Goal: Information Seeking & Learning: Check status

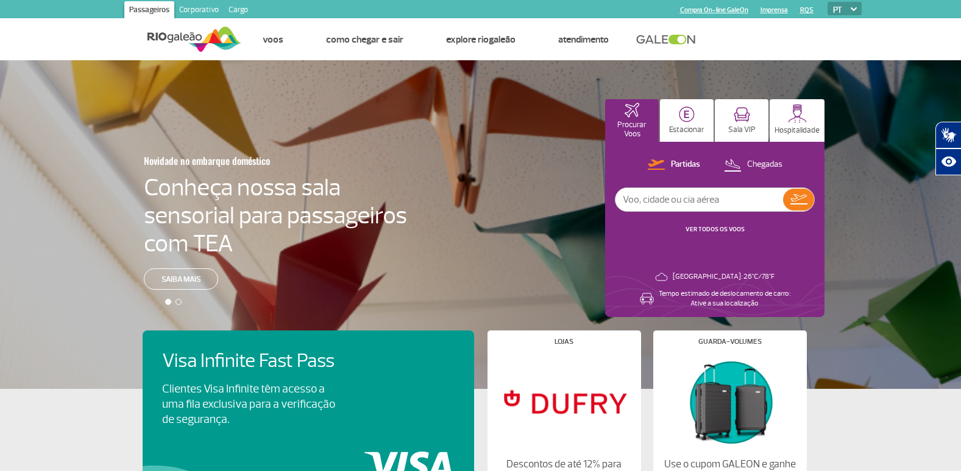
click at [668, 197] on input "text" at bounding box center [699, 199] width 168 height 23
click at [740, 202] on input "text" at bounding box center [699, 199] width 168 height 23
click at [663, 199] on input "text" at bounding box center [699, 199] width 168 height 23
type input "4681"
click at [806, 197] on img at bounding box center [798, 199] width 17 height 10
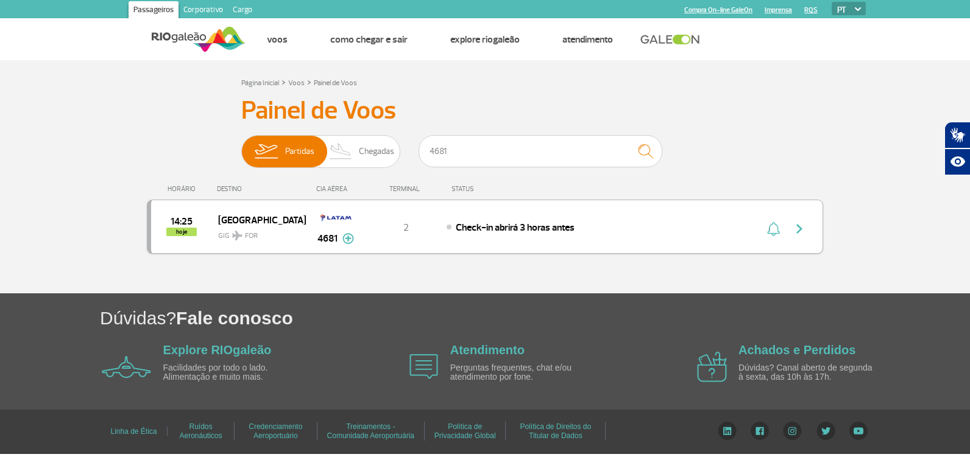
click at [690, 240] on div "14:25 hoje Fortaleza GIG FOR 4681 2 Check-in abrirá 3 horas antes Parcerias: De…" at bounding box center [485, 227] width 676 height 54
click at [796, 224] on img "button" at bounding box center [799, 229] width 15 height 15
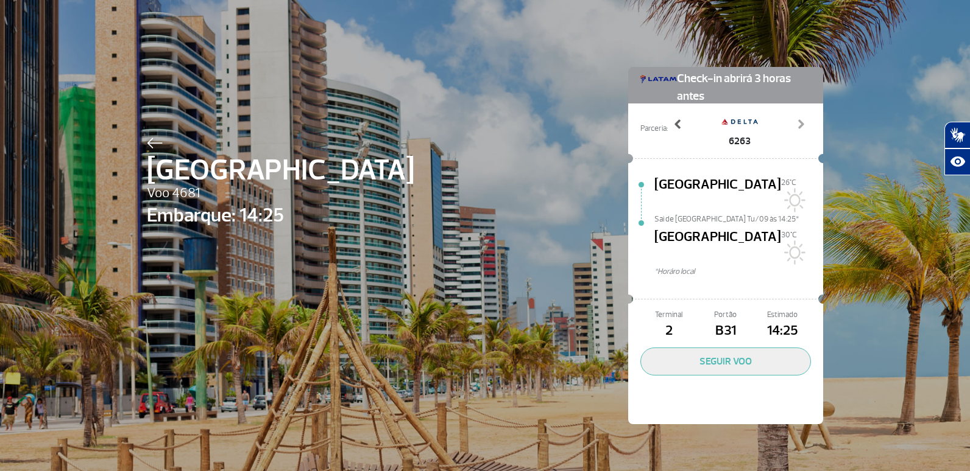
click at [672, 122] on span at bounding box center [678, 124] width 12 height 12
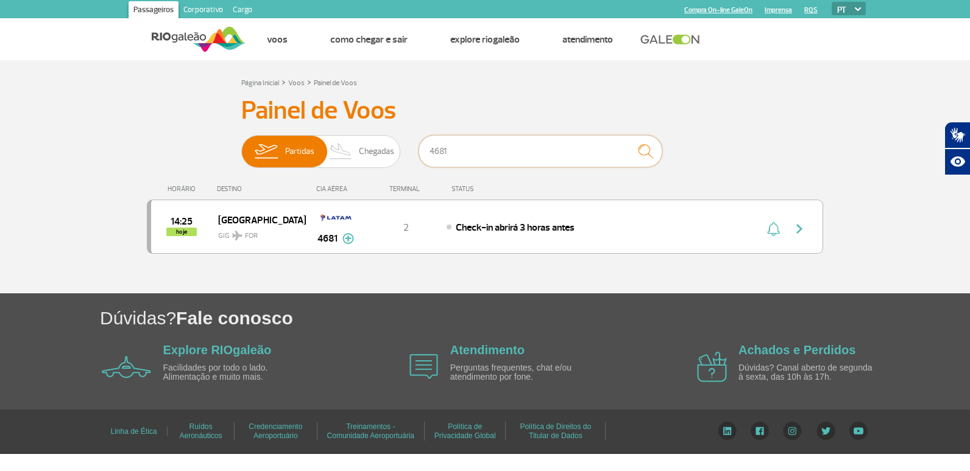
click at [478, 158] on input "4681" at bounding box center [540, 151] width 244 height 32
type input "4"
type input "1638"
click at [789, 233] on button "button" at bounding box center [802, 226] width 28 height 19
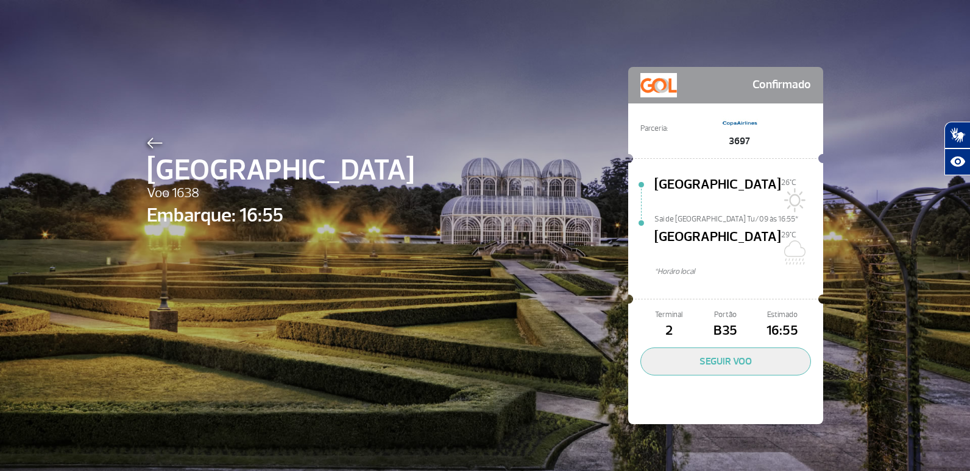
click at [630, 30] on div "Curitiba Voo 1638 Embarque: 16:55 Confirmado Parceria: 3697 Rio de Janeiro 26°C…" at bounding box center [485, 227] width 694 height 455
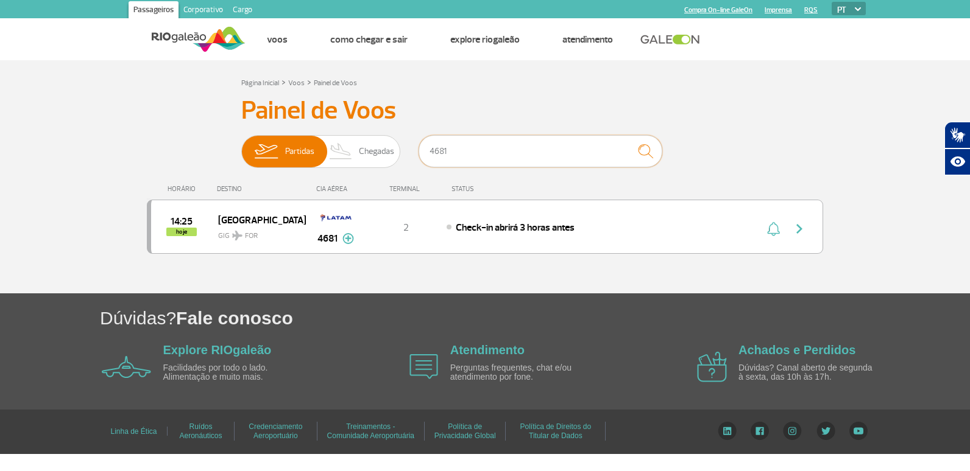
click at [497, 155] on input "4681" at bounding box center [540, 151] width 244 height 32
type input "4"
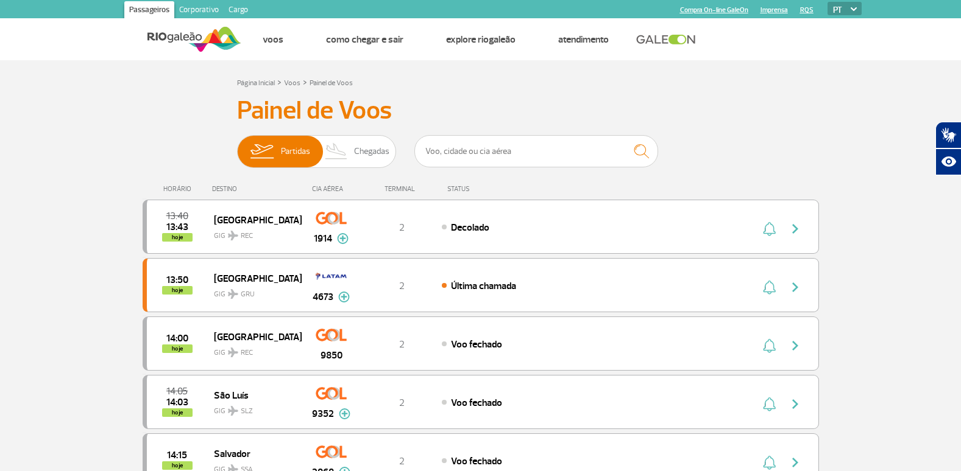
click at [265, 113] on h3 "Painel de Voos" at bounding box center [480, 111] width 487 height 30
click at [461, 140] on input "text" at bounding box center [536, 151] width 244 height 32
type input "1977"
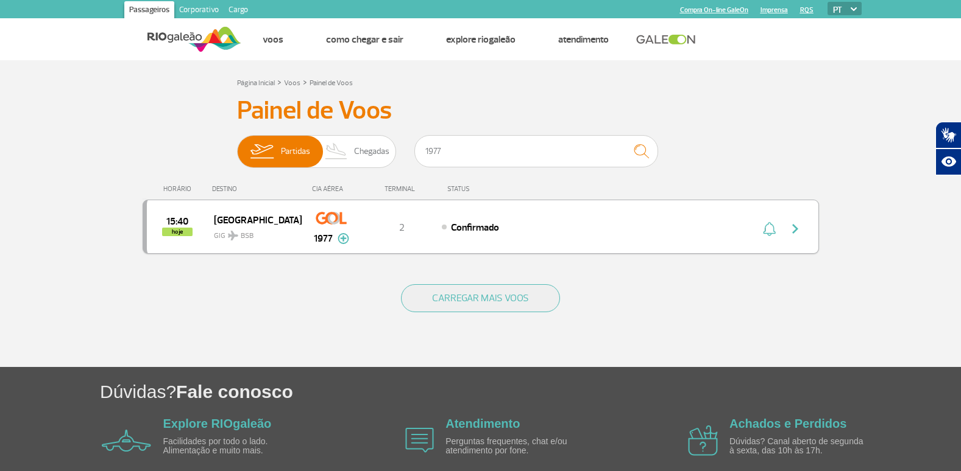
click at [792, 225] on img "button" at bounding box center [795, 229] width 15 height 15
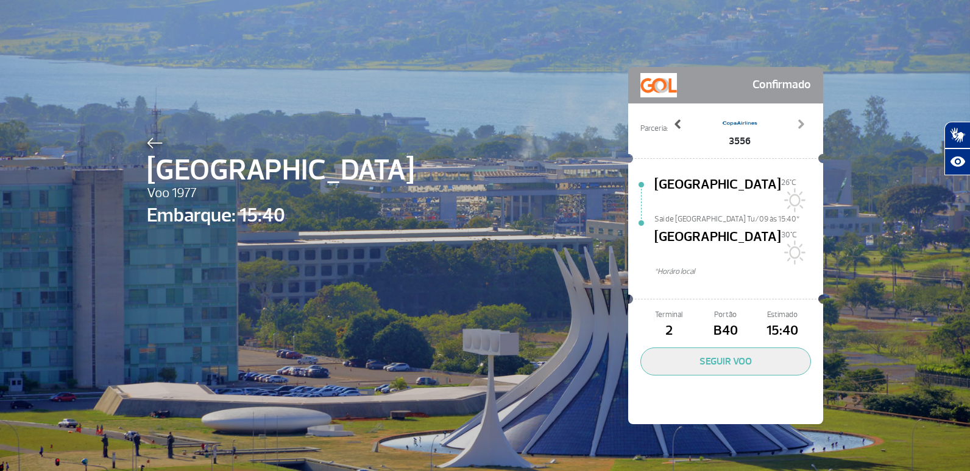
click at [672, 123] on span at bounding box center [678, 124] width 12 height 12
click at [672, 120] on span at bounding box center [678, 124] width 12 height 12
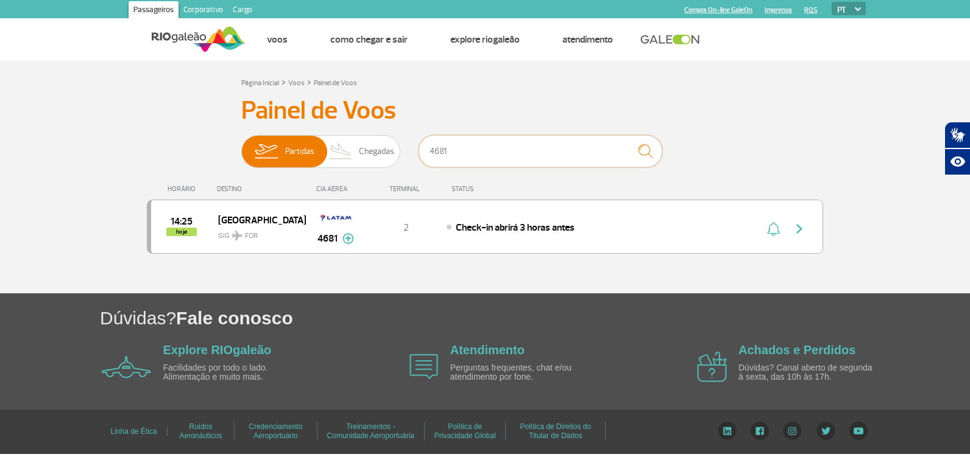
click at [536, 150] on input "4681" at bounding box center [540, 151] width 244 height 32
type input "4"
type input "1652"
click at [794, 229] on img "button" at bounding box center [799, 229] width 15 height 15
click at [462, 153] on input "4681" at bounding box center [540, 151] width 244 height 32
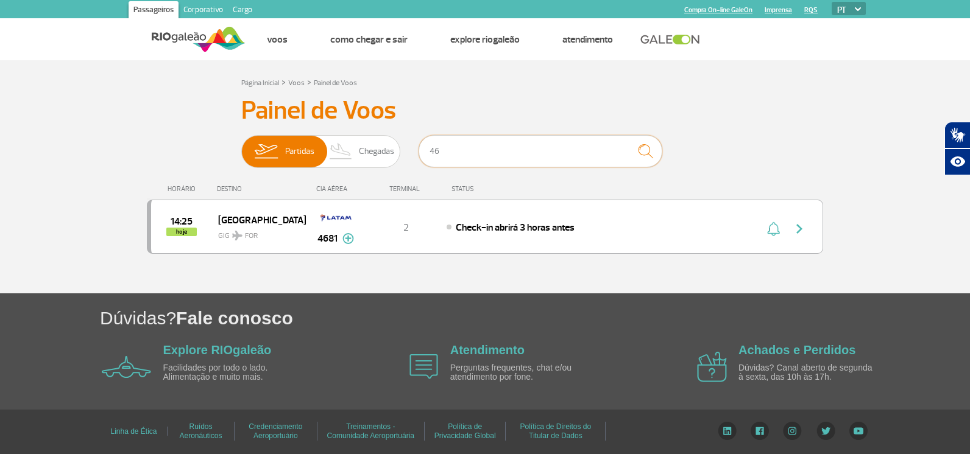
type input "4"
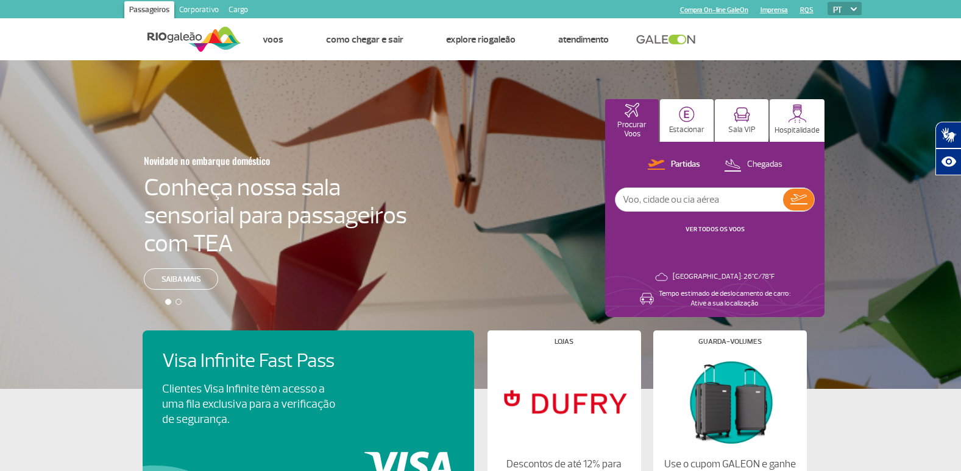
click at [721, 193] on input "text" at bounding box center [699, 199] width 168 height 23
type input "7"
type input "1638"
click at [794, 207] on button at bounding box center [798, 200] width 31 height 22
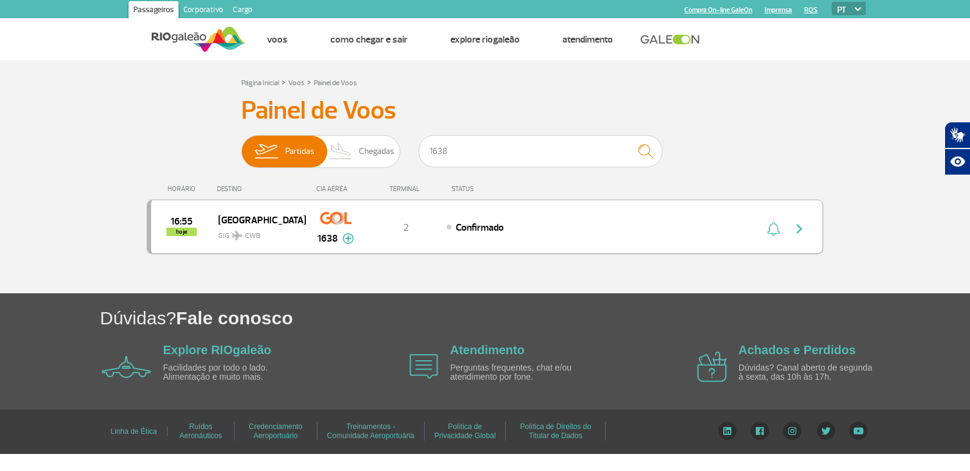
click at [812, 231] on button "button" at bounding box center [802, 226] width 28 height 19
click at [505, 160] on input "1638" at bounding box center [540, 151] width 244 height 32
type input "1"
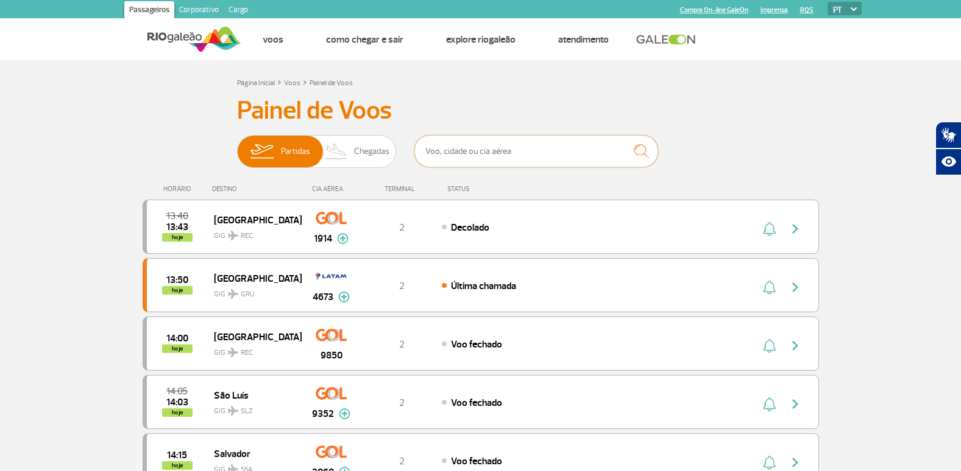
click at [512, 154] on input "text" at bounding box center [536, 151] width 244 height 32
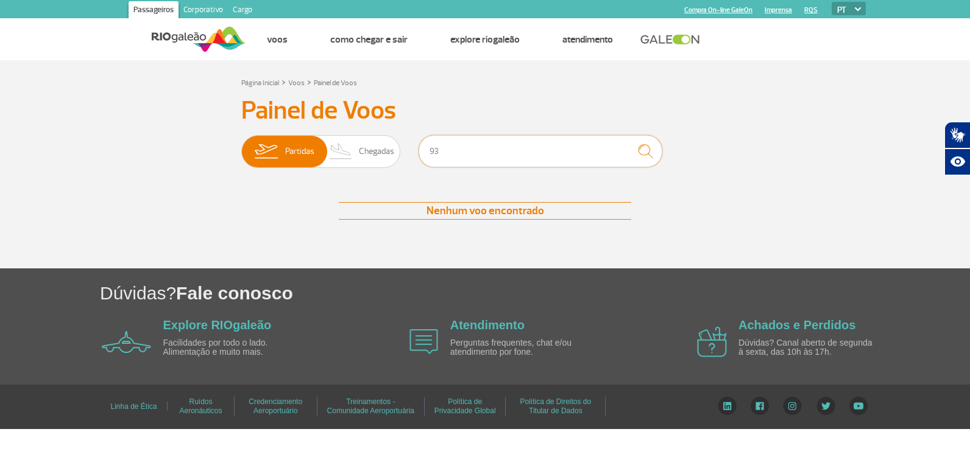
type input "9"
click at [464, 152] on input "confins" at bounding box center [540, 151] width 244 height 32
type input "c"
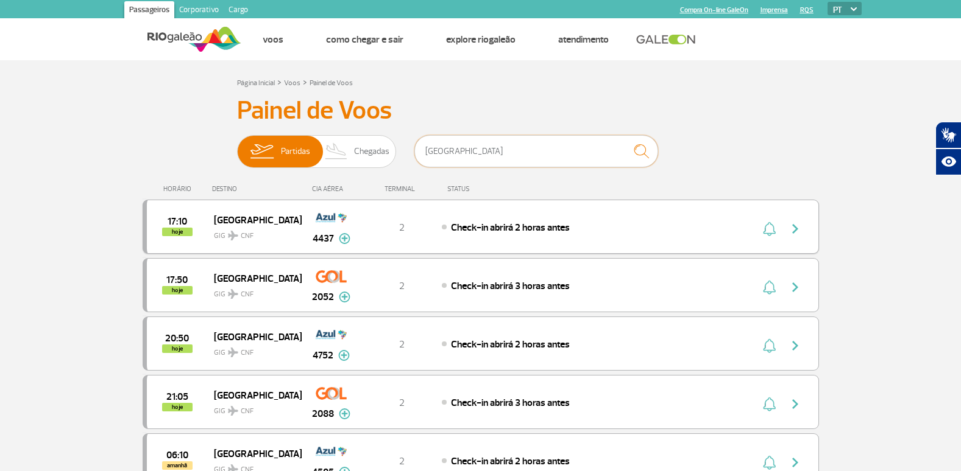
type input "belo horizonte"
click at [802, 235] on button "button" at bounding box center [798, 226] width 28 height 19
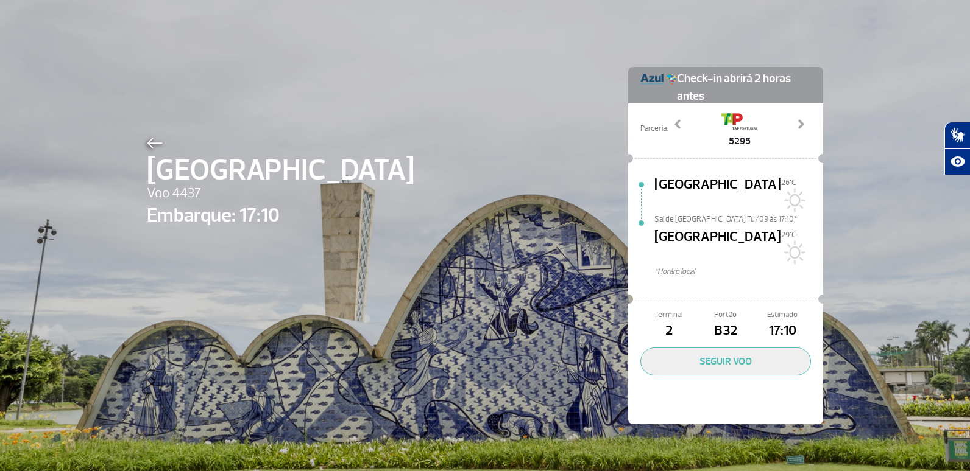
click at [147, 140] on img at bounding box center [155, 143] width 16 height 11
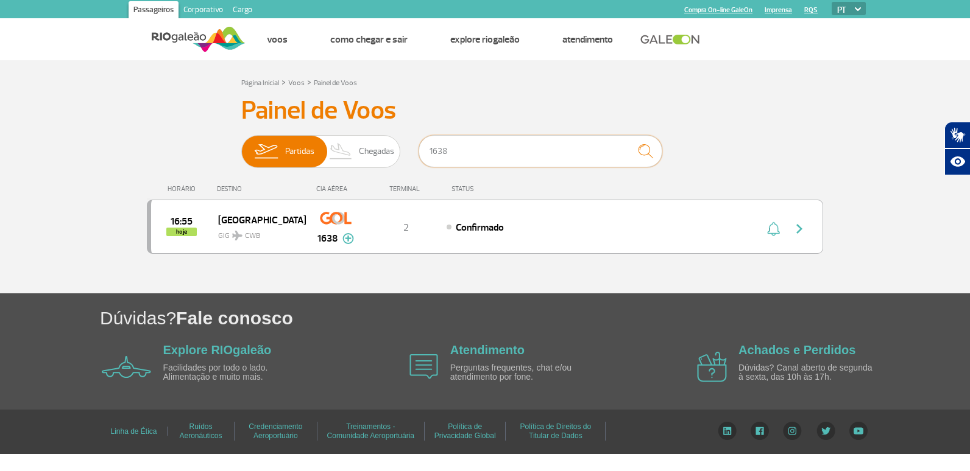
click at [454, 163] on input "1638" at bounding box center [540, 151] width 244 height 32
type input "1"
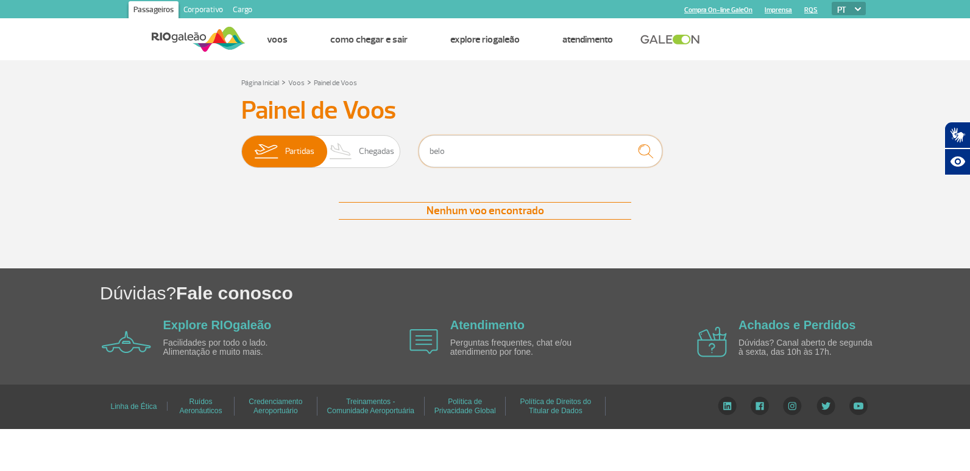
type input "belo horizonte"
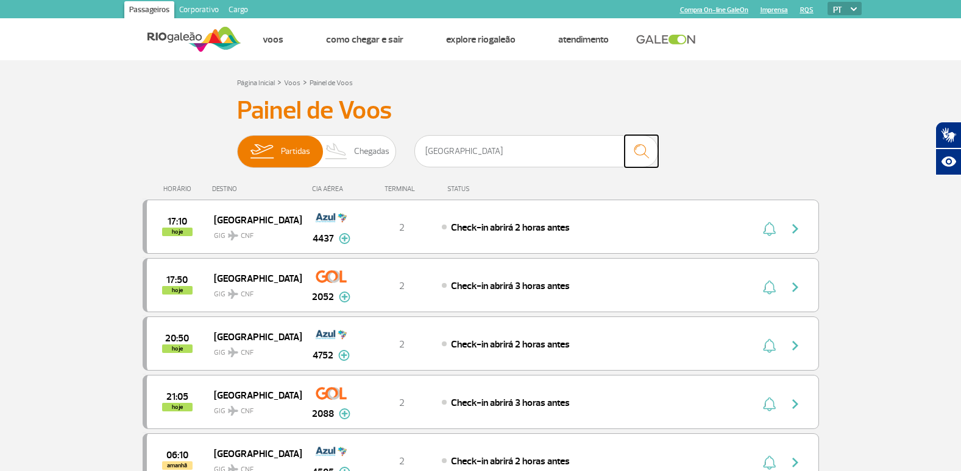
click at [648, 155] on img "submit" at bounding box center [641, 151] width 26 height 25
click at [798, 239] on div "17:10 hoje Belo Horizonte GIG CNF 4437 2 Check-in abrirá 2 horas antes Parceria…" at bounding box center [481, 227] width 676 height 54
click at [796, 229] on img "button" at bounding box center [795, 229] width 15 height 15
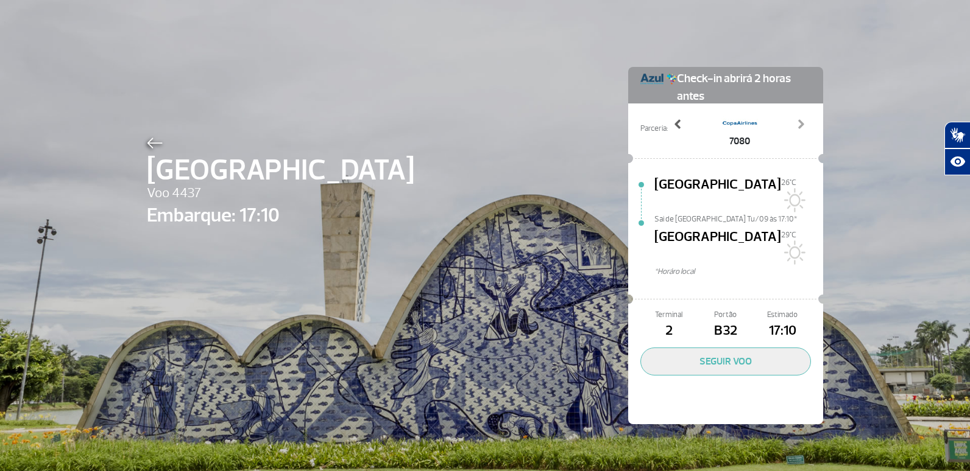
click at [675, 127] on span at bounding box center [678, 124] width 12 height 12
click at [673, 119] on span at bounding box center [678, 124] width 12 height 12
click at [677, 126] on span at bounding box center [678, 124] width 12 height 12
click at [672, 127] on span at bounding box center [678, 124] width 12 height 12
click at [672, 121] on span at bounding box center [678, 124] width 12 height 12
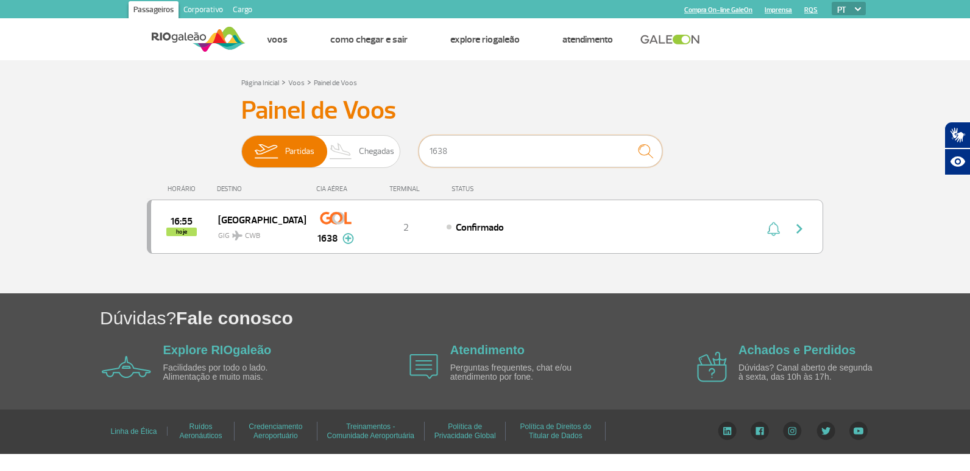
click at [510, 143] on input "1638" at bounding box center [540, 151] width 244 height 32
type input "1"
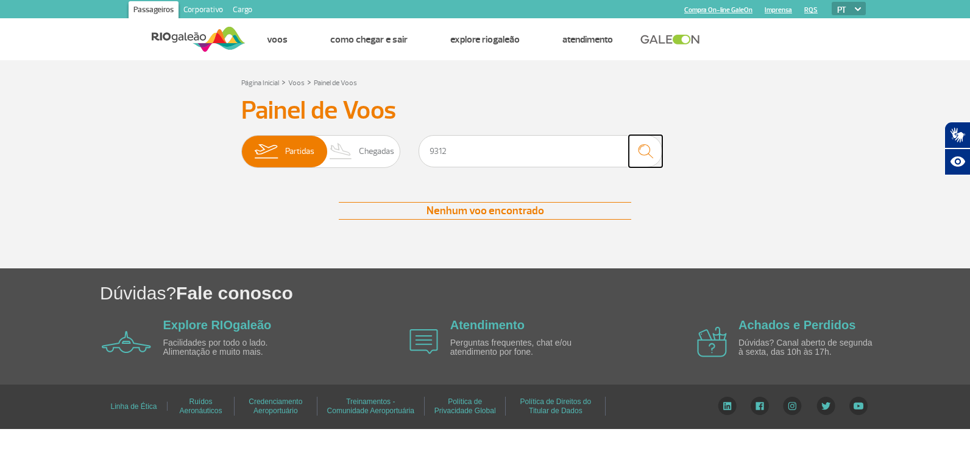
click at [643, 150] on img "submit" at bounding box center [645, 151] width 26 height 25
click at [515, 161] on input "9312" at bounding box center [540, 151] width 244 height 32
type input "9"
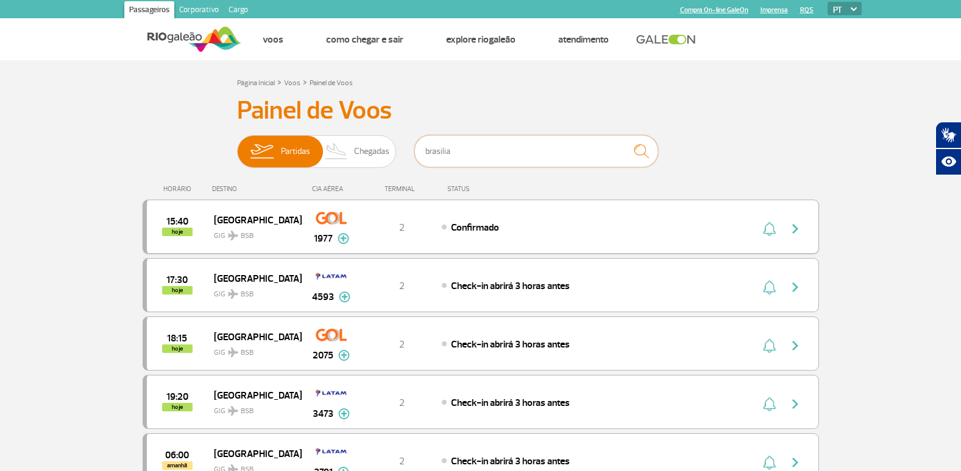
type input "brasilia"
click at [795, 231] on img "button" at bounding box center [795, 229] width 15 height 15
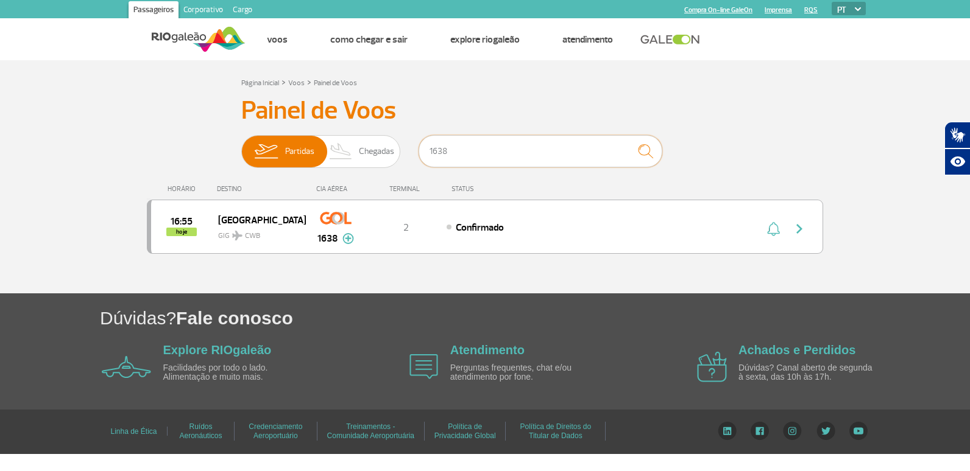
click at [513, 149] on input "1638" at bounding box center [540, 151] width 244 height 32
type input "1"
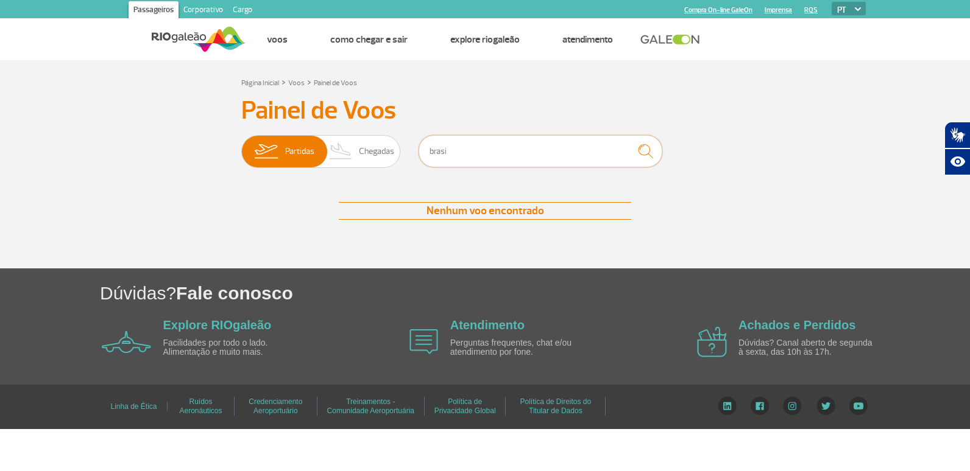
type input "brasilia"
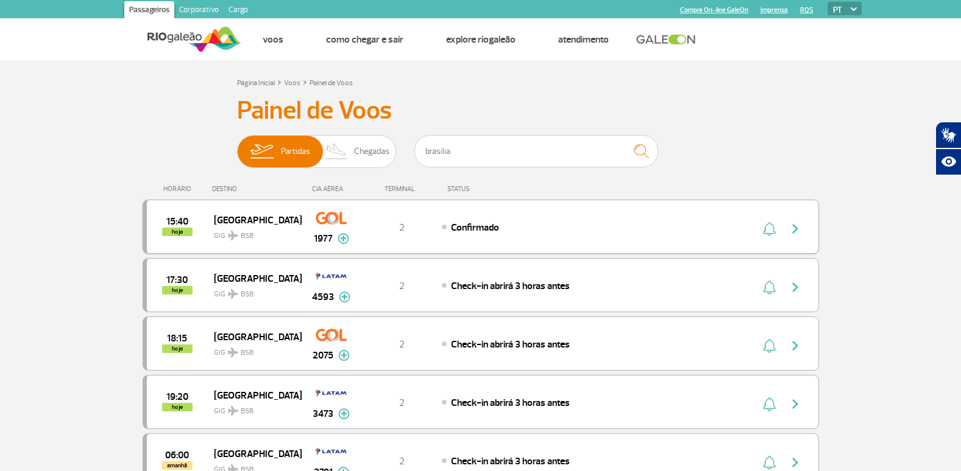
click at [800, 226] on img "button" at bounding box center [795, 229] width 15 height 15
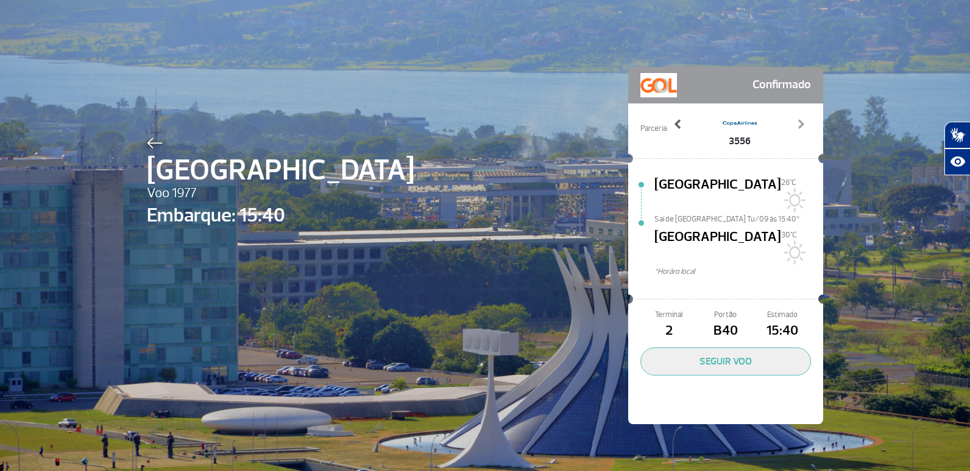
click at [673, 119] on span at bounding box center [678, 124] width 12 height 12
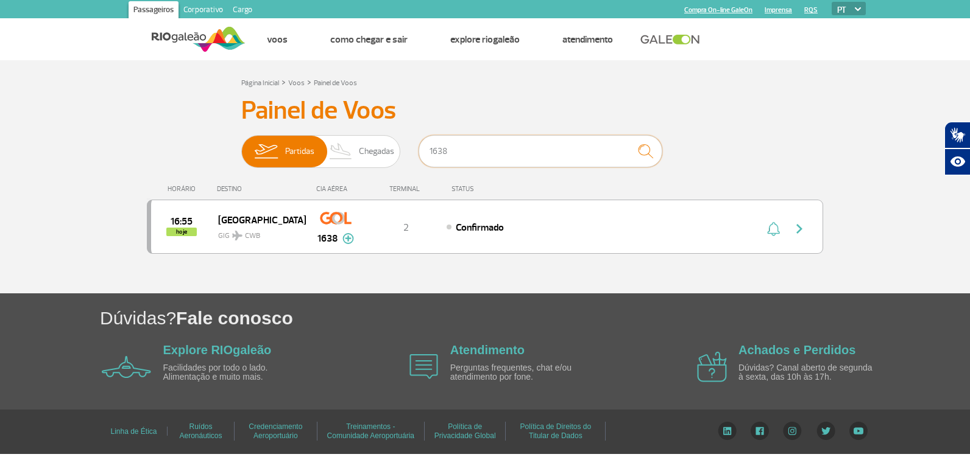
click at [524, 149] on input "1638" at bounding box center [540, 151] width 244 height 32
type input "1"
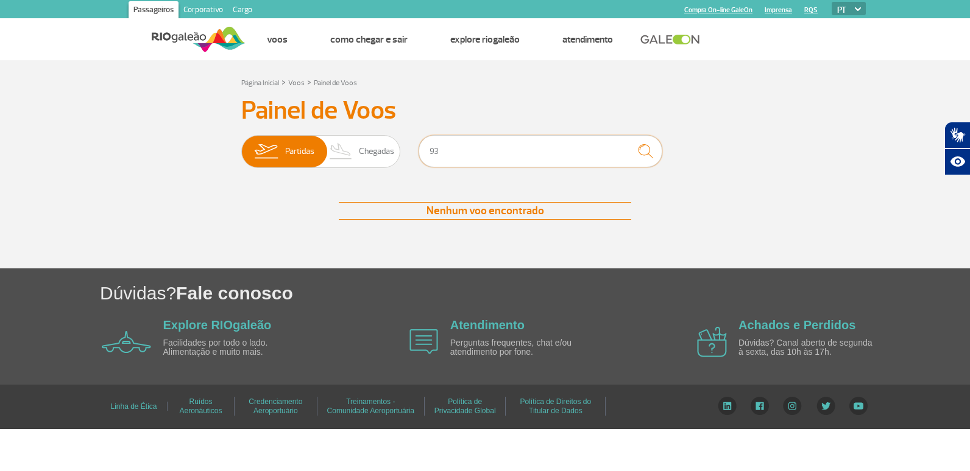
type input "9"
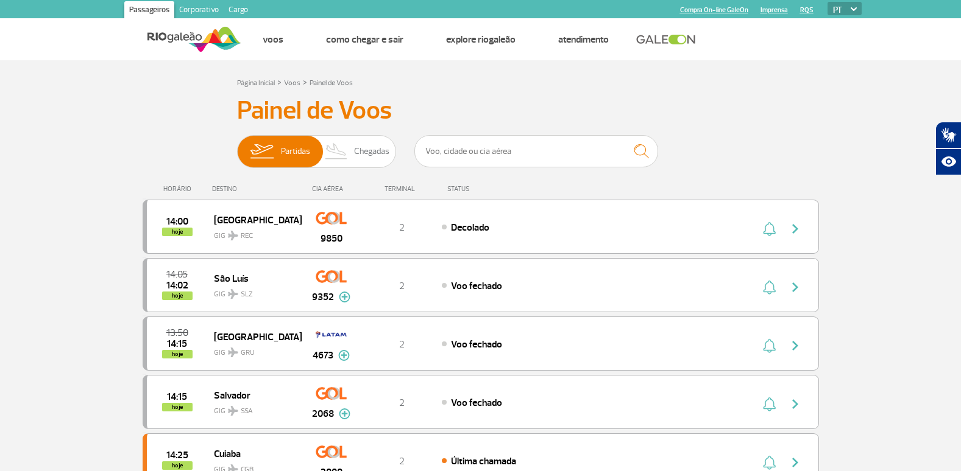
click at [321, 110] on h3 "Painel de Voos" at bounding box center [480, 111] width 487 height 30
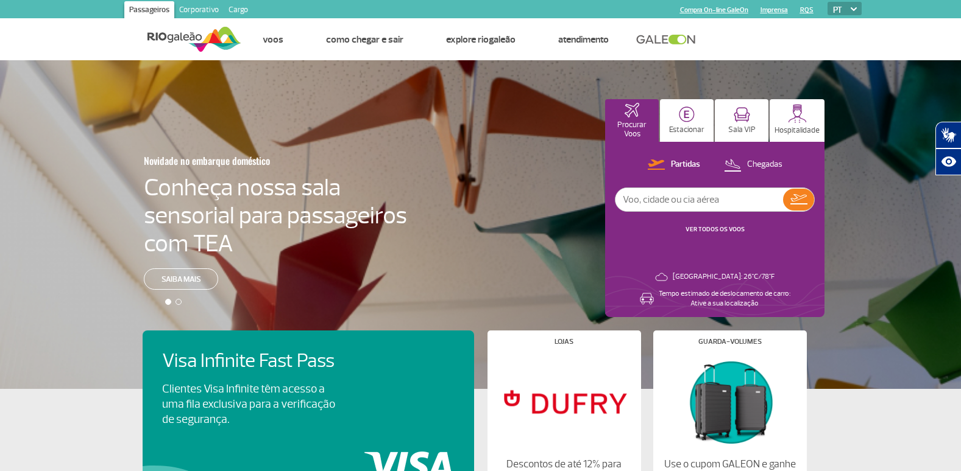
click at [682, 196] on input "text" at bounding box center [699, 199] width 168 height 23
type input "9312"
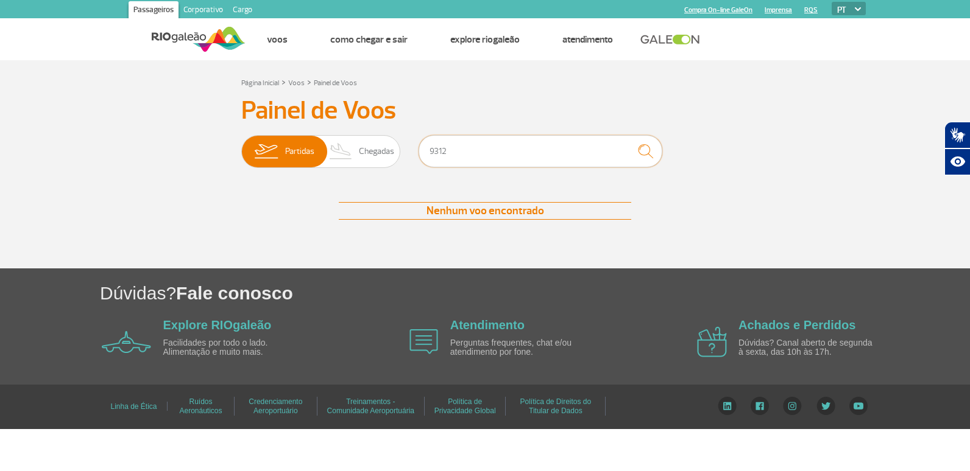
drag, startPoint x: 471, startPoint y: 164, endPoint x: 370, endPoint y: 172, distance: 101.4
click at [371, 172] on div "Partidas Chegadas 9312" at bounding box center [484, 153] width 487 height 37
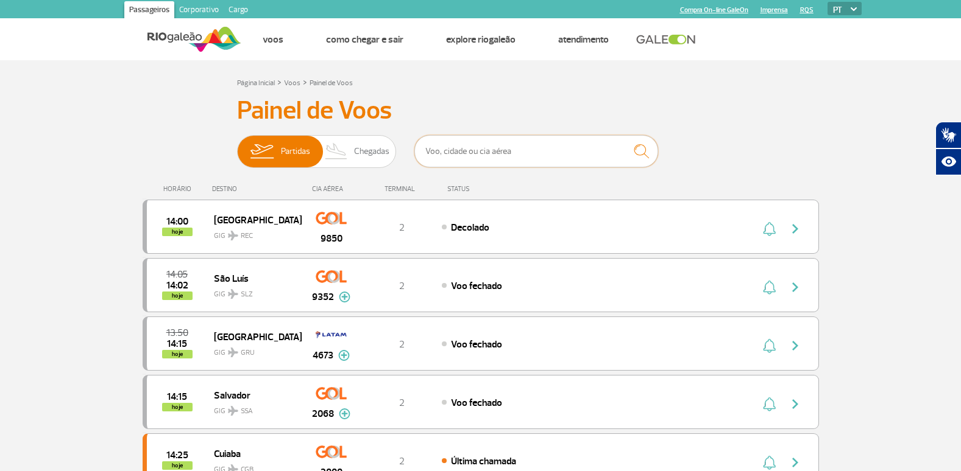
click at [569, 151] on input "text" at bounding box center [536, 151] width 244 height 32
click at [546, 146] on input "text" at bounding box center [536, 151] width 244 height 32
type input "9124"
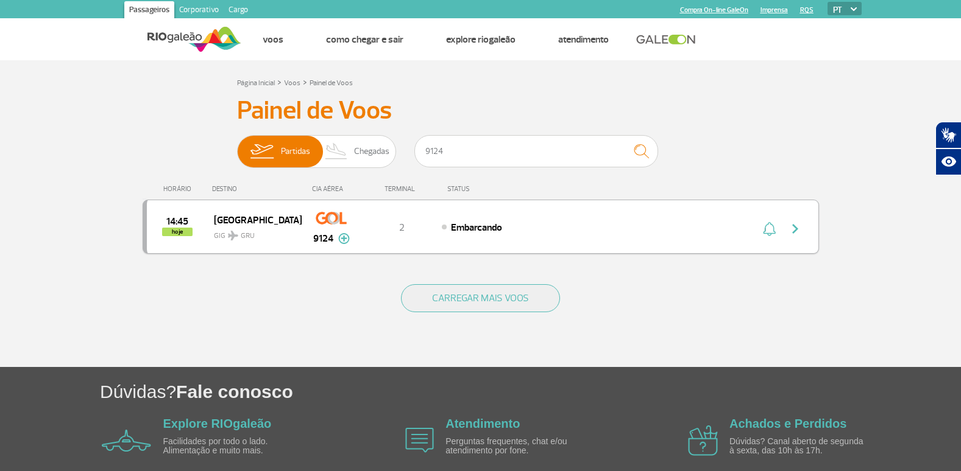
click at [697, 221] on div "Embarcando" at bounding box center [576, 227] width 269 height 13
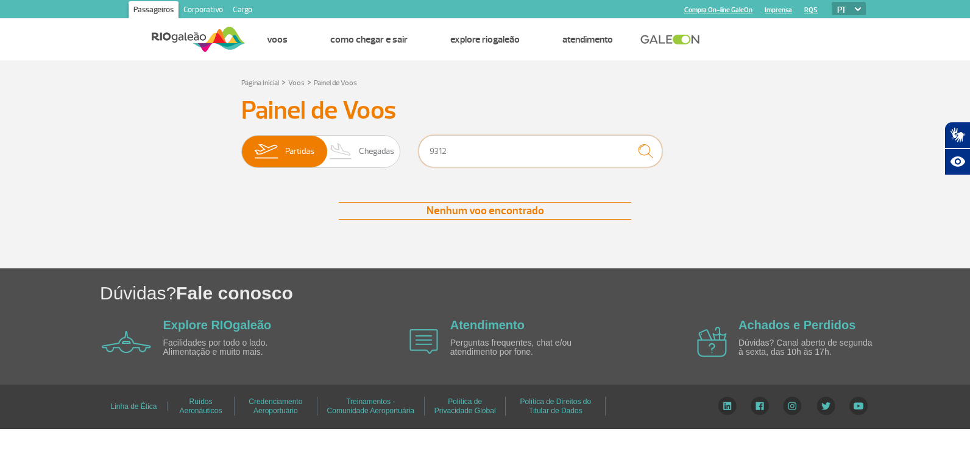
click at [505, 151] on input "9312" at bounding box center [540, 151] width 244 height 32
click at [637, 152] on img "submit" at bounding box center [645, 151] width 26 height 25
click at [506, 158] on input "9317" at bounding box center [540, 151] width 244 height 32
type input "9"
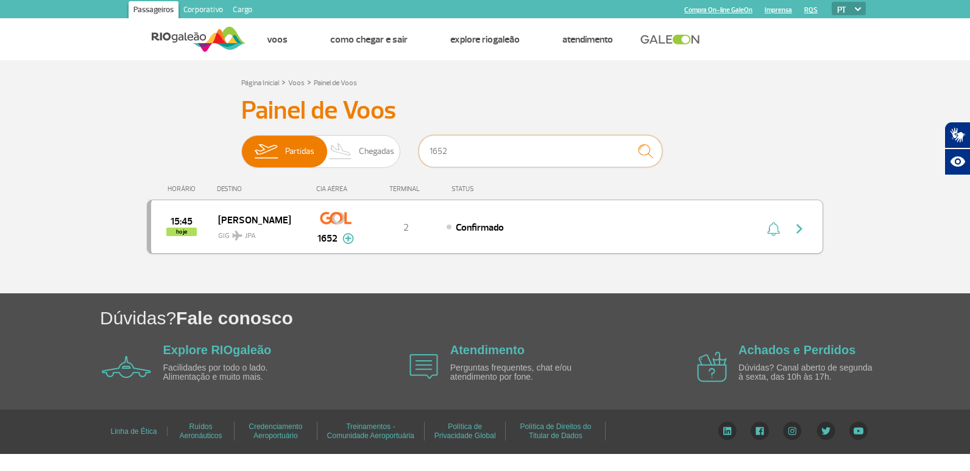
type input "1652"
click at [802, 231] on img "button" at bounding box center [799, 229] width 15 height 15
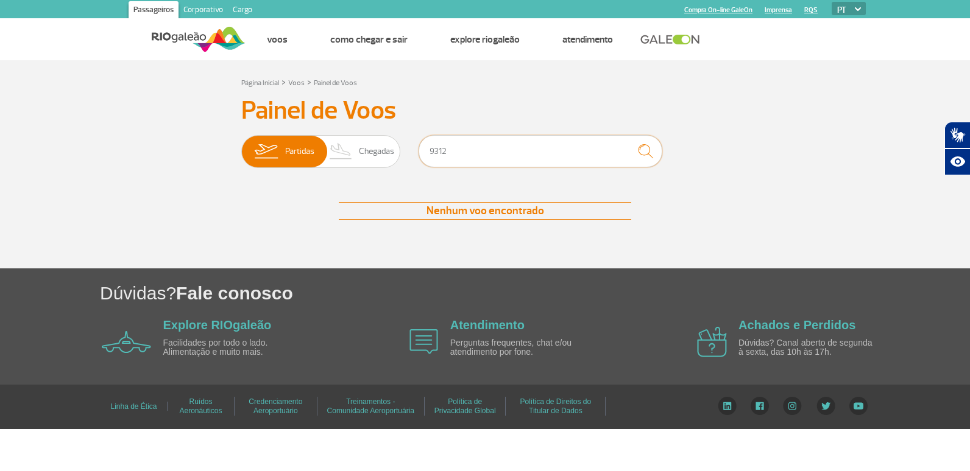
click at [479, 146] on input "9312" at bounding box center [540, 151] width 244 height 32
type input "9"
type input "guarulhos"
click at [642, 150] on img "submit" at bounding box center [645, 151] width 26 height 25
drag, startPoint x: 527, startPoint y: 158, endPoint x: 381, endPoint y: 161, distance: 145.6
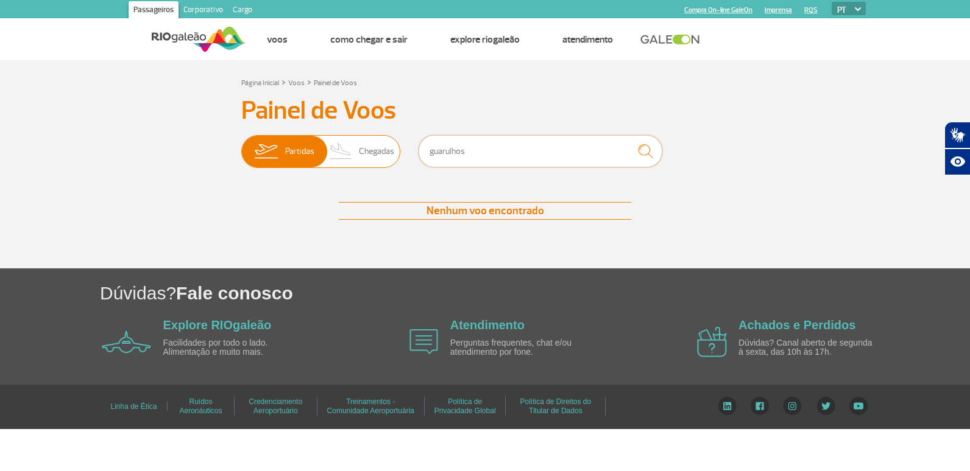
click at [381, 161] on div "Partidas Chegadas guarulhos" at bounding box center [484, 153] width 487 height 37
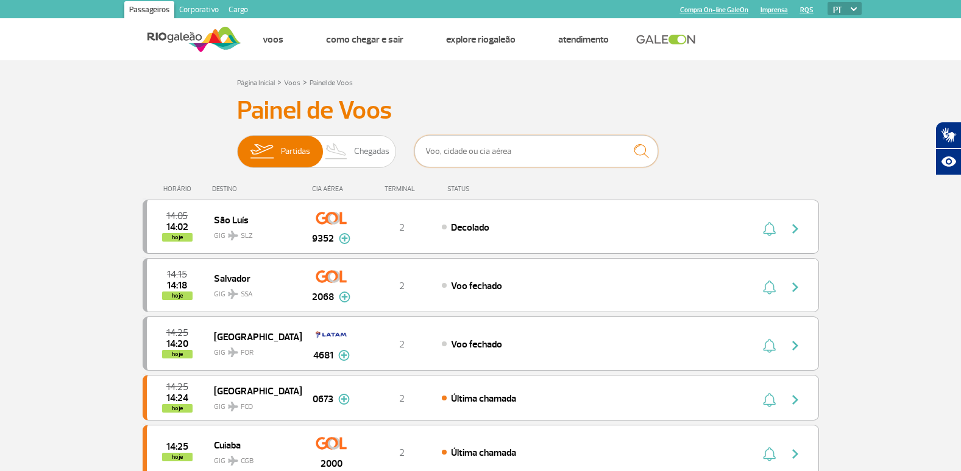
click at [509, 149] on input "text" at bounding box center [536, 151] width 244 height 32
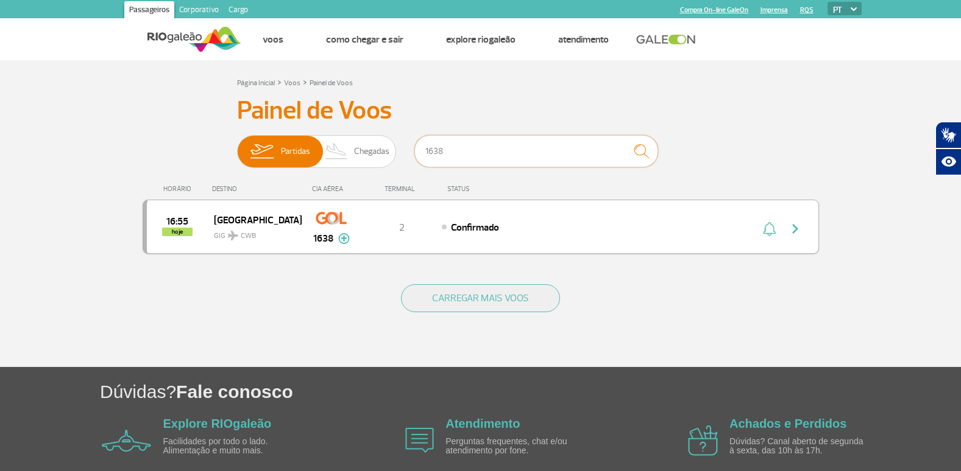
type input "1638"
click at [679, 235] on div "16:55 hoje Curitiba GIG CWB 1638 2 Confirmado Parcerias: COPA Airlines 3697" at bounding box center [481, 227] width 676 height 54
click at [794, 230] on img "button" at bounding box center [795, 229] width 15 height 15
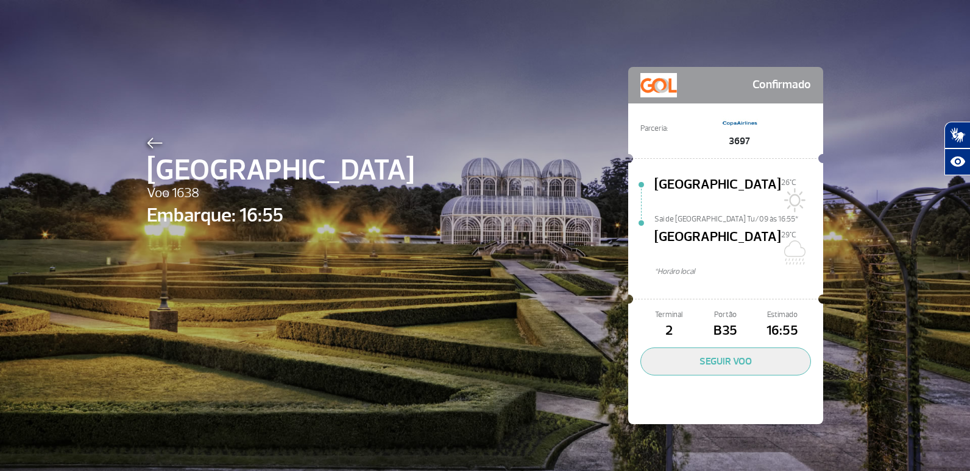
click at [158, 145] on img at bounding box center [155, 143] width 16 height 11
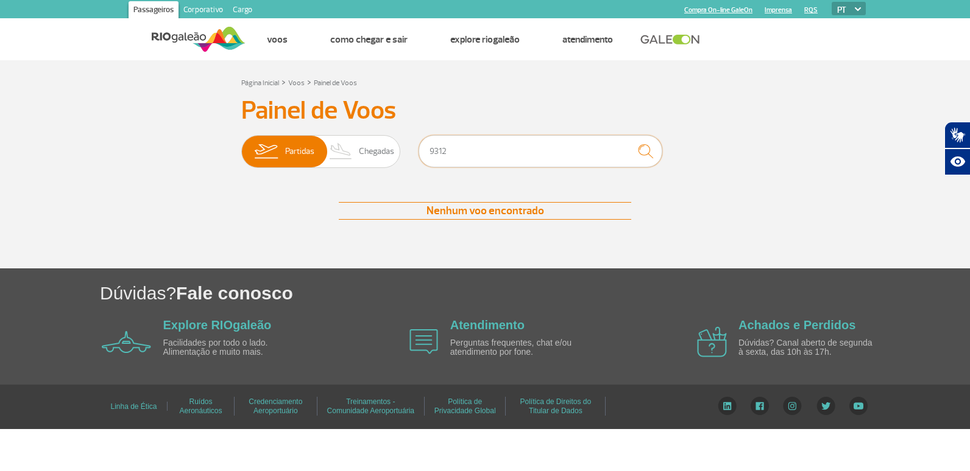
click at [480, 150] on input "9312" at bounding box center [540, 151] width 244 height 32
type input "9"
type input "1652"
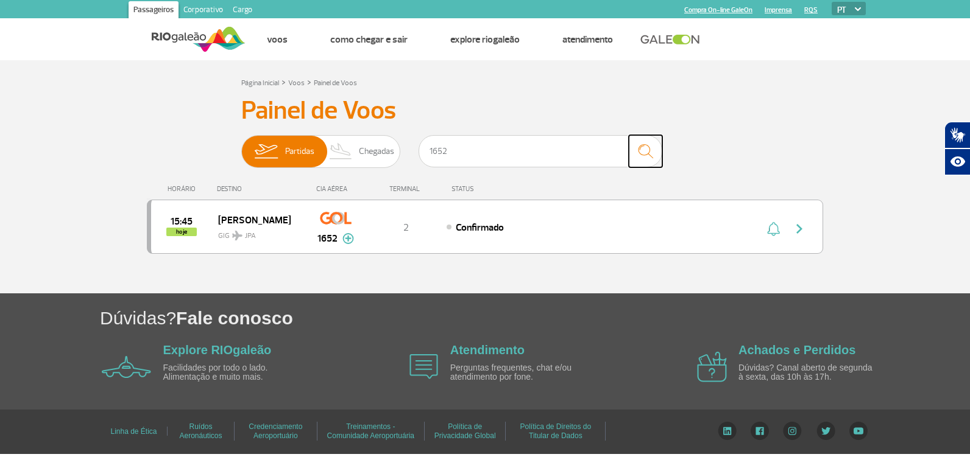
click at [640, 144] on img "submit" at bounding box center [645, 151] width 26 height 25
click at [670, 221] on div "Confirmado" at bounding box center [581, 227] width 269 height 13
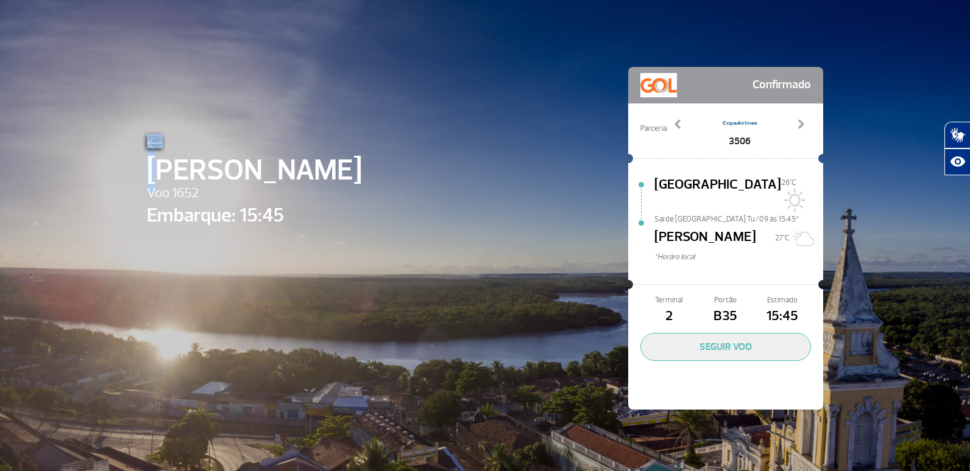
click at [148, 149] on div "João Pessoa Voo 1652 Embarque: 15:45" at bounding box center [254, 256] width 215 height 245
click at [302, 115] on div "João Pessoa Voo 1652 Embarque: 15:45 Confirmado Parceria: 3002 3021 3500 3506 4…" at bounding box center [485, 220] width 694 height 440
click at [151, 146] on img at bounding box center [155, 143] width 16 height 11
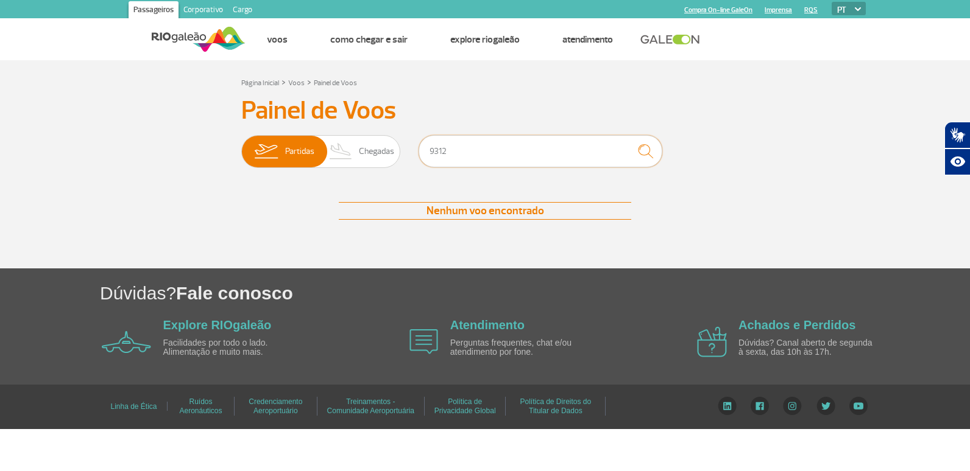
drag, startPoint x: 460, startPoint y: 150, endPoint x: 423, endPoint y: 150, distance: 37.2
click at [423, 150] on input "9312" at bounding box center [540, 151] width 244 height 32
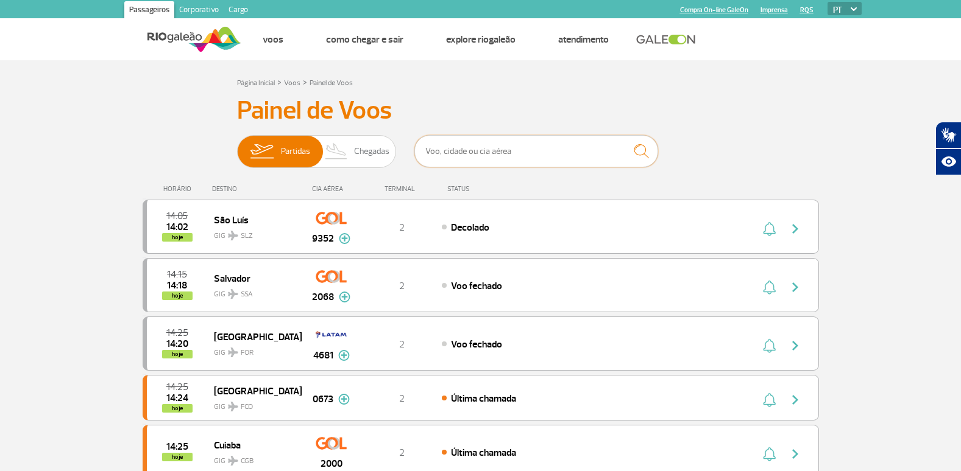
click at [517, 150] on input "text" at bounding box center [536, 151] width 244 height 32
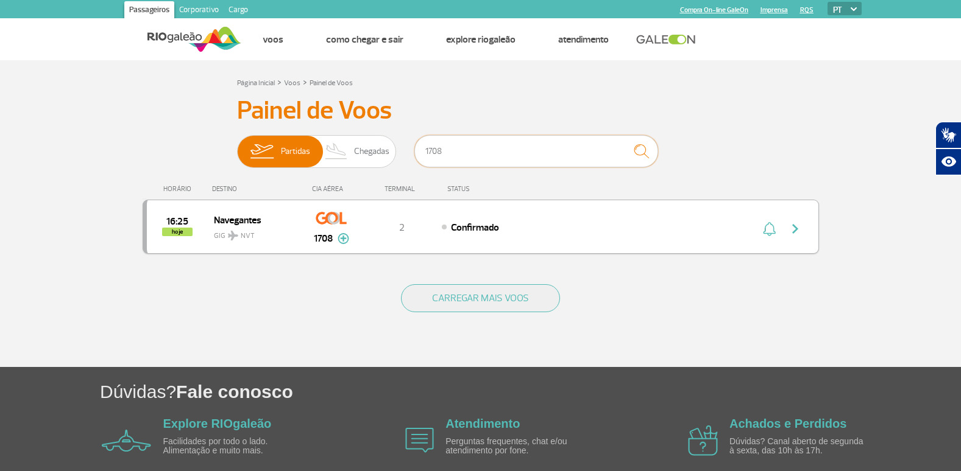
type input "1708"
click at [655, 231] on div "Confirmado" at bounding box center [576, 227] width 269 height 13
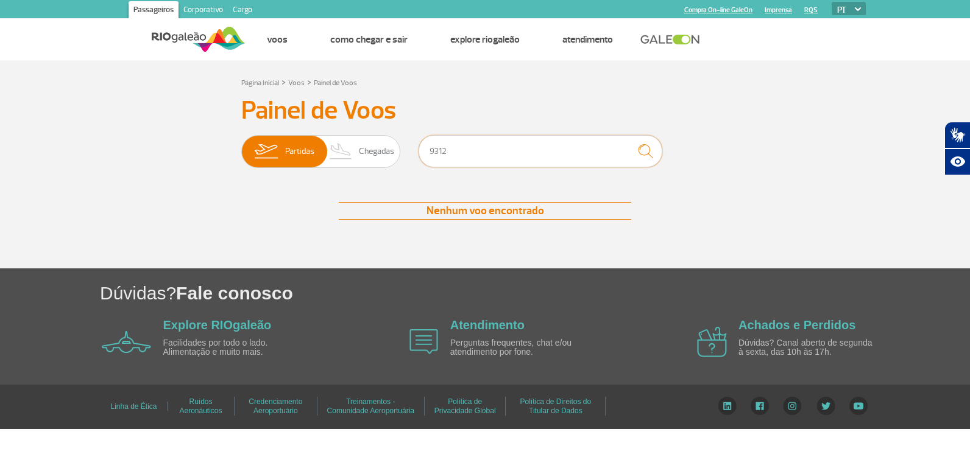
click at [485, 149] on input "9312" at bounding box center [540, 151] width 244 height 32
type input "9"
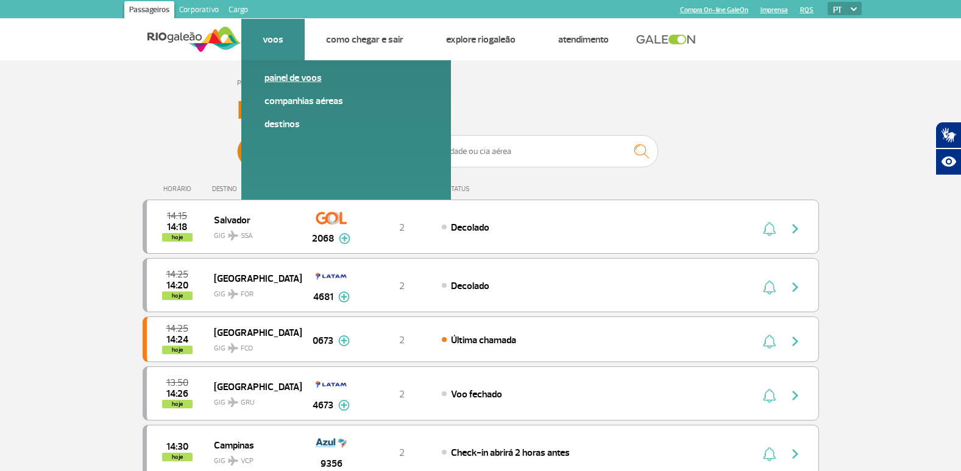
click at [279, 74] on link "Painel de voos" at bounding box center [345, 77] width 163 height 13
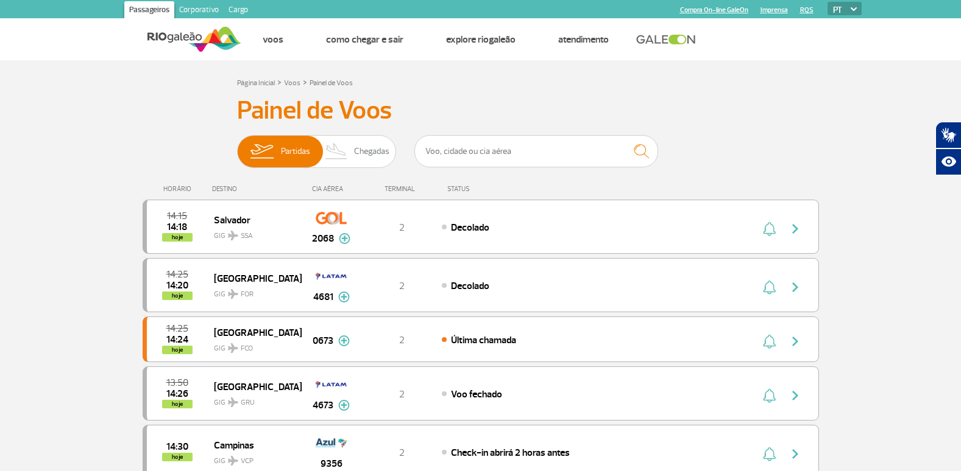
click at [278, 113] on h3 "Painel de Voos" at bounding box center [480, 111] width 487 height 30
click at [163, 41] on img at bounding box center [194, 39] width 94 height 30
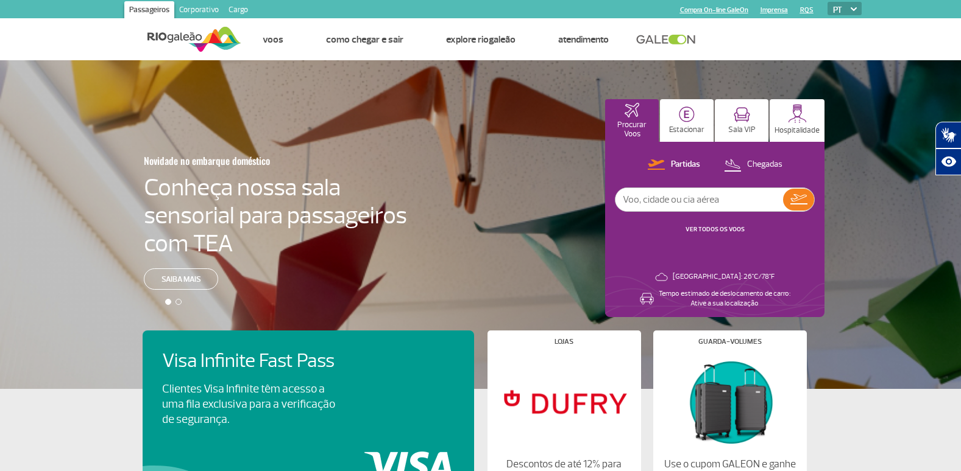
click at [713, 202] on input "text" at bounding box center [699, 199] width 168 height 23
type input "9312"
click at [804, 192] on button at bounding box center [798, 200] width 31 height 22
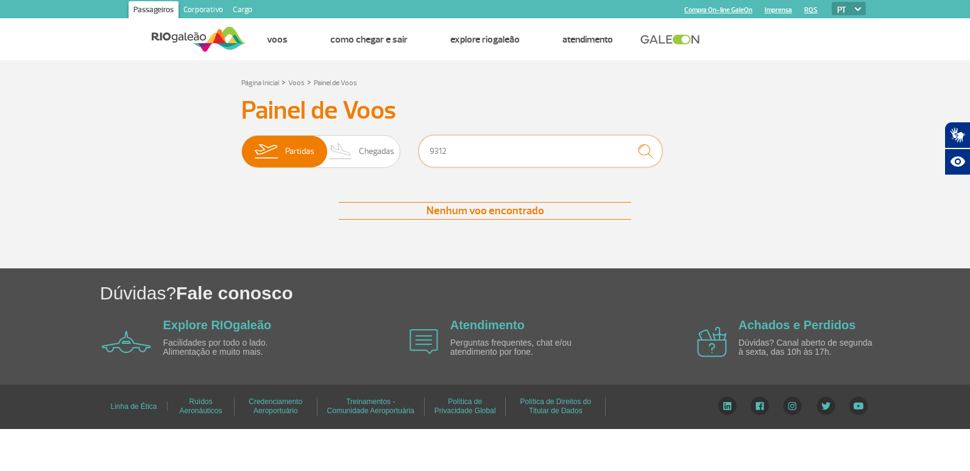
click at [535, 152] on input "9312" at bounding box center [540, 151] width 244 height 32
click at [632, 152] on button "submit" at bounding box center [646, 151] width 34 height 32
click at [640, 149] on img "submit" at bounding box center [645, 151] width 26 height 25
click at [297, 155] on span "Partidas" at bounding box center [299, 152] width 29 height 32
click at [241, 146] on input "Partidas Chegadas" at bounding box center [241, 146] width 0 height 0
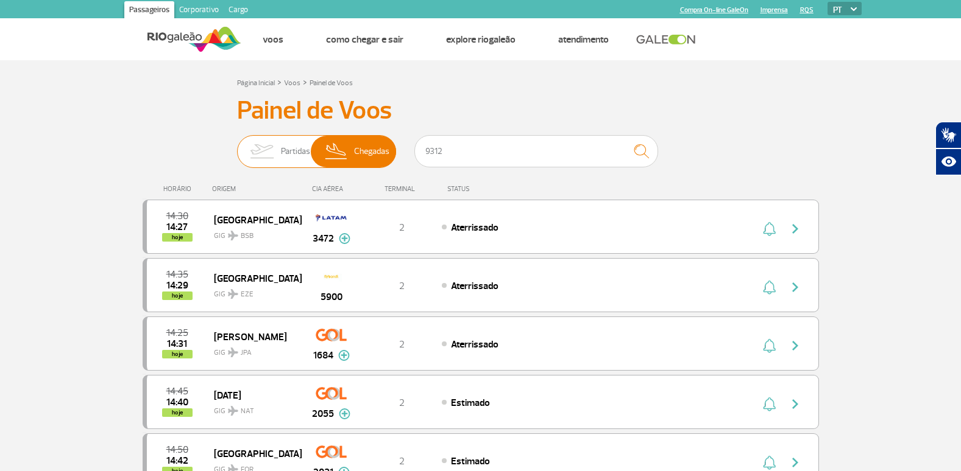
click at [279, 146] on img at bounding box center [261, 152] width 38 height 32
click at [237, 146] on input "Partidas Chegadas" at bounding box center [237, 146] width 0 height 0
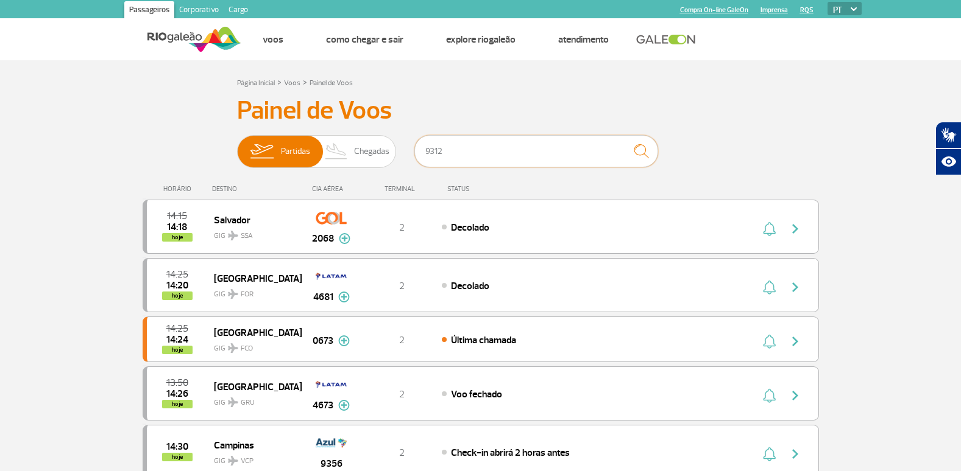
click at [451, 147] on input "9312" at bounding box center [536, 151] width 244 height 32
click at [637, 147] on img "submit" at bounding box center [641, 151] width 26 height 25
click at [547, 158] on input "text" at bounding box center [536, 151] width 244 height 32
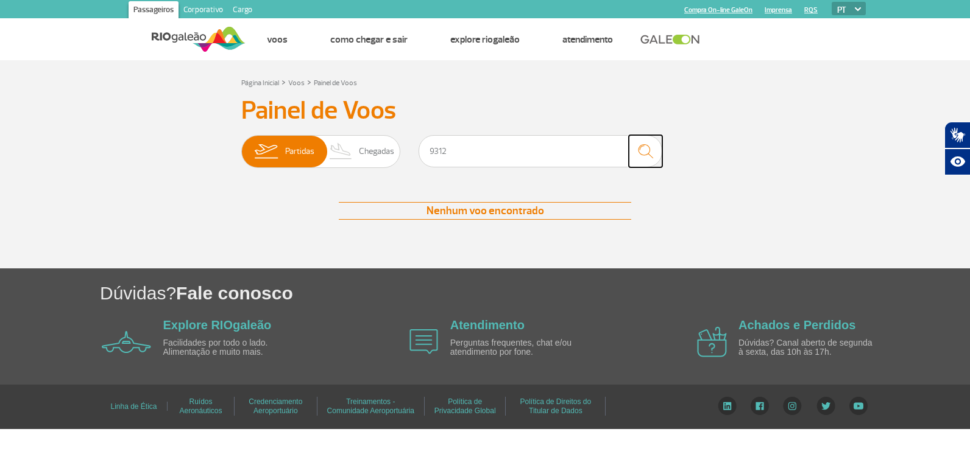
click at [642, 155] on img "submit" at bounding box center [645, 151] width 26 height 25
click at [178, 202] on div "Painel de Voos Partidas Chegadas 9312 Nenhum voo encontrado Nenhum voo encontra…" at bounding box center [485, 170] width 676 height 149
click at [610, 157] on input "9312" at bounding box center [540, 151] width 244 height 32
click at [648, 151] on img "submit" at bounding box center [645, 151] width 26 height 25
click at [477, 158] on input "9316" at bounding box center [540, 151] width 244 height 32
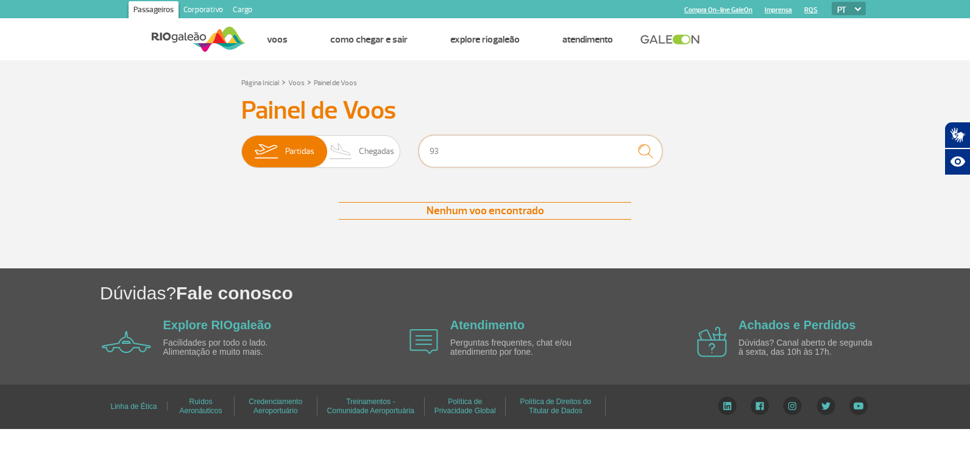
type input "9"
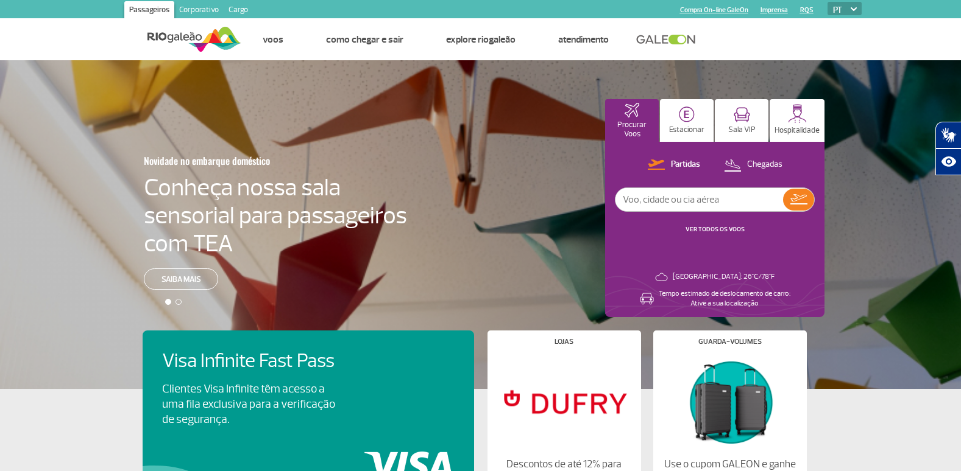
click at [657, 201] on input "text" at bounding box center [699, 199] width 168 height 23
type input "9010"
click at [797, 205] on button at bounding box center [798, 200] width 31 height 22
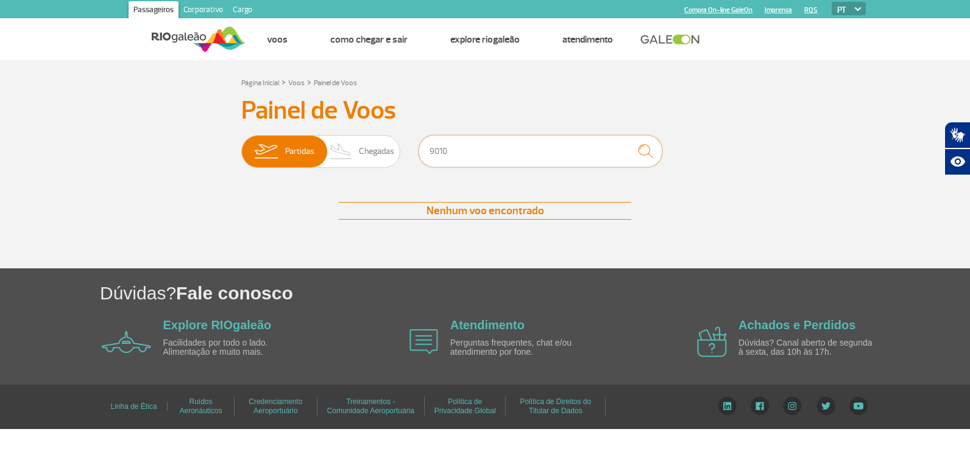
click at [499, 162] on input "9010" at bounding box center [540, 151] width 244 height 32
type input "9"
click at [645, 150] on img "submit" at bounding box center [645, 151] width 26 height 25
click at [490, 156] on input "9010" at bounding box center [540, 151] width 244 height 32
click at [367, 152] on span "Chegadas" at bounding box center [376, 152] width 35 height 32
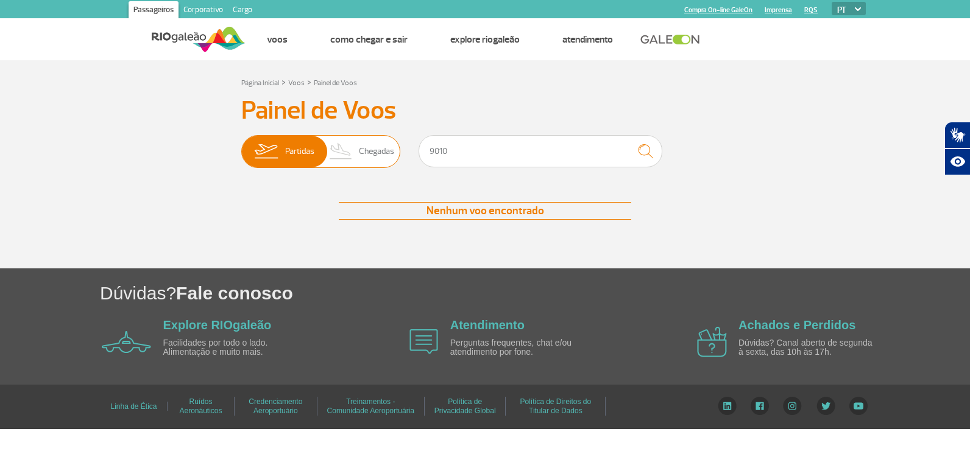
click at [241, 146] on input "Partidas Chegadas" at bounding box center [241, 146] width 0 height 0
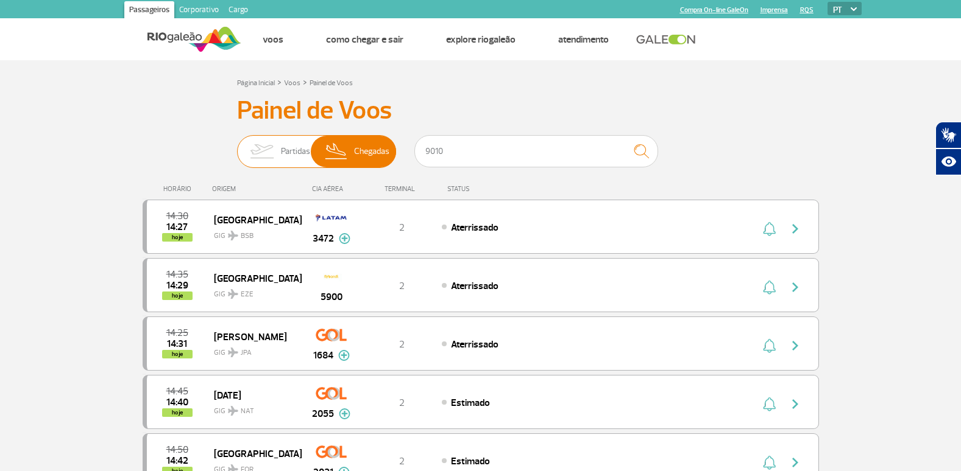
click at [273, 151] on img at bounding box center [261, 152] width 38 height 32
click at [237, 146] on input "Partidas Chegadas" at bounding box center [237, 146] width 0 height 0
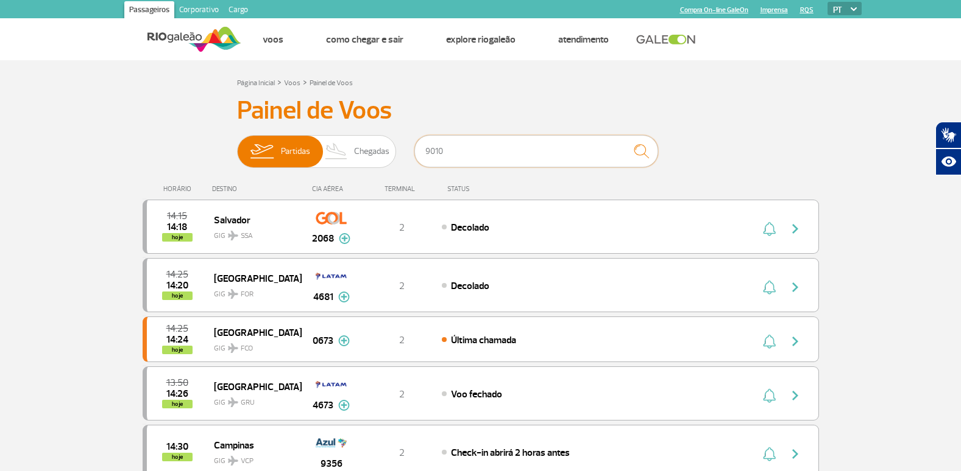
click at [449, 150] on input "9010" at bounding box center [536, 151] width 244 height 32
click at [643, 154] on img "submit" at bounding box center [641, 151] width 26 height 25
drag, startPoint x: 448, startPoint y: 156, endPoint x: 434, endPoint y: 156, distance: 14.6
click at [435, 156] on input "9010" at bounding box center [536, 151] width 244 height 32
type input "9"
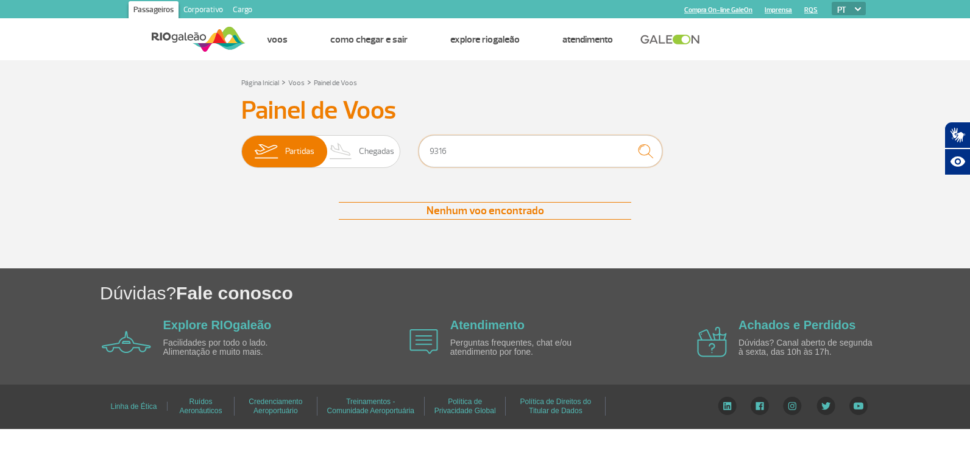
click at [484, 160] on input "9316" at bounding box center [540, 151] width 244 height 32
type input "9"
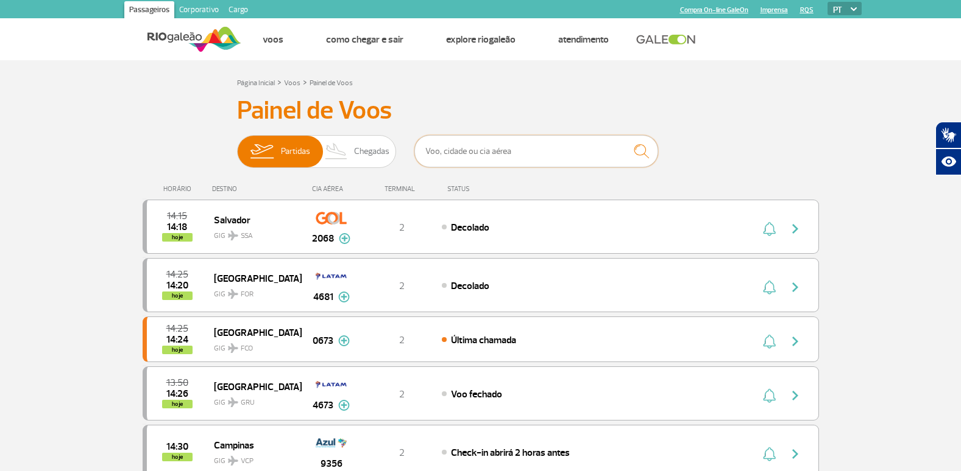
click at [504, 150] on input "text" at bounding box center [536, 151] width 244 height 32
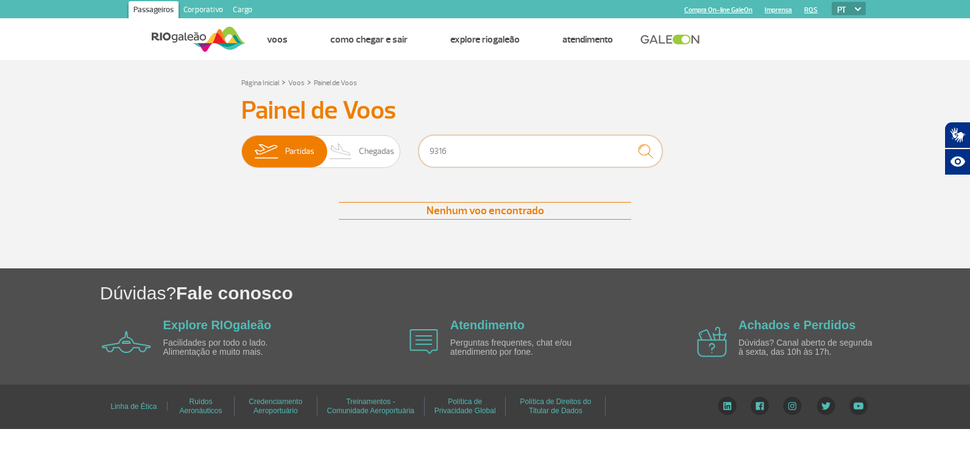
click at [462, 149] on input "9316" at bounding box center [540, 151] width 244 height 32
type input "9"
type input "2070"
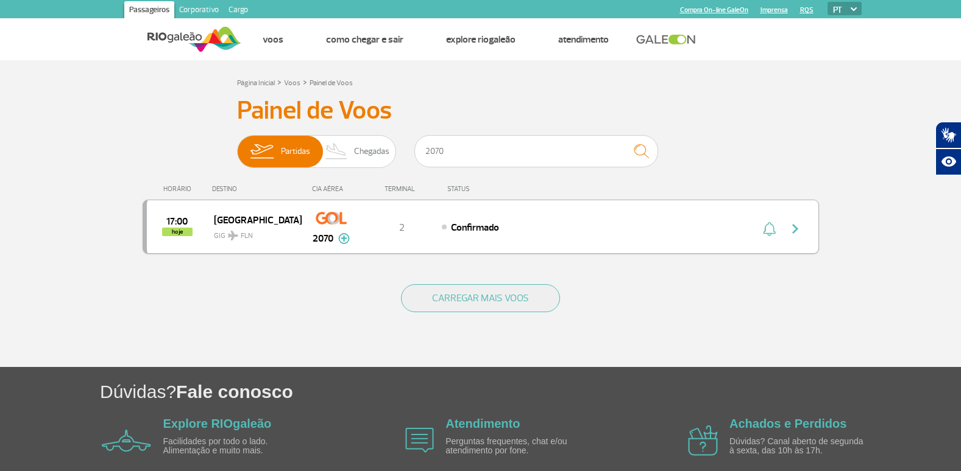
click at [623, 217] on div "17:00 hoje Florianópolis GIG FLN 2070 2 Confirmado Parcerias: Azul Linhas Aérea…" at bounding box center [481, 227] width 676 height 54
click at [795, 233] on img "button" at bounding box center [795, 229] width 15 height 15
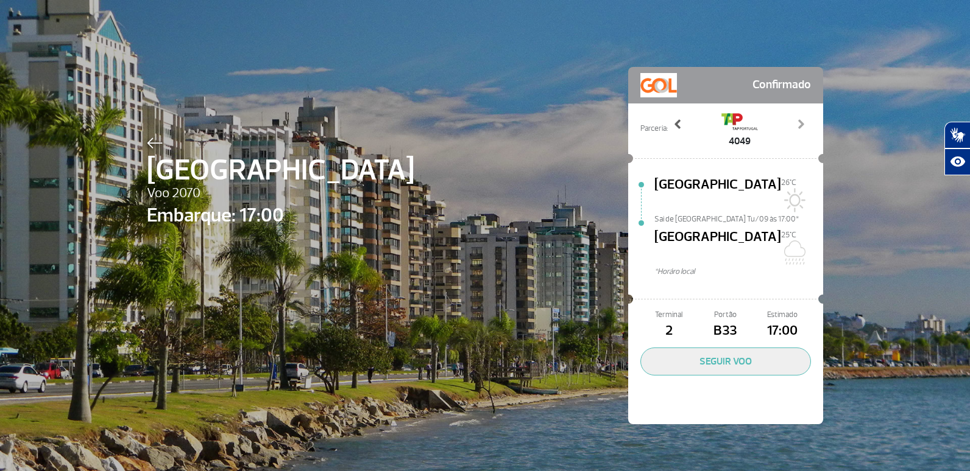
click at [672, 127] on span at bounding box center [678, 124] width 12 height 12
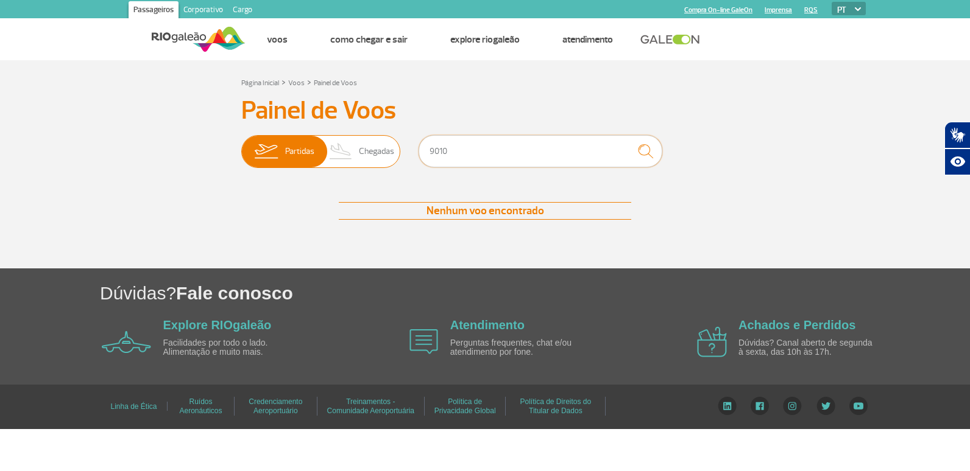
drag, startPoint x: 470, startPoint y: 150, endPoint x: 384, endPoint y: 156, distance: 86.1
click at [431, 154] on input "9010" at bounding box center [540, 151] width 244 height 32
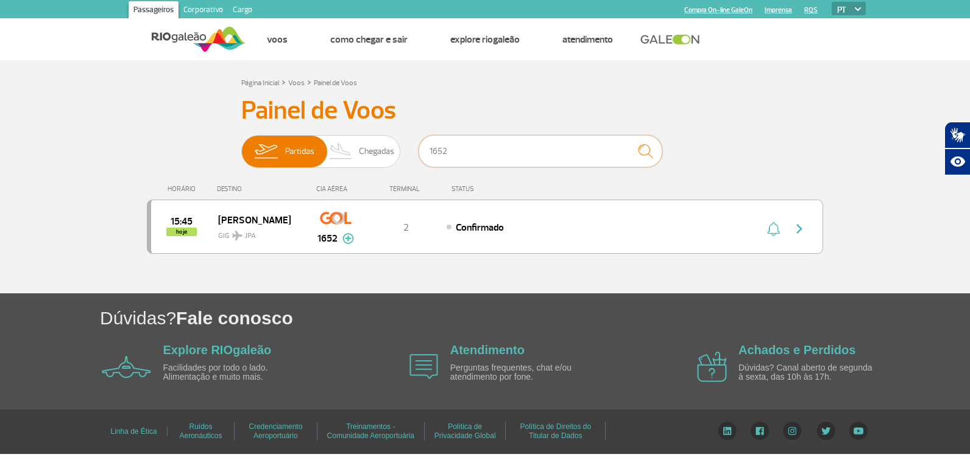
type input "1652"
click at [580, 260] on div "HORÁRIO DESTINO CIA AÉREA TERMINAL STATUS 15:45 hoje João Pessoa GIG JPA 1652 2…" at bounding box center [485, 220] width 676 height 97
click at [589, 236] on div "15:45 hoje João Pessoa GIG JPA 1652 2 Confirmado Parcerias: Azul Linhas Aéreas …" at bounding box center [485, 227] width 676 height 54
click at [800, 225] on img "button" at bounding box center [799, 229] width 15 height 15
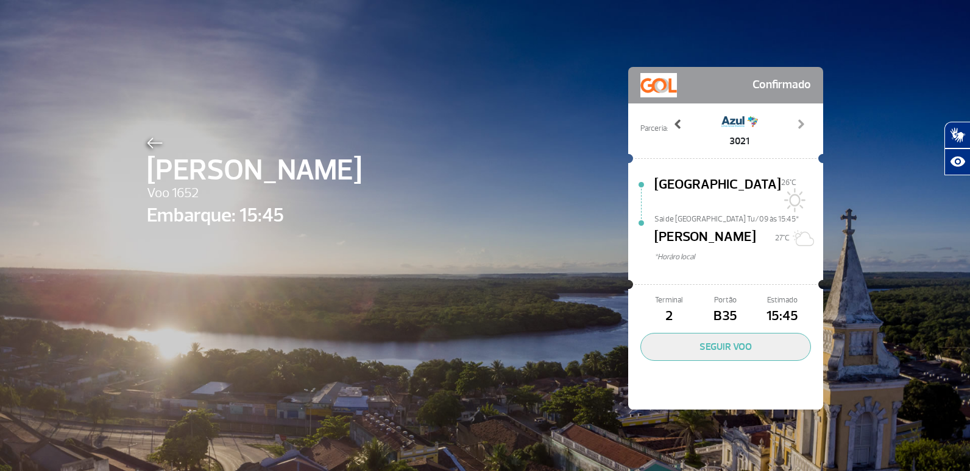
click at [672, 125] on span at bounding box center [678, 124] width 12 height 12
click at [672, 120] on span at bounding box center [678, 124] width 12 height 12
click at [151, 142] on img at bounding box center [155, 143] width 16 height 11
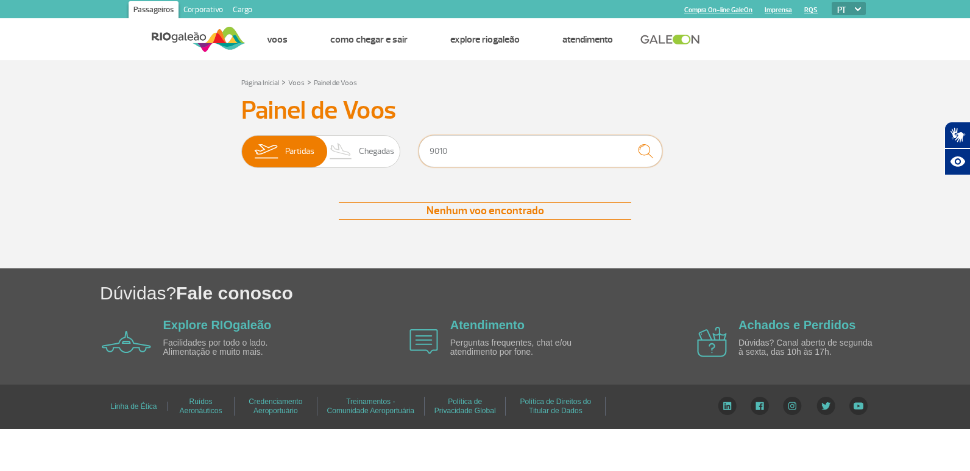
click at [477, 149] on input "9010" at bounding box center [540, 151] width 244 height 32
type input "9"
type input "2058"
click at [642, 146] on img "submit" at bounding box center [645, 151] width 26 height 25
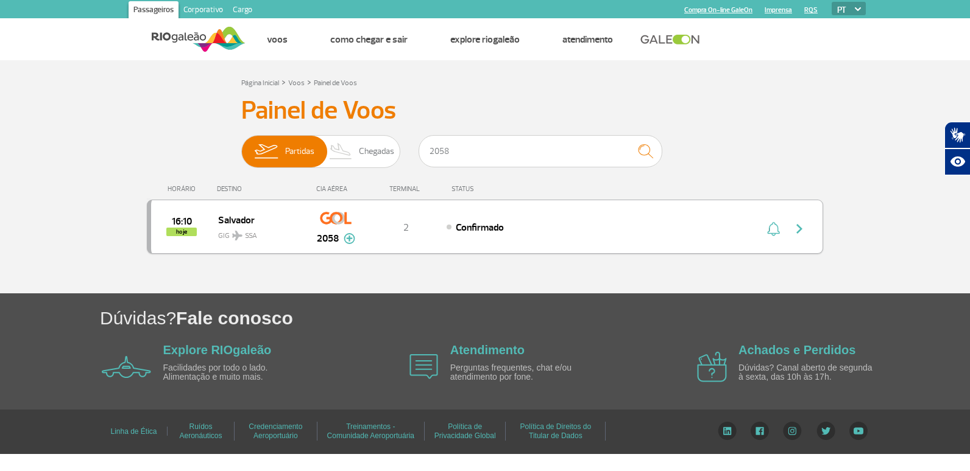
click at [634, 216] on div "16:10 hoje Salvador GIG SSA 2058 2 Confirmado Parcerias: Air Europa Lineas Aere…" at bounding box center [485, 227] width 676 height 54
click at [808, 226] on button "button" at bounding box center [802, 226] width 28 height 19
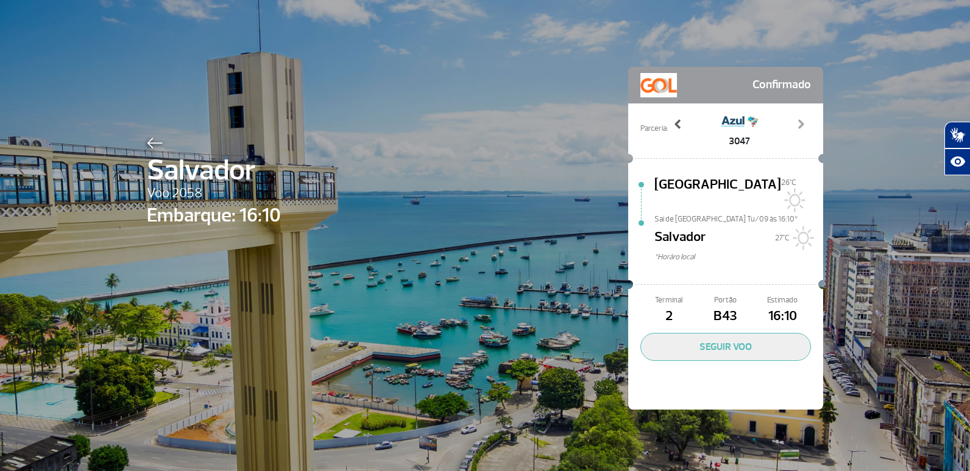
click at [678, 127] on span at bounding box center [678, 124] width 12 height 12
click at [138, 36] on div "Salvador Voo 2058 Embarque: 16:10 Confirmado Parceria: 2338 3047 3519 3523 4013…" at bounding box center [485, 220] width 694 height 440
click at [673, 135] on link "Previous" at bounding box center [677, 133] width 21 height 30
click at [157, 144] on img at bounding box center [155, 143] width 16 height 11
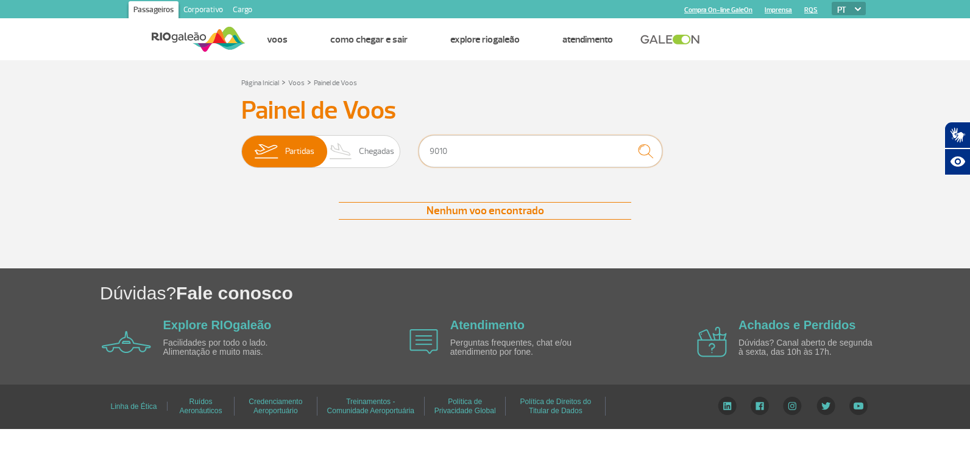
click at [520, 146] on input "9010" at bounding box center [540, 151] width 244 height 32
type input "9"
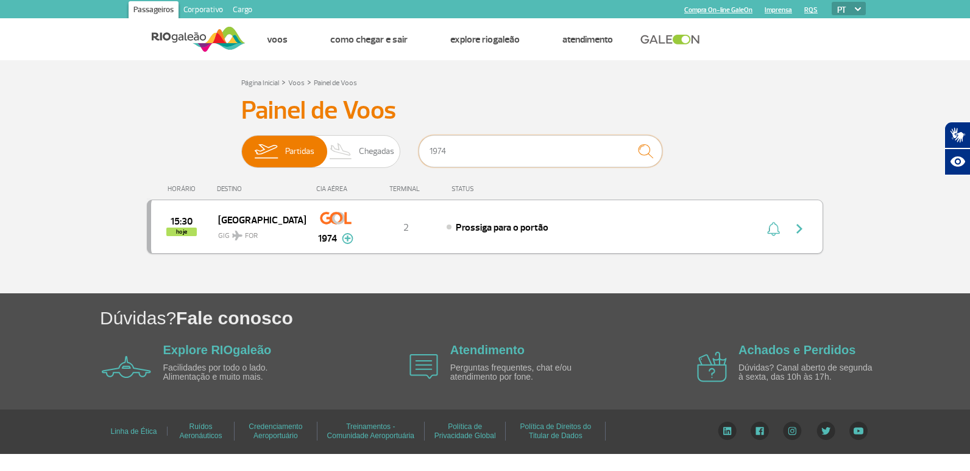
type input "1974"
click at [663, 219] on div "15:30 hoje Fortaleza GIG FOR 1974 2 Prossiga para o portão Parcerias: Aerolinea…" at bounding box center [485, 227] width 676 height 54
click at [799, 226] on img "button" at bounding box center [799, 229] width 15 height 15
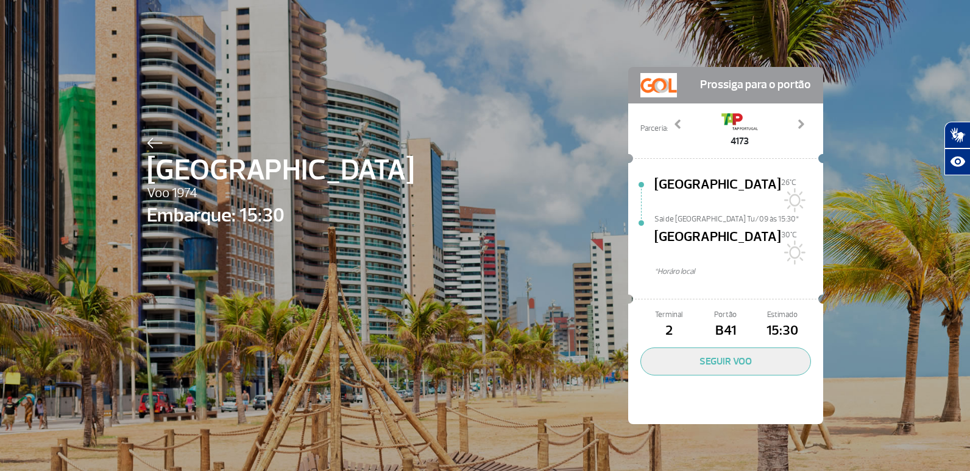
click at [138, 140] on div "Fortaleza Voo 1974 Embarque: 15:30 Prossiga para o portão Parceria: 7608 3100 3…" at bounding box center [485, 227] width 694 height 455
click at [141, 140] on div "Fortaleza Voo 1974 Embarque: 15:30 Prossiga para o portão Parceria: 7608 3100 3…" at bounding box center [485, 227] width 694 height 455
click at [150, 143] on img at bounding box center [155, 143] width 16 height 11
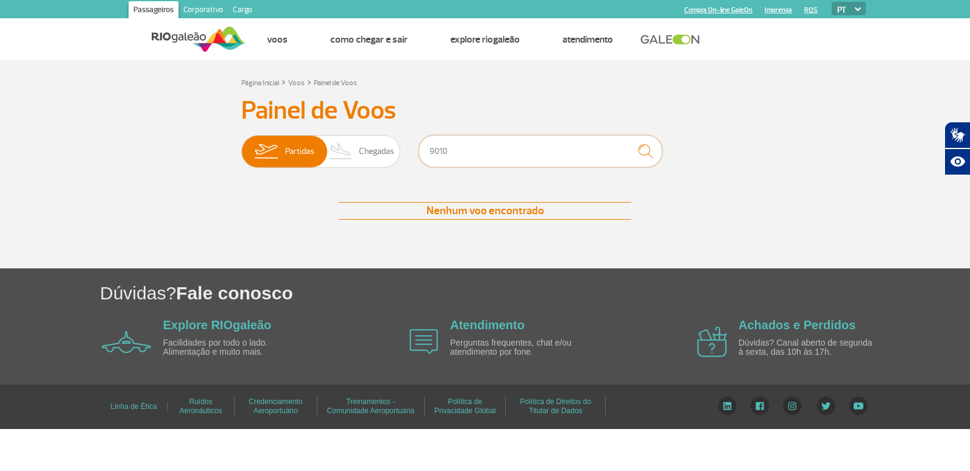
click at [452, 157] on input "9010" at bounding box center [540, 151] width 244 height 32
type input "9"
type input "2058"
click at [641, 146] on img "submit" at bounding box center [645, 151] width 26 height 25
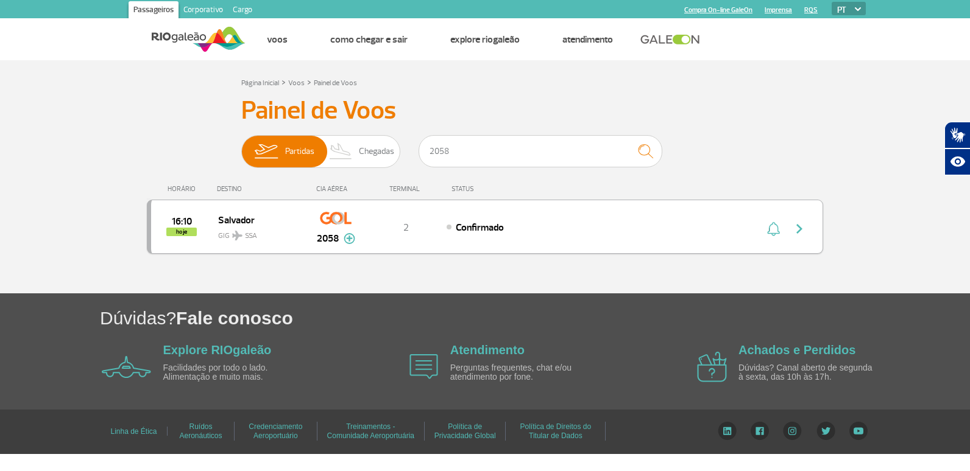
click at [641, 207] on div "16:10 hoje Salvador GIG SSA 2058 2 Confirmado Parcerias: Air Europa Lineas Aere…" at bounding box center [485, 227] width 676 height 54
click at [797, 229] on img "button" at bounding box center [799, 229] width 15 height 15
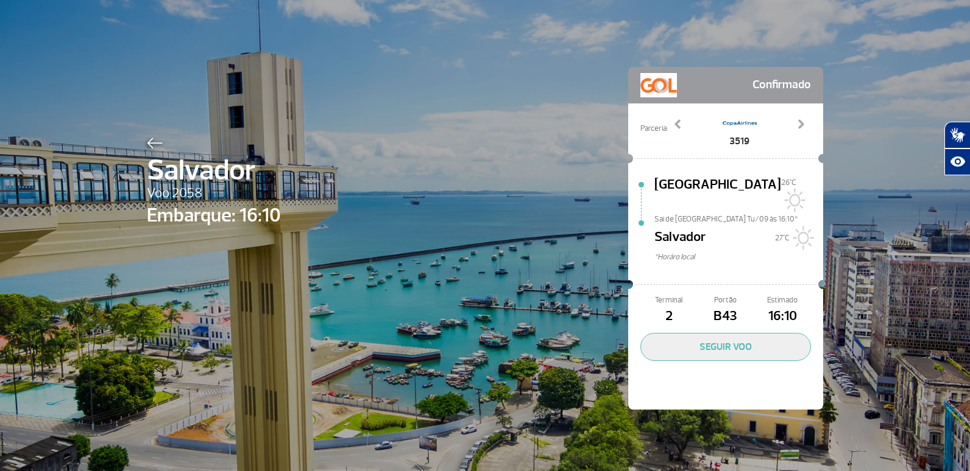
click at [141, 143] on div "Salvador Voo 2058 Embarque: 16:10 Confirmado Parceria: 2338 3047 3519 3523 4013…" at bounding box center [485, 220] width 694 height 440
click at [147, 141] on img at bounding box center [155, 143] width 16 height 11
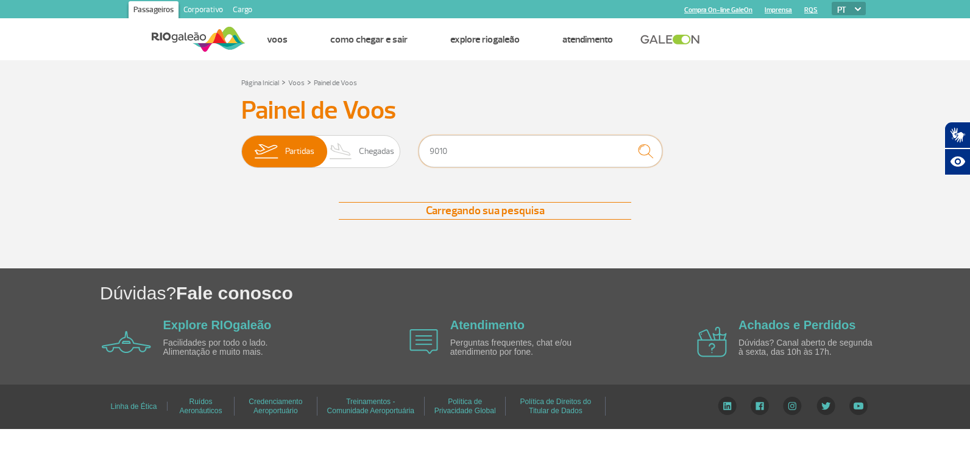
click at [486, 146] on input "9010" at bounding box center [540, 151] width 244 height 32
type input "9"
type input "1708"
click at [654, 147] on img "submit" at bounding box center [645, 151] width 26 height 25
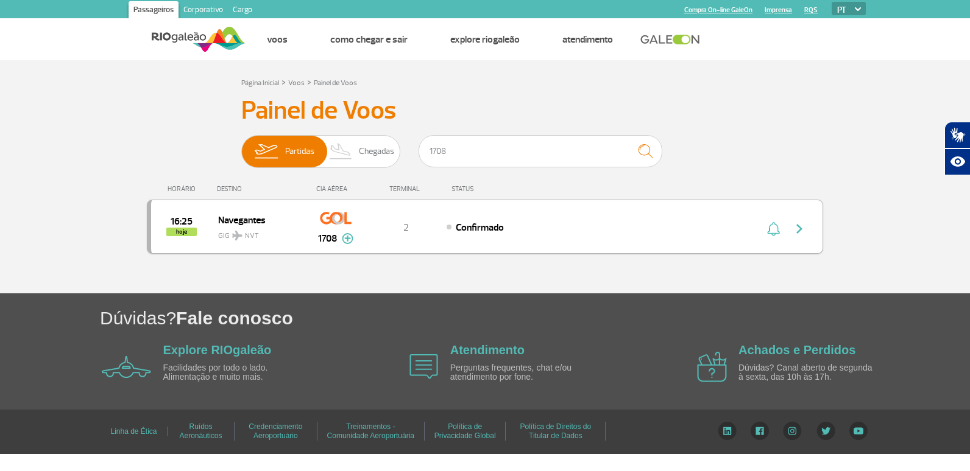
click at [807, 235] on button "button" at bounding box center [802, 226] width 28 height 19
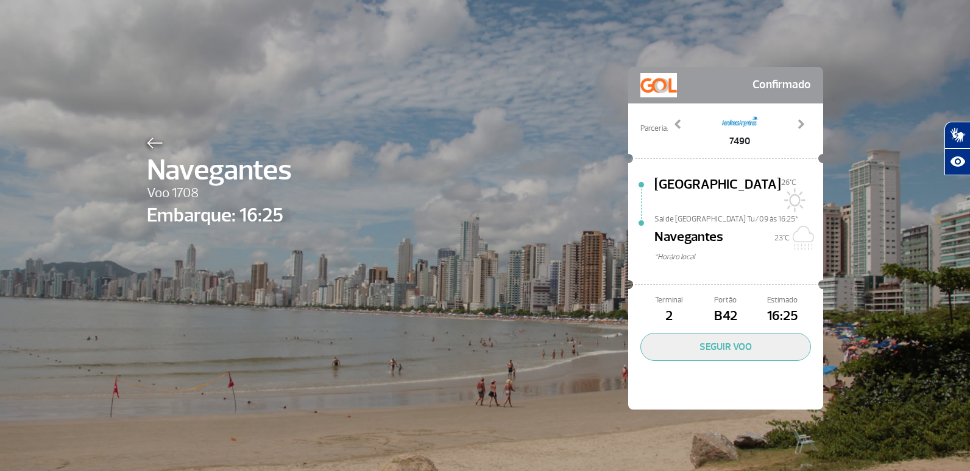
click at [155, 138] on img at bounding box center [155, 143] width 16 height 11
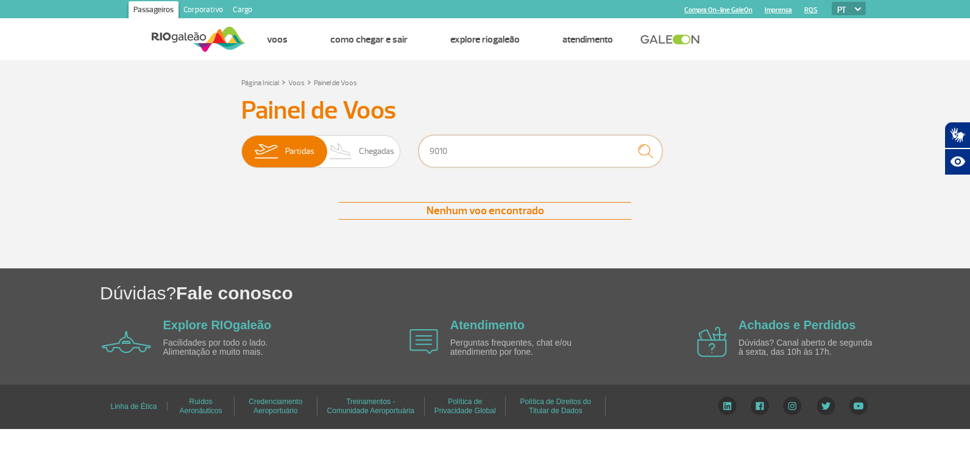
click at [495, 150] on input "9010" at bounding box center [540, 151] width 244 height 32
click at [640, 154] on img "submit" at bounding box center [645, 151] width 26 height 25
click at [451, 153] on input "9359" at bounding box center [540, 151] width 244 height 32
type input "9"
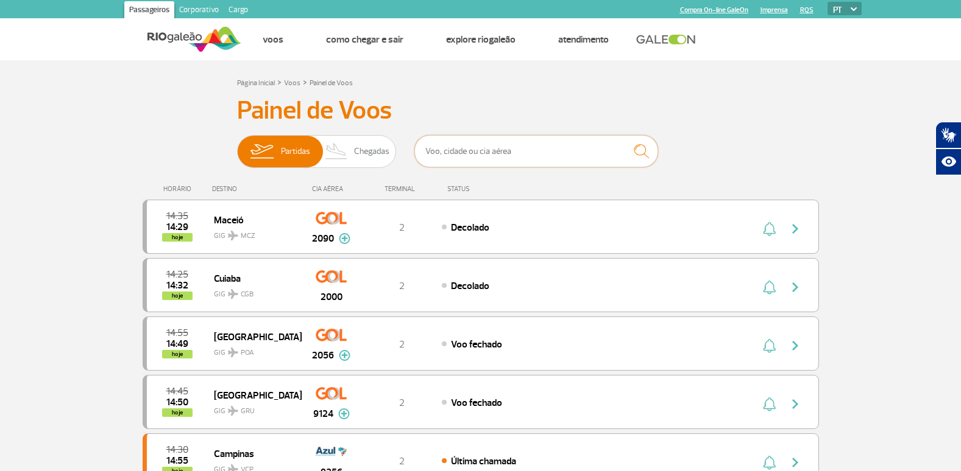
click at [527, 158] on input "text" at bounding box center [536, 151] width 244 height 32
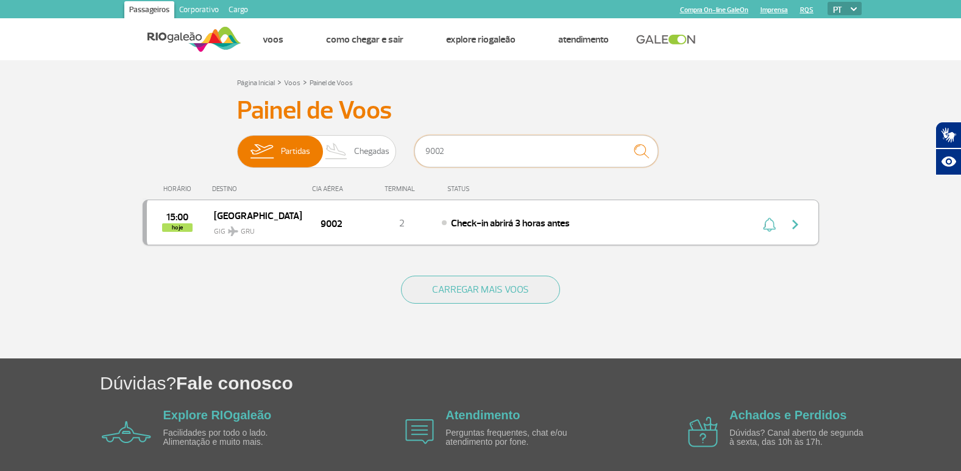
type input "9002"
click at [669, 216] on div "Check-in abrirá 3 horas antes" at bounding box center [576, 222] width 269 height 13
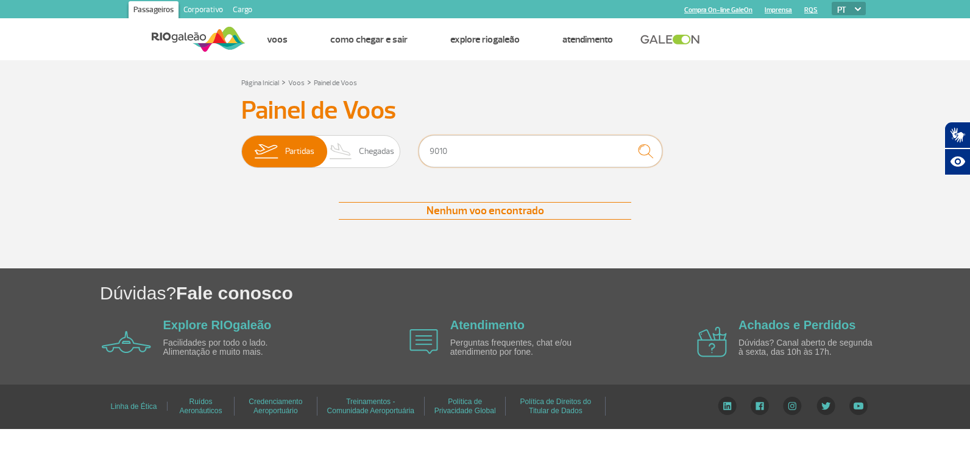
click at [457, 147] on input "9010" at bounding box center [540, 151] width 244 height 32
type input "9"
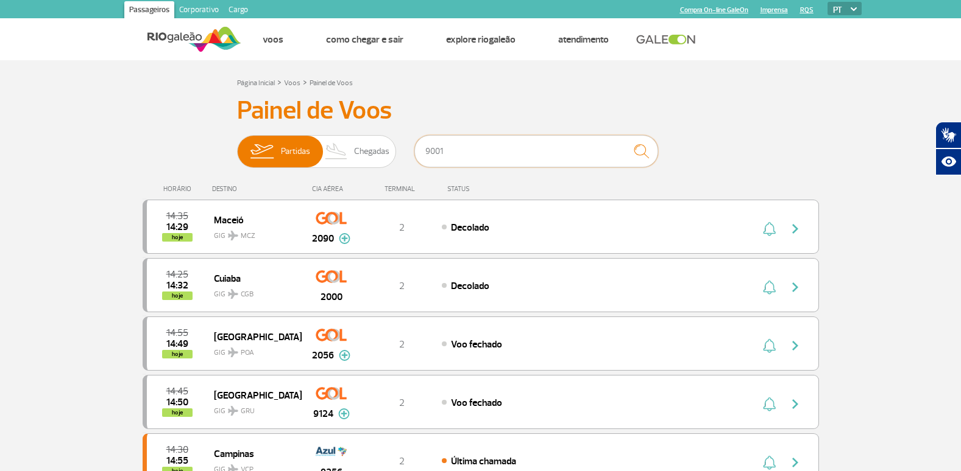
type input "9001"
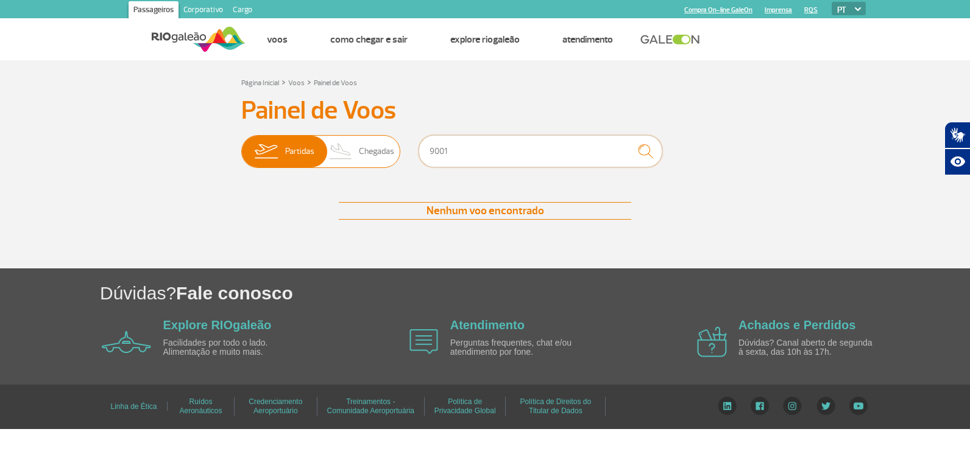
drag, startPoint x: 515, startPoint y: 155, endPoint x: 394, endPoint y: 149, distance: 121.4
click at [401, 147] on div "Partidas Chegadas 9001" at bounding box center [484, 153] width 487 height 37
type input "9"
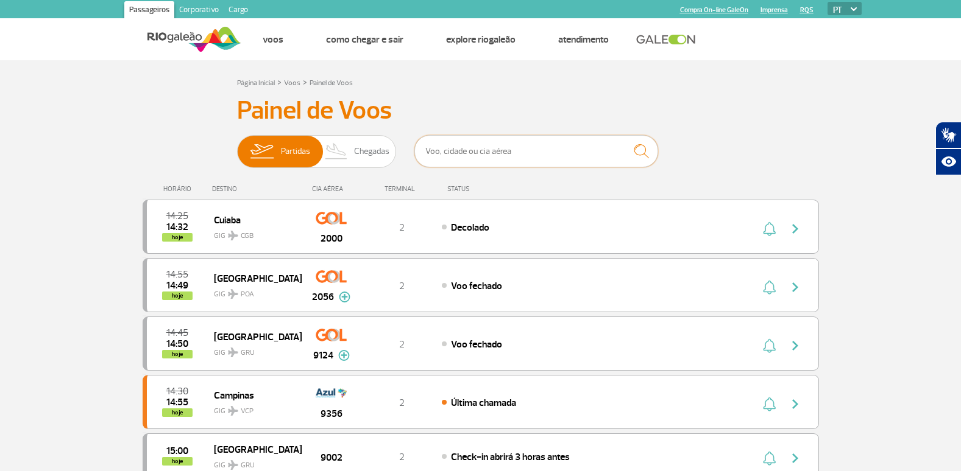
click at [570, 153] on input "text" at bounding box center [536, 151] width 244 height 32
type input "1998"
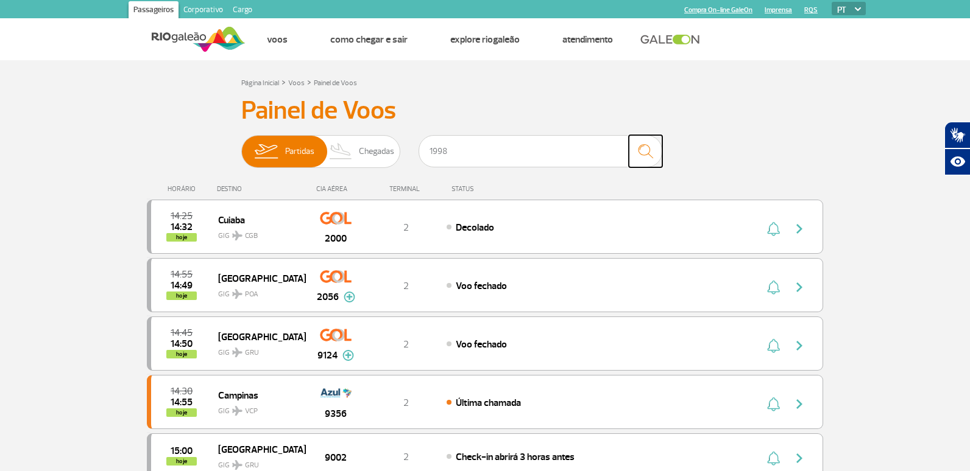
click at [638, 152] on img "submit" at bounding box center [645, 151] width 26 height 25
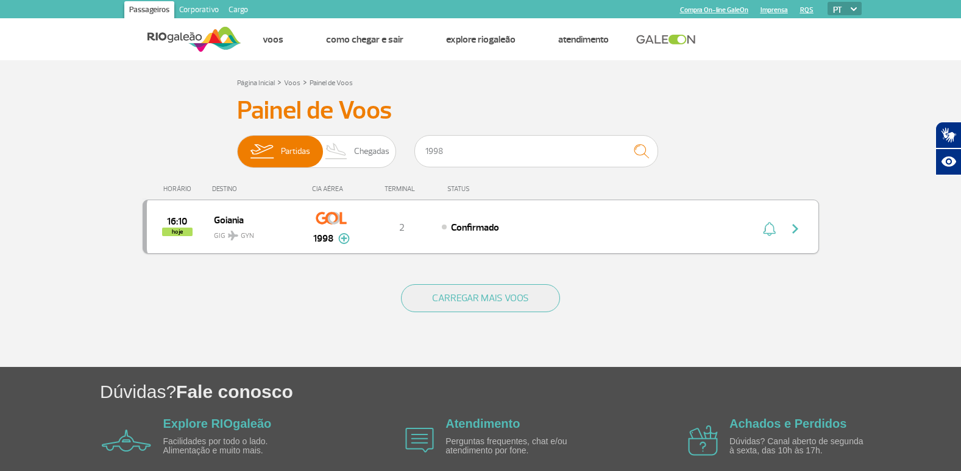
click at [632, 233] on div "Confirmado" at bounding box center [576, 227] width 269 height 13
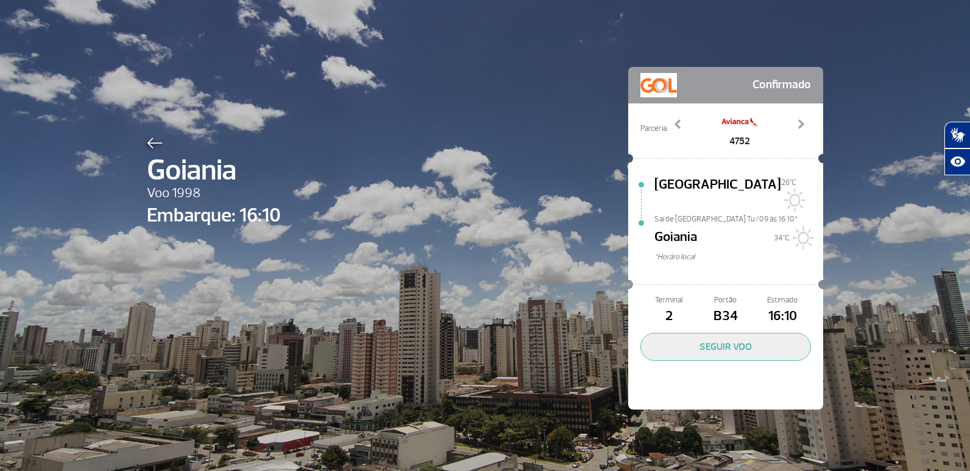
click at [152, 151] on span "Goiania" at bounding box center [214, 171] width 134 height 44
click at [154, 137] on div at bounding box center [214, 141] width 134 height 15
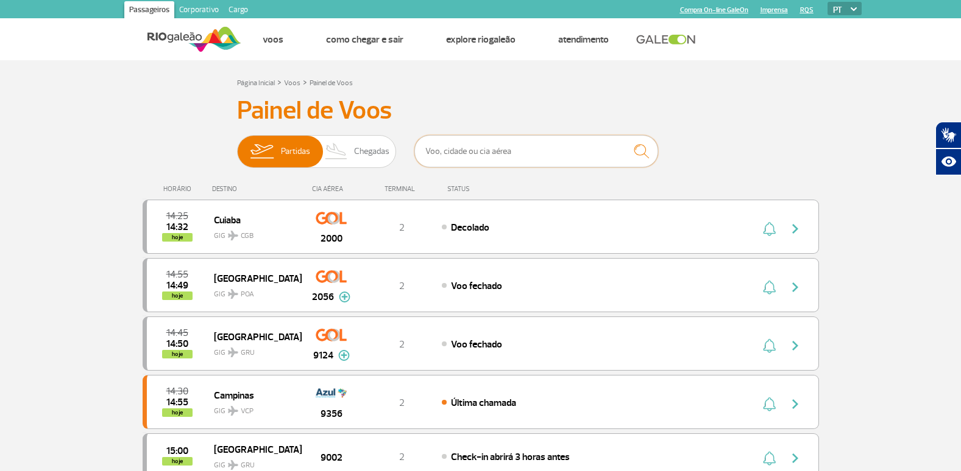
click at [530, 144] on input "text" at bounding box center [536, 151] width 244 height 32
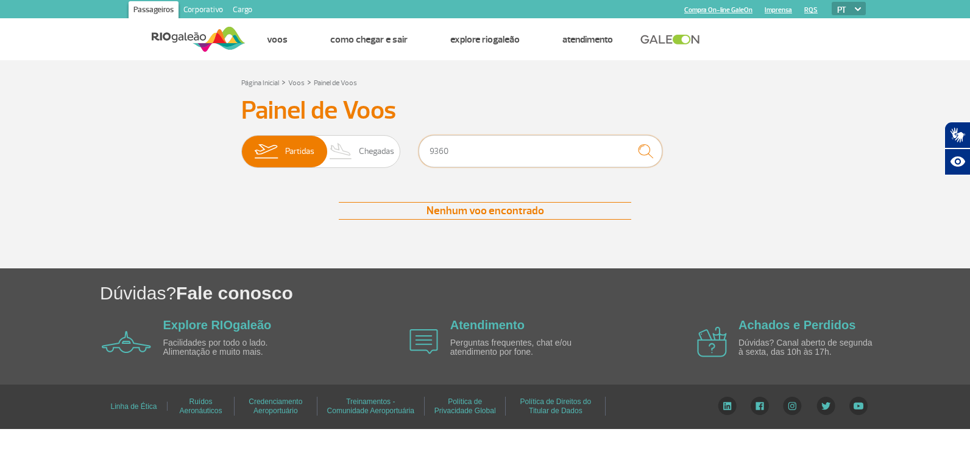
click at [451, 159] on input "9360" at bounding box center [540, 151] width 244 height 32
type input "9"
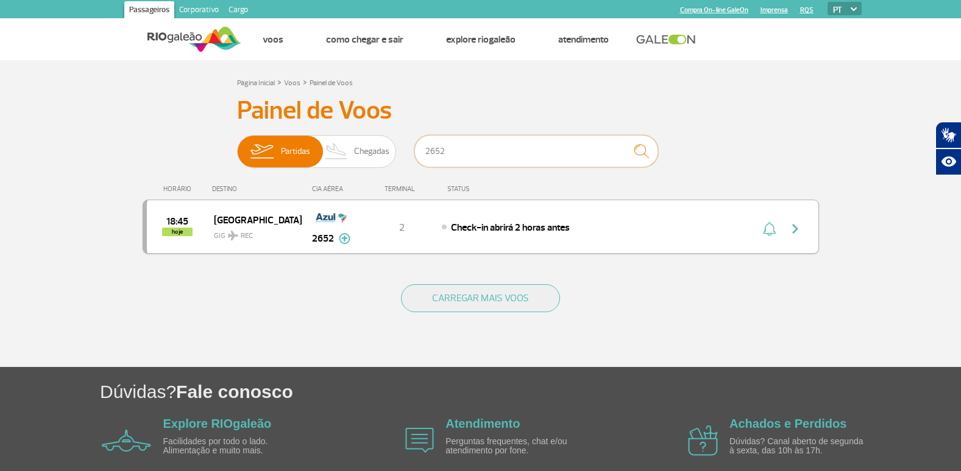
type input "2652"
click at [638, 228] on div "Check-in abrirá 2 horas antes" at bounding box center [576, 227] width 269 height 13
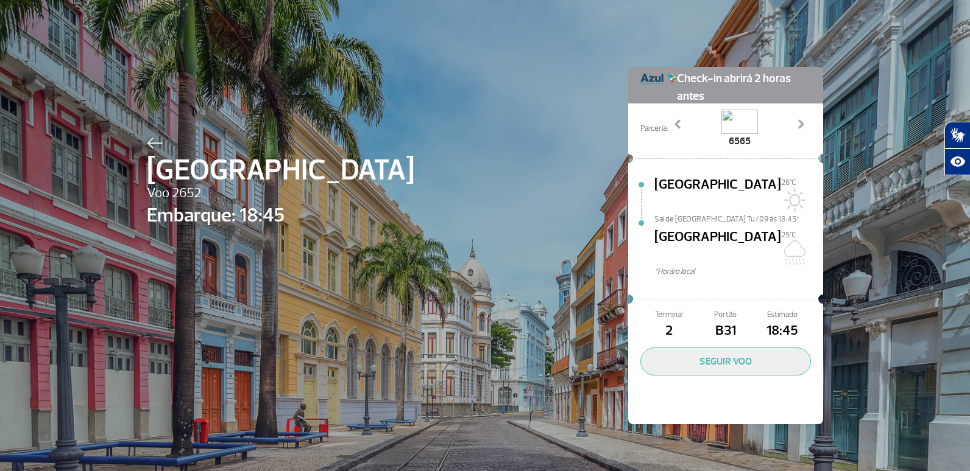
click at [157, 144] on img at bounding box center [155, 143] width 16 height 11
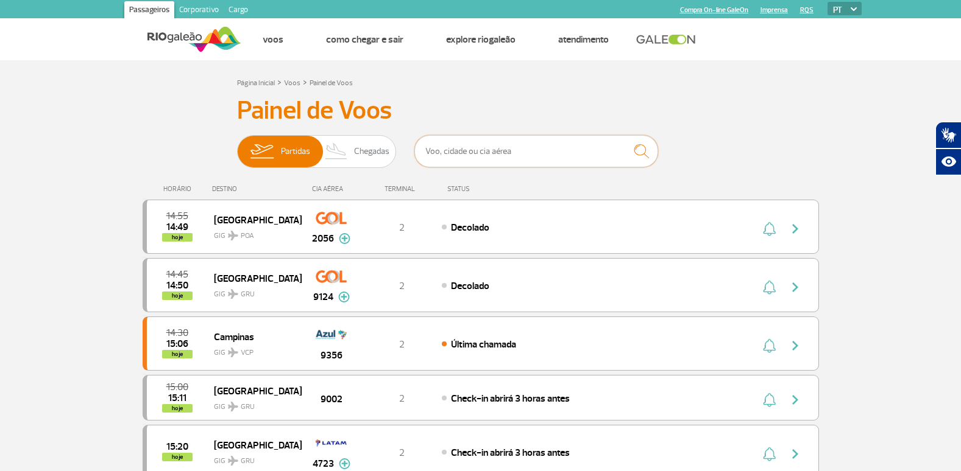
click at [566, 146] on input "text" at bounding box center [536, 151] width 244 height 32
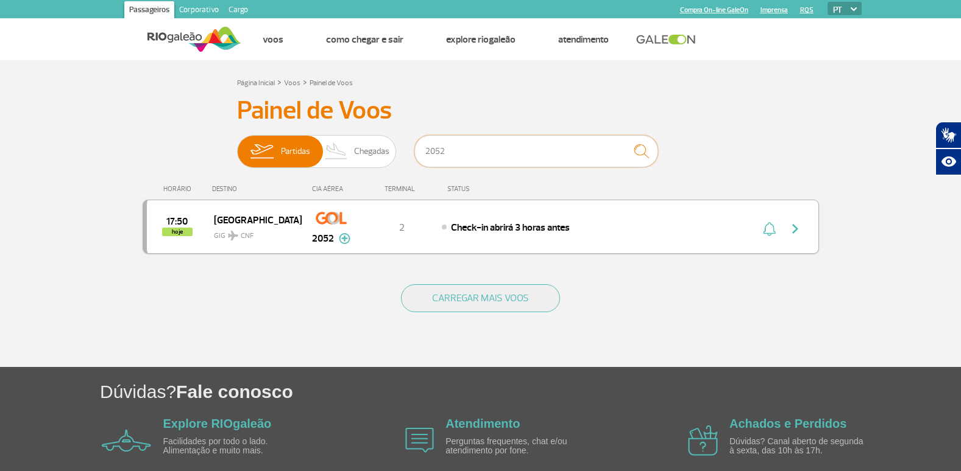
type input "2052"
click at [670, 224] on div "Check-in abrirá 3 horas antes" at bounding box center [576, 227] width 269 height 13
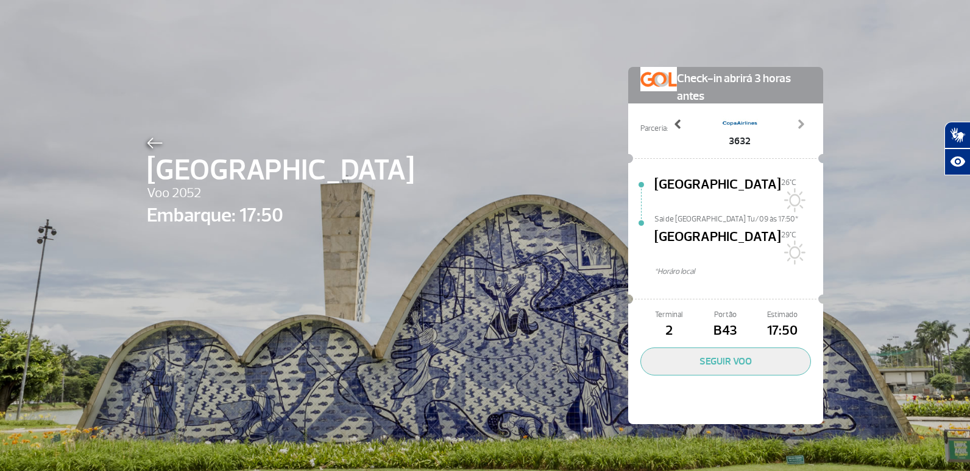
click at [672, 125] on span at bounding box center [678, 124] width 12 height 12
click at [147, 151] on span "[GEOGRAPHIC_DATA]" at bounding box center [280, 171] width 267 height 44
click at [148, 137] on div at bounding box center [280, 141] width 267 height 15
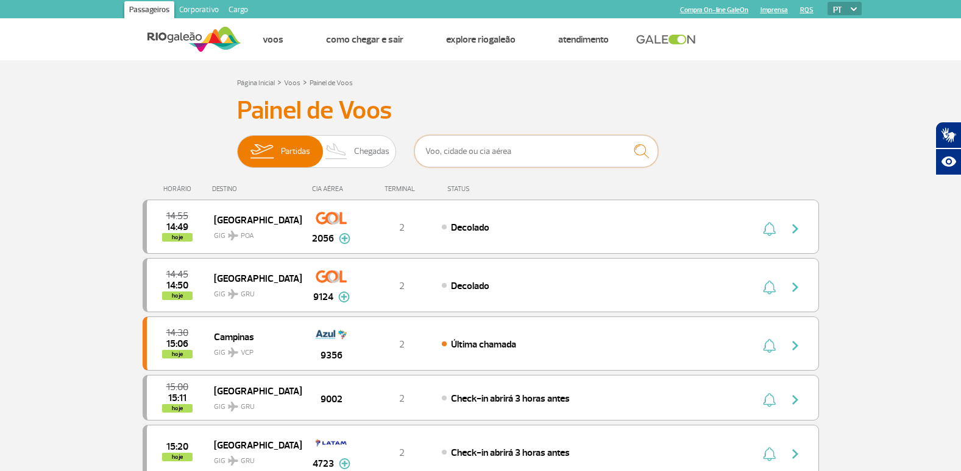
click at [530, 146] on input "text" at bounding box center [536, 151] width 244 height 32
click at [557, 160] on input "text" at bounding box center [536, 151] width 244 height 32
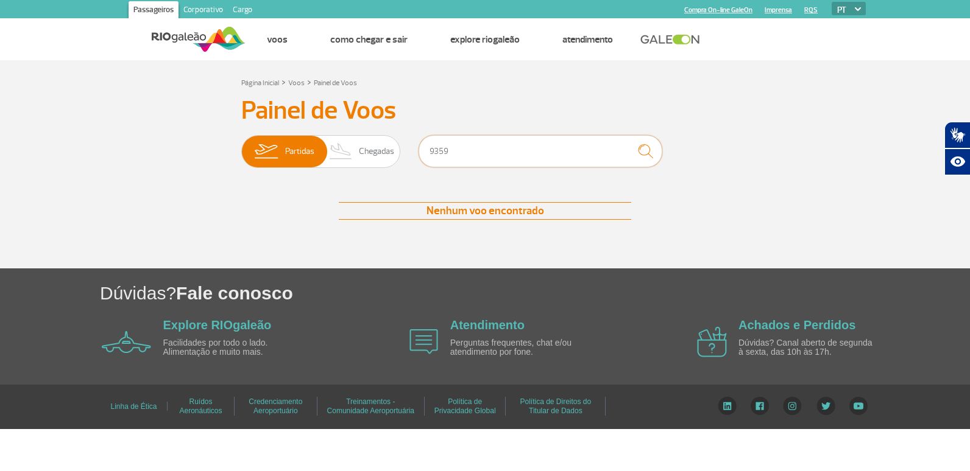
drag, startPoint x: 468, startPoint y: 152, endPoint x: 437, endPoint y: 156, distance: 30.7
click at [437, 156] on input "9359" at bounding box center [540, 151] width 244 height 32
type input "9"
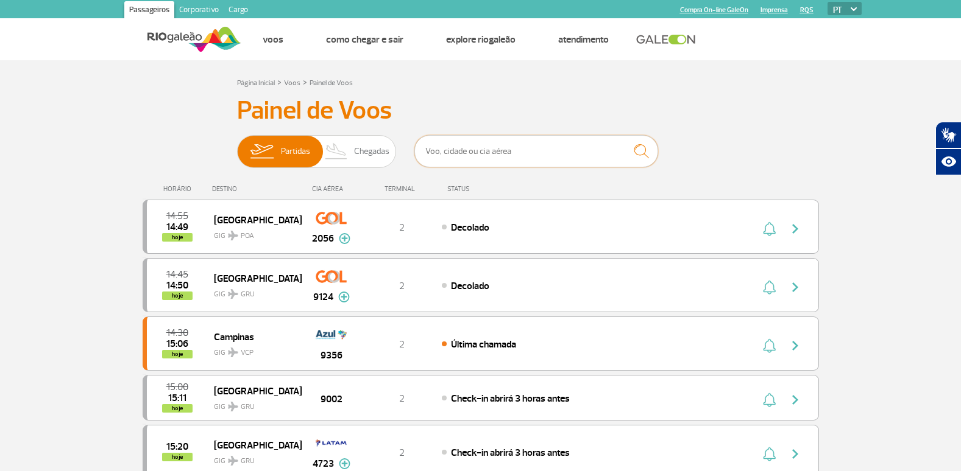
click at [487, 159] on input "text" at bounding box center [536, 151] width 244 height 32
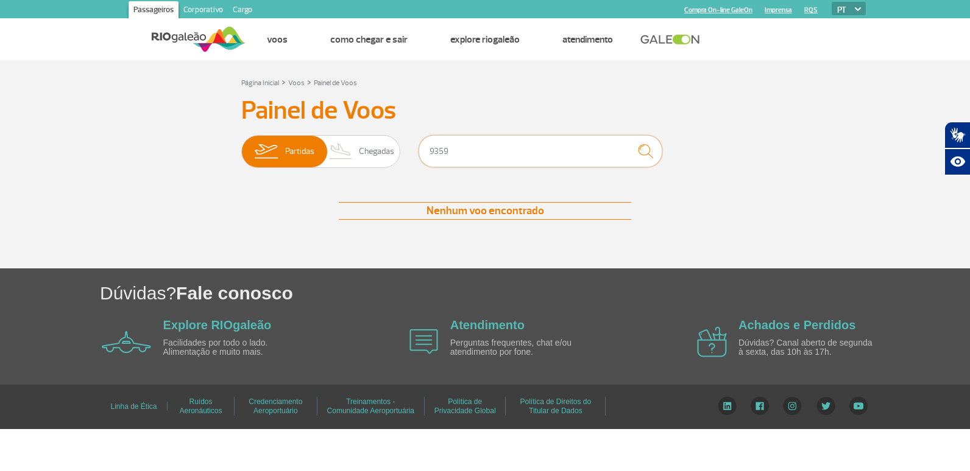
type input "9359"
click at [641, 154] on img "submit" at bounding box center [645, 151] width 26 height 25
drag, startPoint x: 450, startPoint y: 160, endPoint x: 418, endPoint y: 153, distance: 33.0
click at [420, 154] on input "9359" at bounding box center [540, 151] width 244 height 32
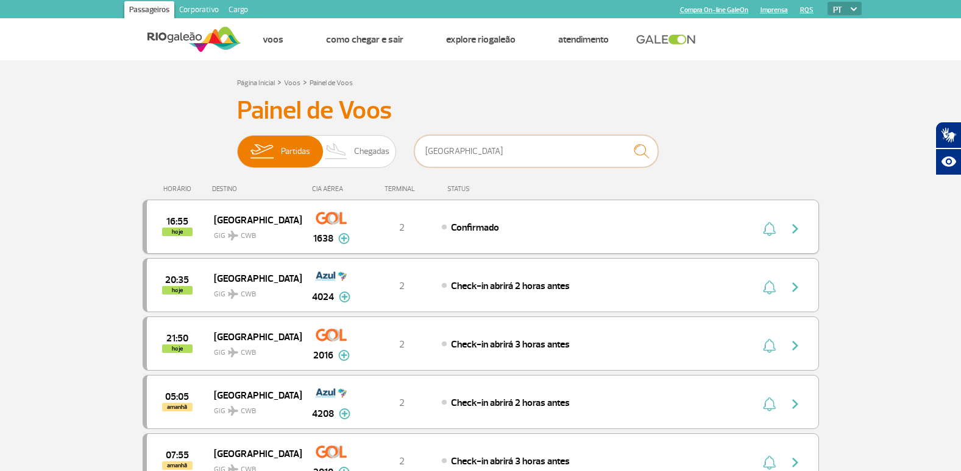
type input "curitiba"
click at [800, 227] on img "button" at bounding box center [795, 229] width 15 height 15
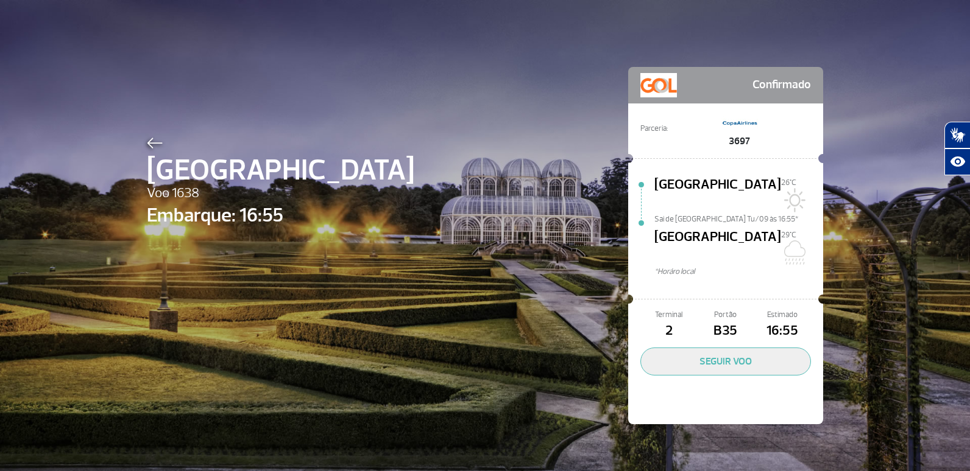
click at [155, 134] on div at bounding box center [280, 141] width 267 height 15
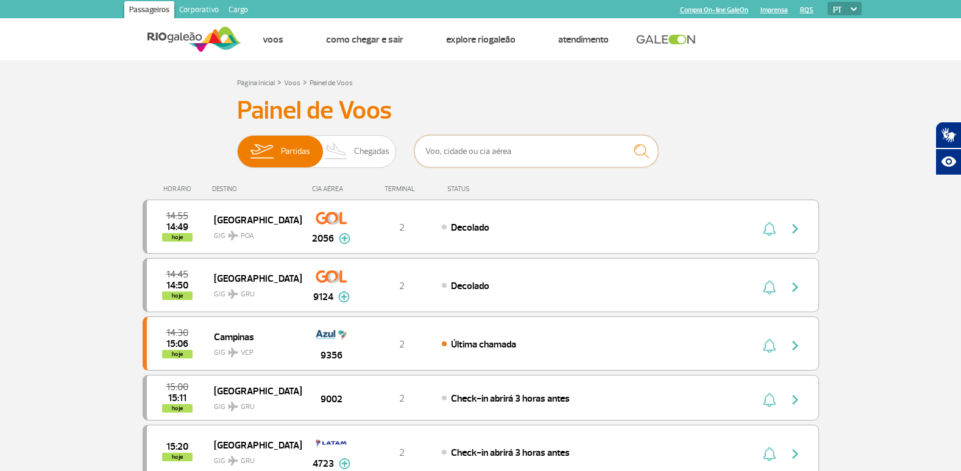
click at [447, 147] on input "text" at bounding box center [536, 151] width 244 height 32
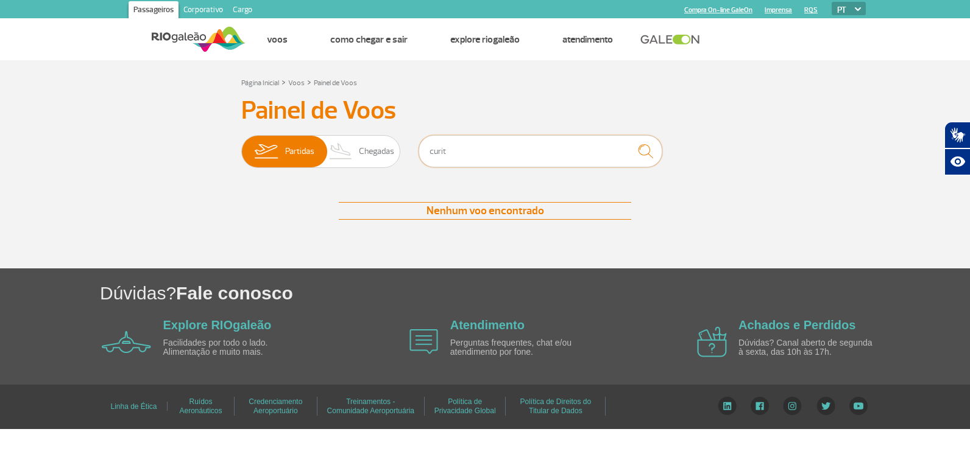
type input "curitiba"
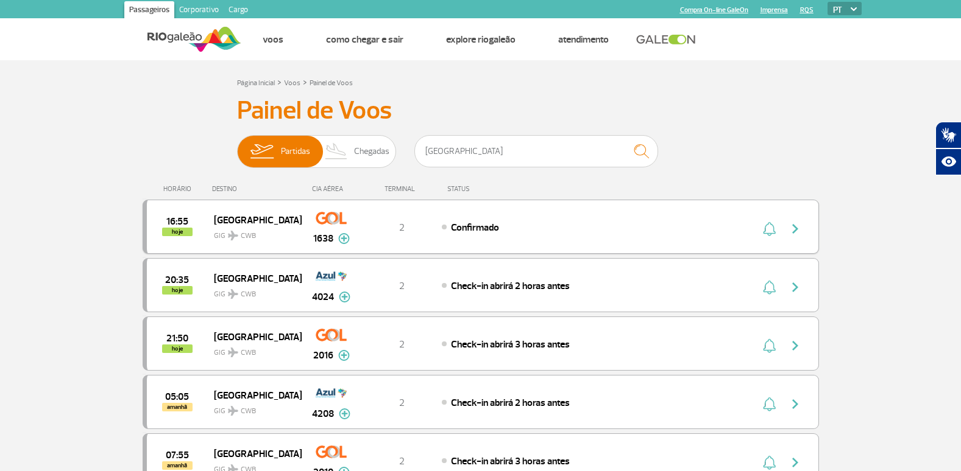
click at [797, 230] on img "button" at bounding box center [795, 229] width 15 height 15
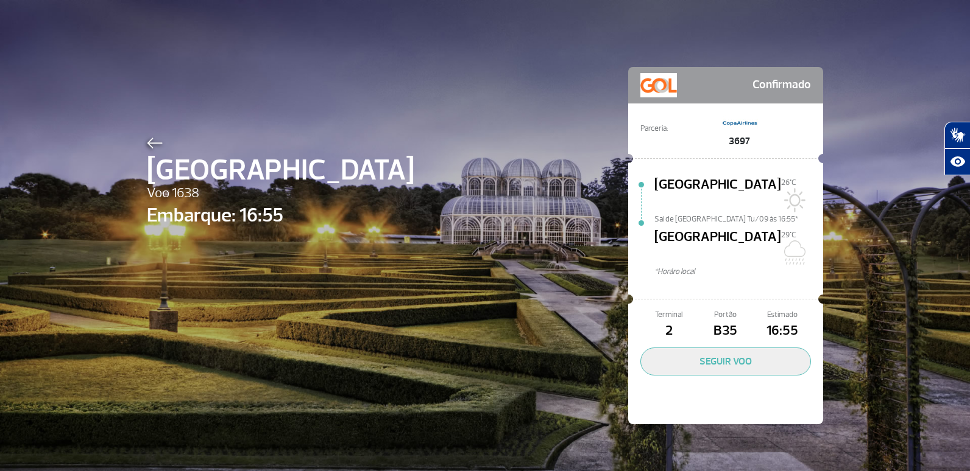
click at [155, 139] on img at bounding box center [155, 143] width 16 height 11
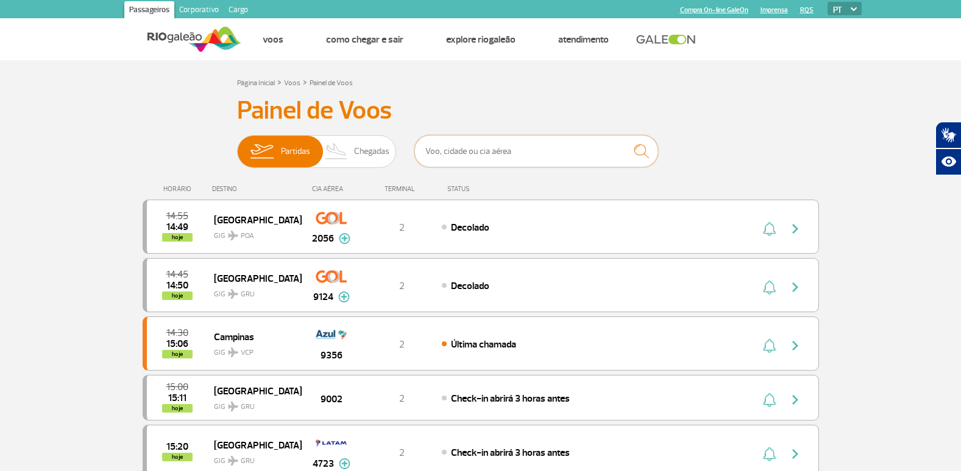
click at [433, 149] on input "text" at bounding box center [536, 151] width 244 height 32
click at [574, 161] on input "text" at bounding box center [536, 151] width 244 height 32
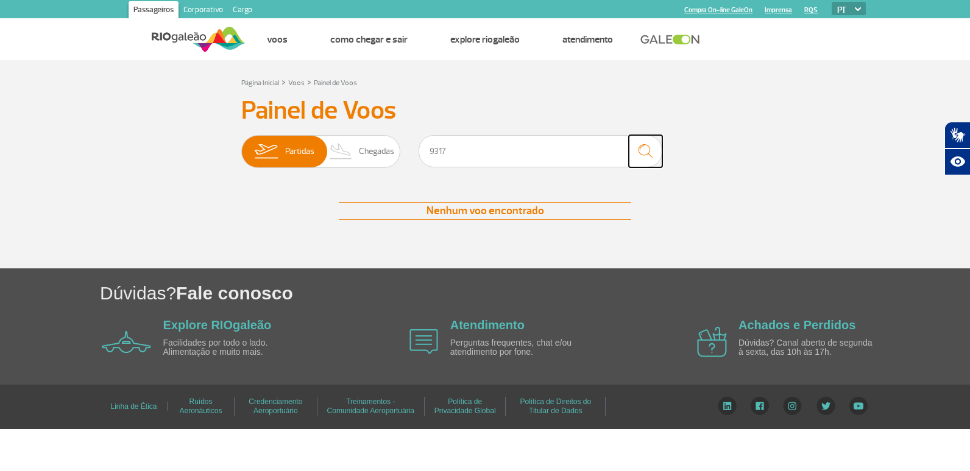
click at [656, 146] on img "submit" at bounding box center [645, 151] width 26 height 25
click at [474, 155] on input "9317" at bounding box center [540, 151] width 244 height 32
type input "9"
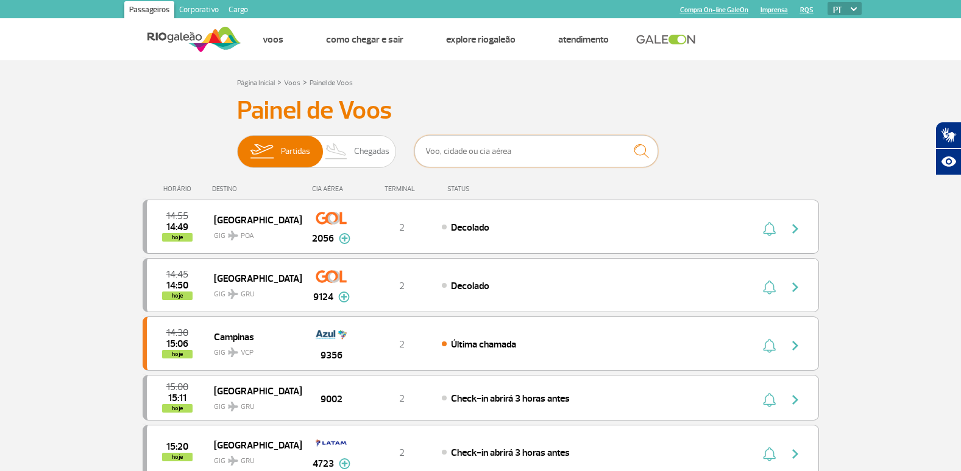
click at [465, 155] on input "text" at bounding box center [536, 151] width 244 height 32
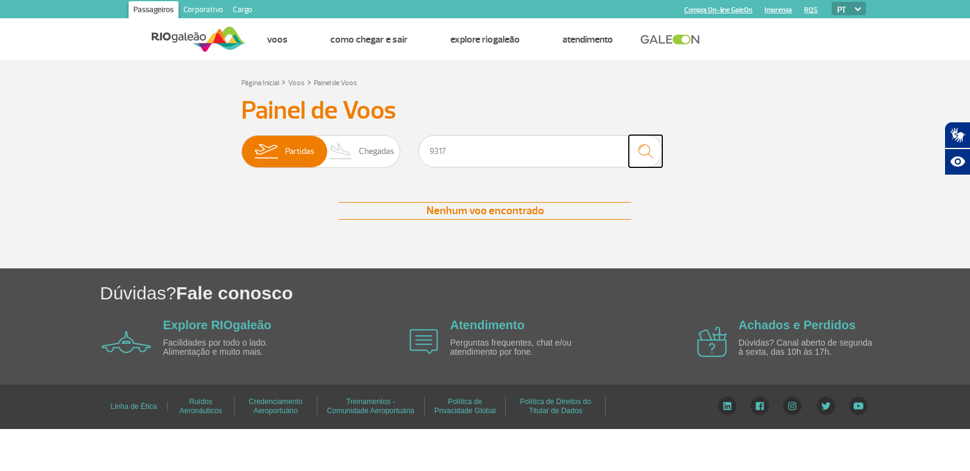
click at [639, 156] on img "submit" at bounding box center [645, 151] width 26 height 25
click at [453, 152] on input "9317" at bounding box center [540, 151] width 244 height 32
type input "9"
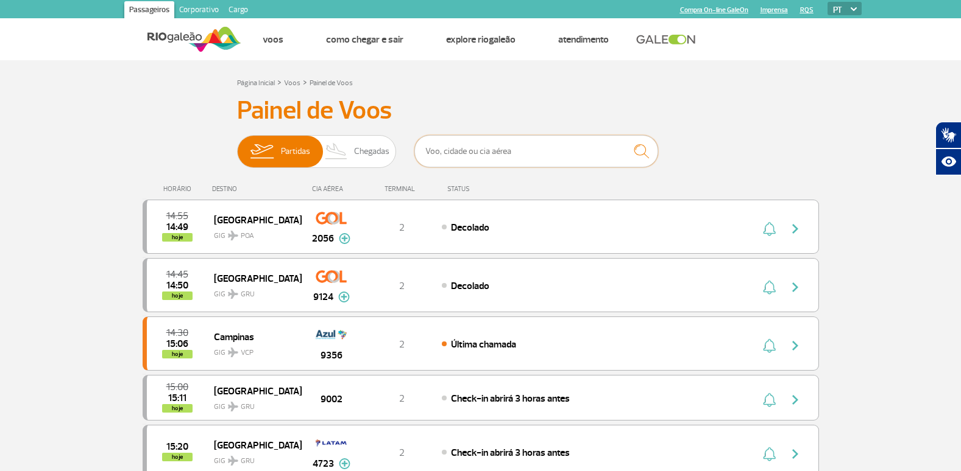
click at [539, 157] on input "text" at bounding box center [536, 151] width 244 height 32
click at [567, 154] on input "text" at bounding box center [536, 151] width 244 height 32
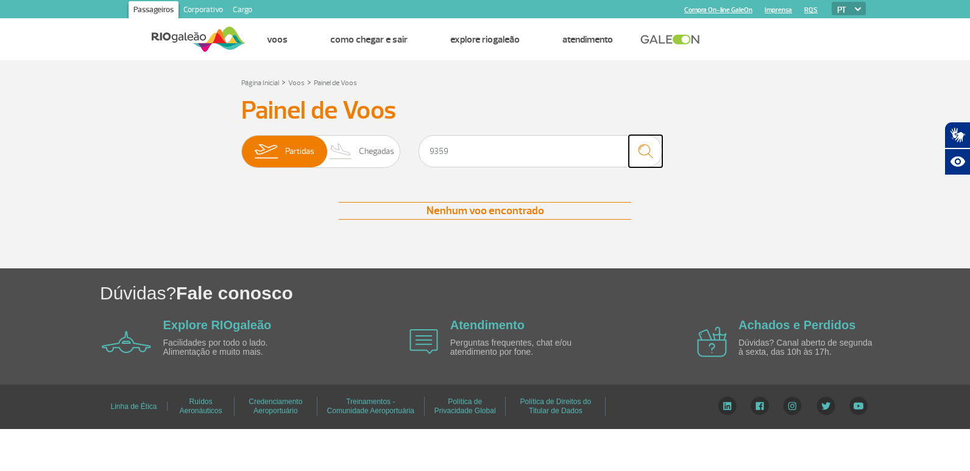
click at [647, 147] on img "submit" at bounding box center [645, 151] width 26 height 25
click at [542, 157] on input "9359" at bounding box center [540, 151] width 244 height 32
type input "9"
type input "9359"
click at [637, 150] on img "submit" at bounding box center [645, 151] width 26 height 25
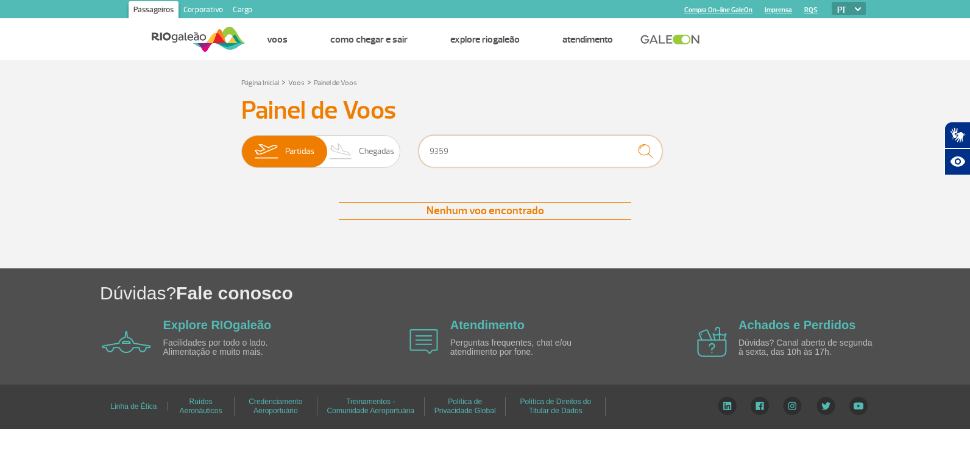
drag, startPoint x: 457, startPoint y: 154, endPoint x: 412, endPoint y: 146, distance: 45.8
click at [416, 146] on div "Partidas Chegadas 9359" at bounding box center [484, 153] width 487 height 37
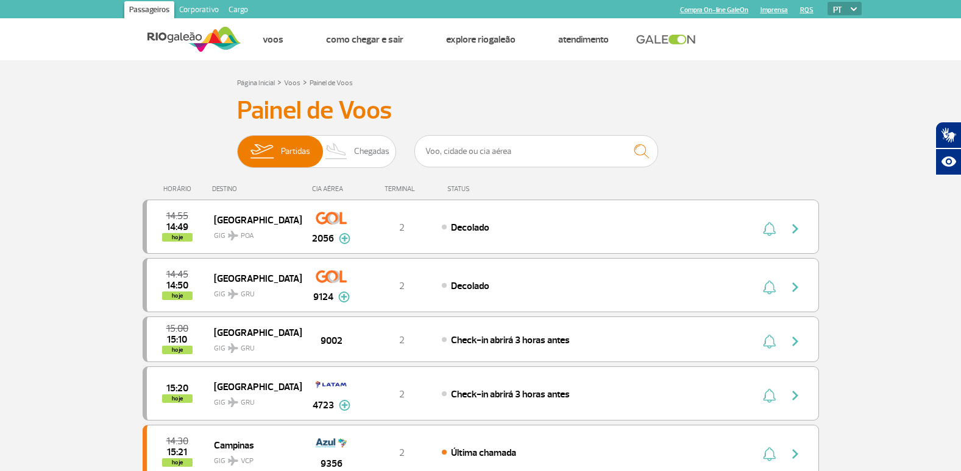
click at [860, 41] on ul "Página inicial Fale conosco Dúvidas Frequentes Linha de Ética Achados e Perdido…" at bounding box center [551, 39] width 620 height 41
click at [493, 146] on input "text" at bounding box center [536, 151] width 244 height 32
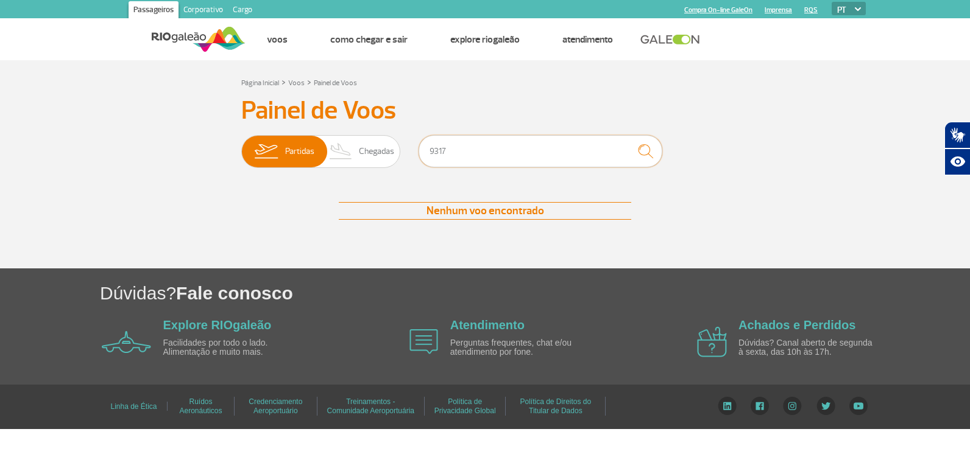
click at [481, 161] on input "9317" at bounding box center [540, 151] width 244 height 32
click at [282, 161] on img at bounding box center [266, 152] width 38 height 32
click at [241, 146] on input "Partidas Chegadas" at bounding box center [241, 146] width 0 height 0
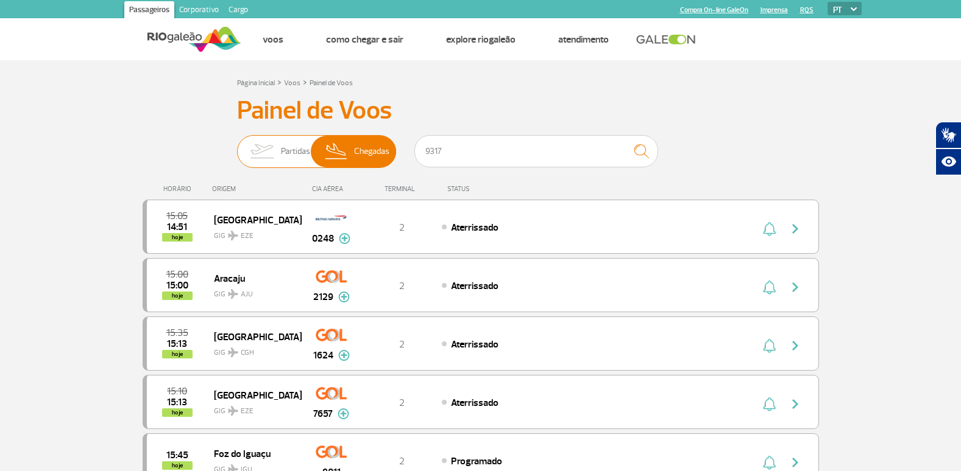
click at [288, 160] on span "Partidas" at bounding box center [295, 152] width 29 height 32
click at [237, 146] on input "Partidas Chegadas" at bounding box center [237, 146] width 0 height 0
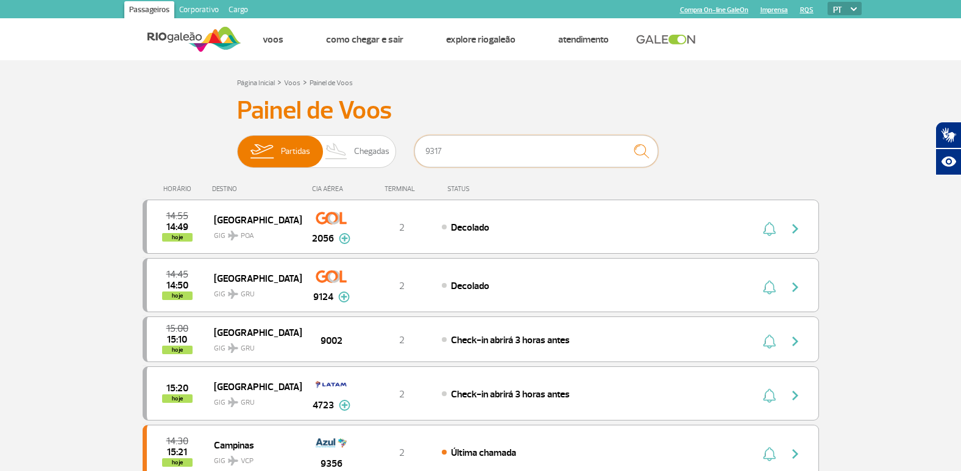
click at [484, 160] on input "9317" at bounding box center [536, 151] width 244 height 32
type input "9"
click at [471, 150] on input "text" at bounding box center [536, 151] width 244 height 32
click at [793, 289] on img "button" at bounding box center [795, 287] width 15 height 15
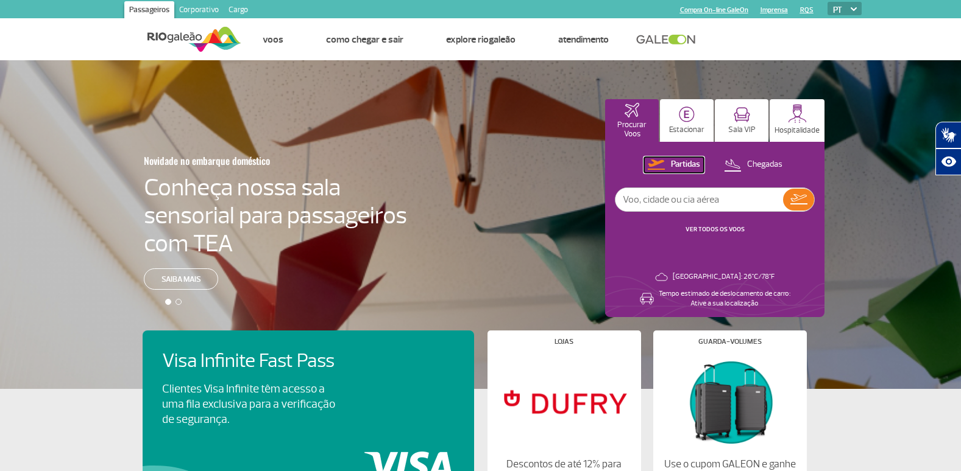
click at [690, 162] on p "Partidas" at bounding box center [685, 165] width 29 height 12
click at [125, 80] on div "Novidade no embarque doméstico Conheça nossa sala sensorial para passageiros co…" at bounding box center [480, 224] width 961 height 329
click at [674, 190] on input "text" at bounding box center [699, 199] width 168 height 23
type input "3688"
click at [807, 201] on img at bounding box center [798, 199] width 17 height 10
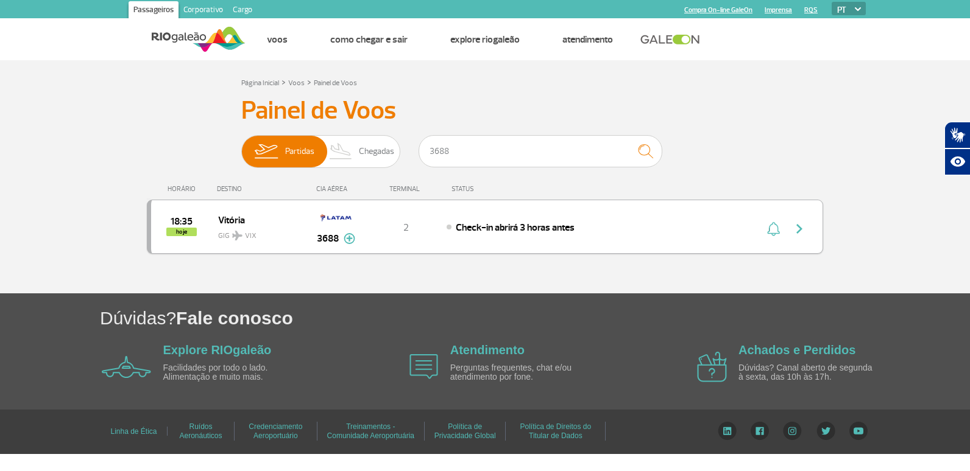
click at [638, 233] on div "Check-in abrirá 3 horas antes" at bounding box center [581, 227] width 269 height 13
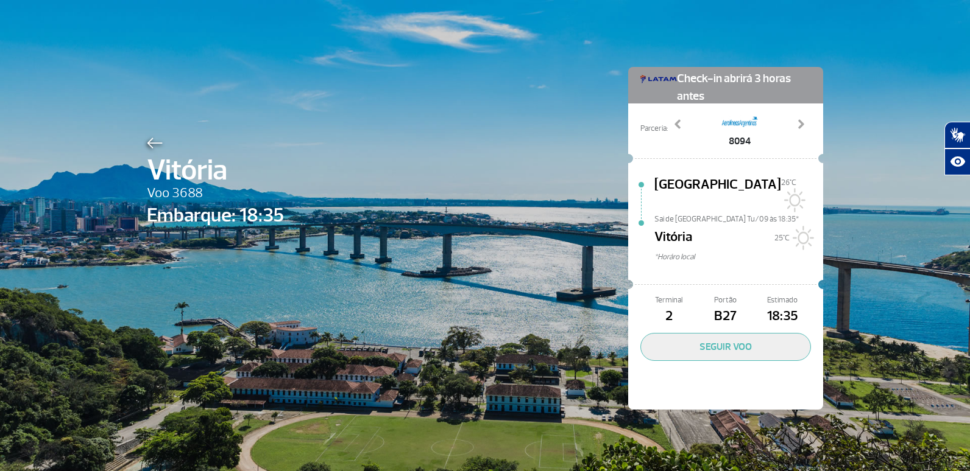
click at [157, 147] on img at bounding box center [155, 143] width 16 height 11
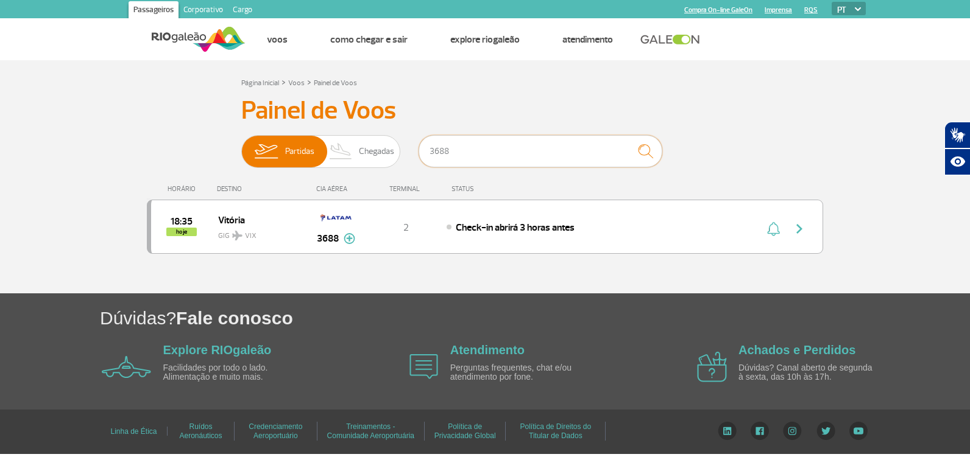
click at [481, 158] on input "3688" at bounding box center [540, 151] width 244 height 32
type input "3"
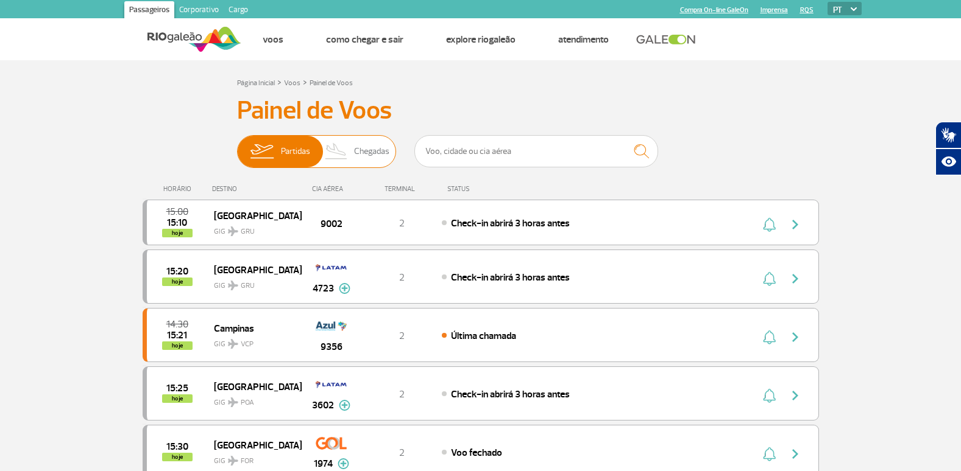
click at [270, 148] on img at bounding box center [261, 152] width 38 height 32
click at [237, 146] on input "Partidas Chegadas" at bounding box center [237, 146] width 0 height 0
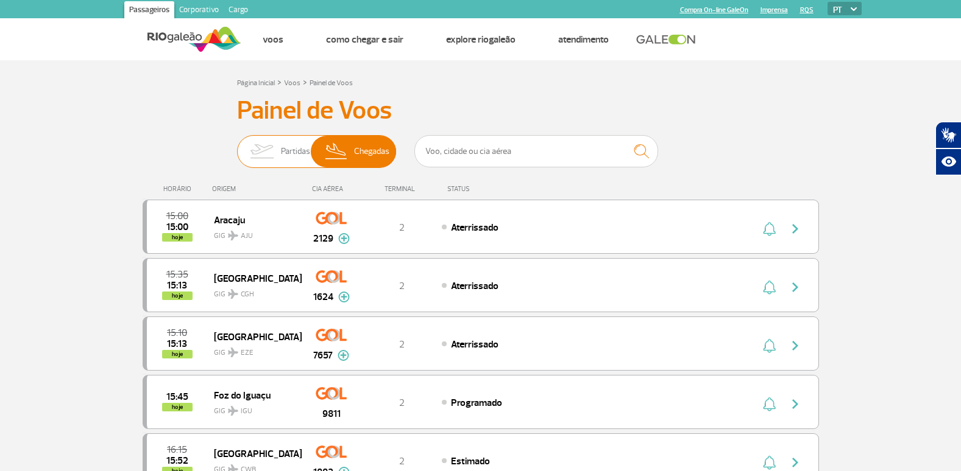
click at [283, 147] on span "Partidas" at bounding box center [295, 152] width 29 height 32
click at [237, 146] on input "Partidas Chegadas" at bounding box center [237, 146] width 0 height 0
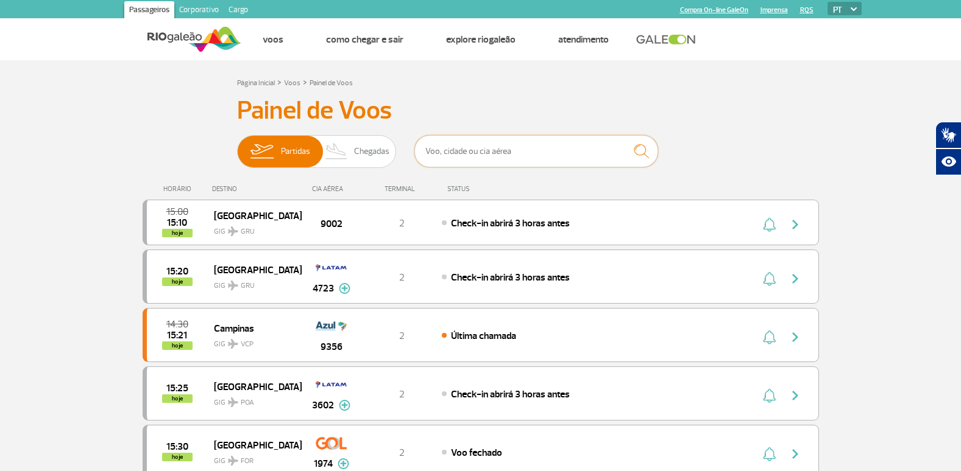
click at [473, 162] on input "text" at bounding box center [536, 151] width 244 height 32
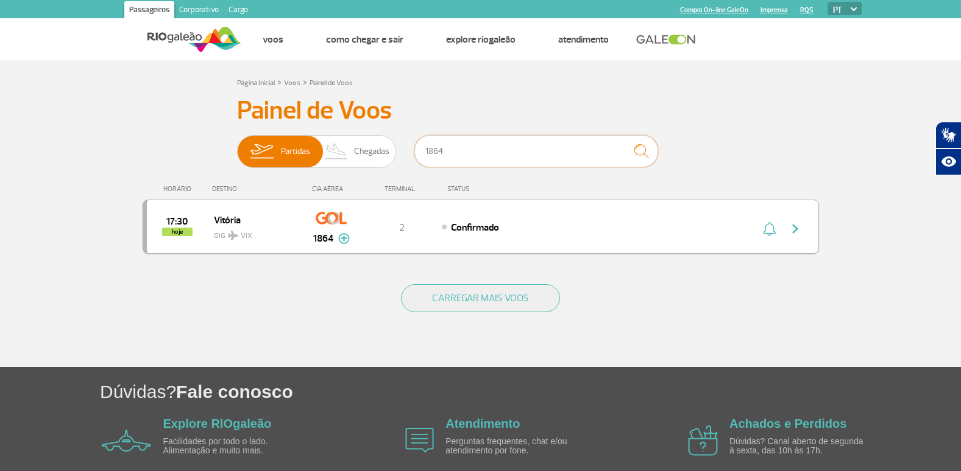
type input "1864"
click at [729, 236] on div "17:30 hoje Vitória GIG VIX 1864 2 Confirmado Parcerias: Emirates Airlines 3703 …" at bounding box center [481, 227] width 676 height 54
click at [799, 224] on img "button" at bounding box center [795, 229] width 15 height 15
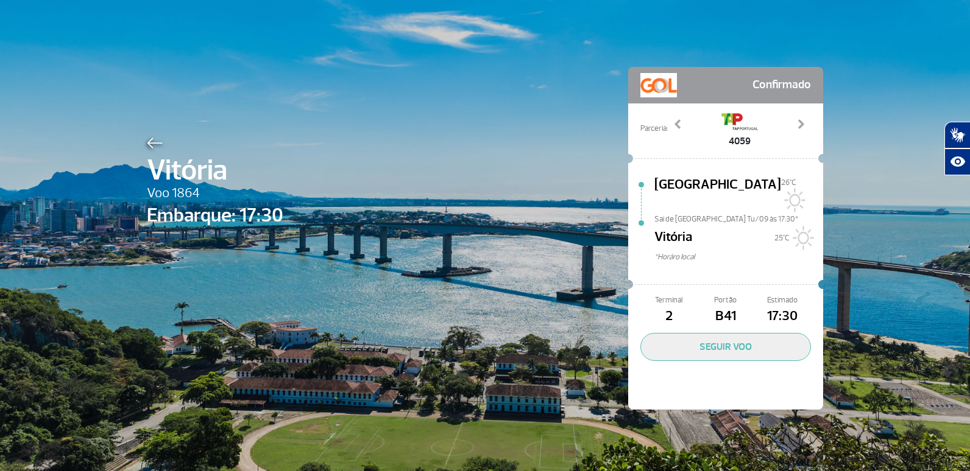
click at [147, 147] on img at bounding box center [155, 143] width 16 height 11
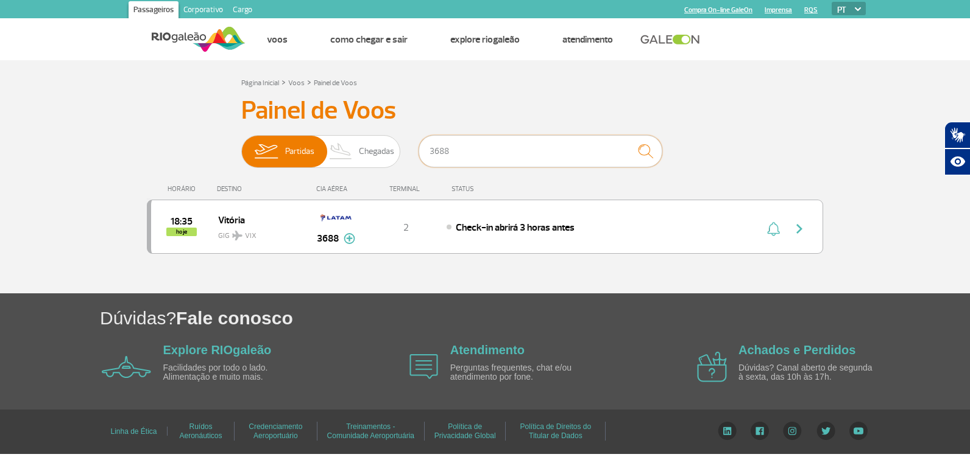
drag, startPoint x: 492, startPoint y: 154, endPoint x: 504, endPoint y: 148, distance: 12.8
click at [493, 152] on input "3688" at bounding box center [540, 151] width 244 height 32
type input "3"
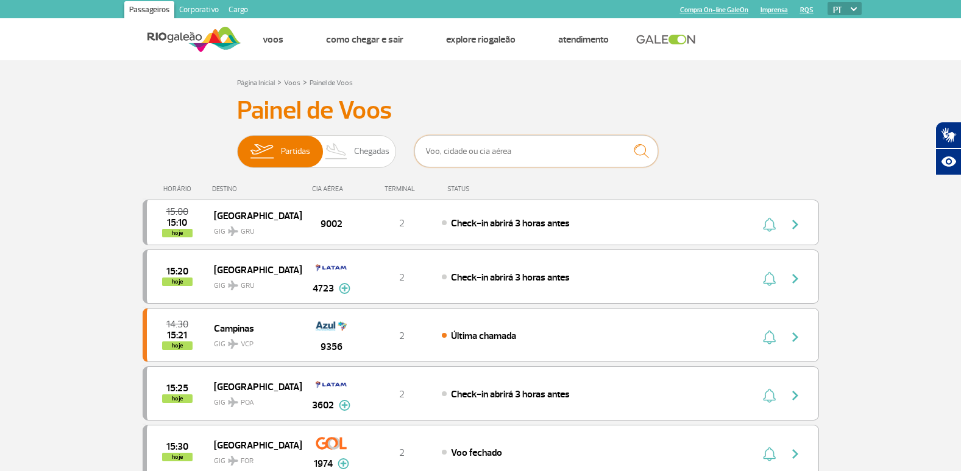
click at [537, 147] on input "text" at bounding box center [536, 151] width 244 height 32
click at [579, 79] on div "Página Inicial > Voos > Painel de Voos" at bounding box center [480, 82] width 487 height 15
click at [268, 124] on h3 "Painel de Voos" at bounding box center [480, 111] width 487 height 30
click at [459, 152] on input "text" at bounding box center [536, 151] width 244 height 32
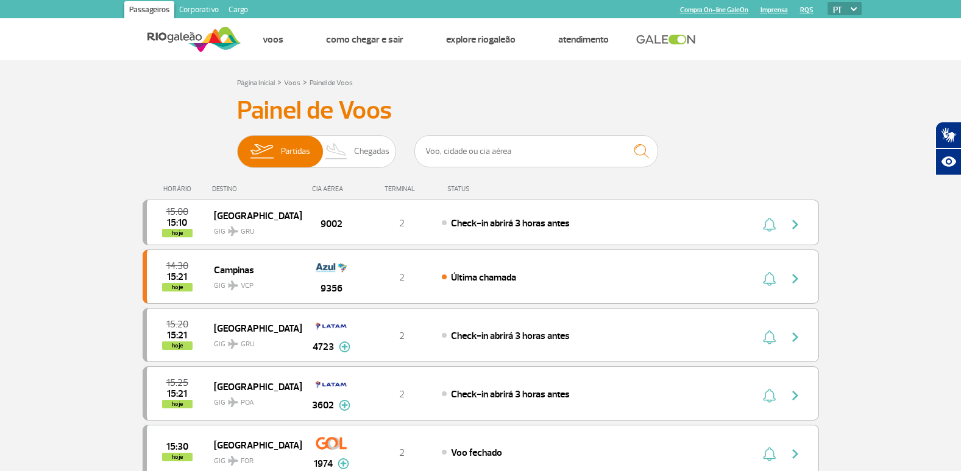
click at [529, 149] on input "text" at bounding box center [536, 151] width 244 height 32
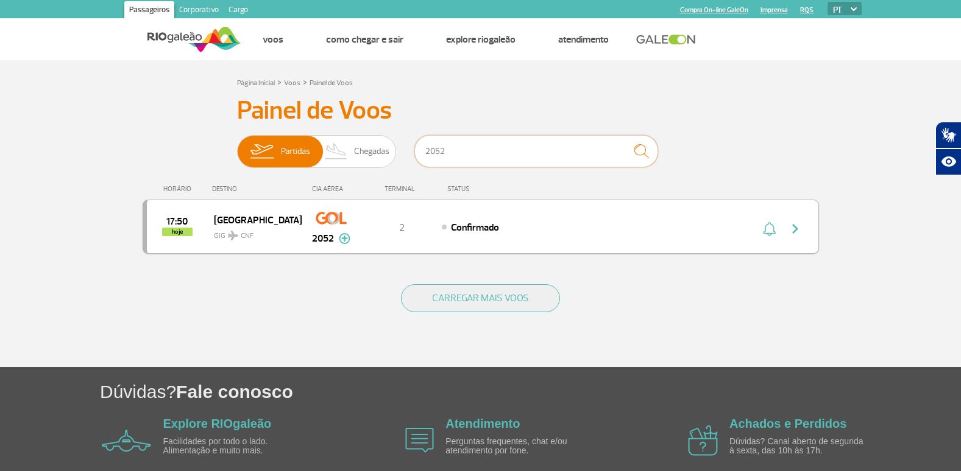
type input "2052"
click at [613, 223] on div "Confirmado" at bounding box center [576, 227] width 269 height 13
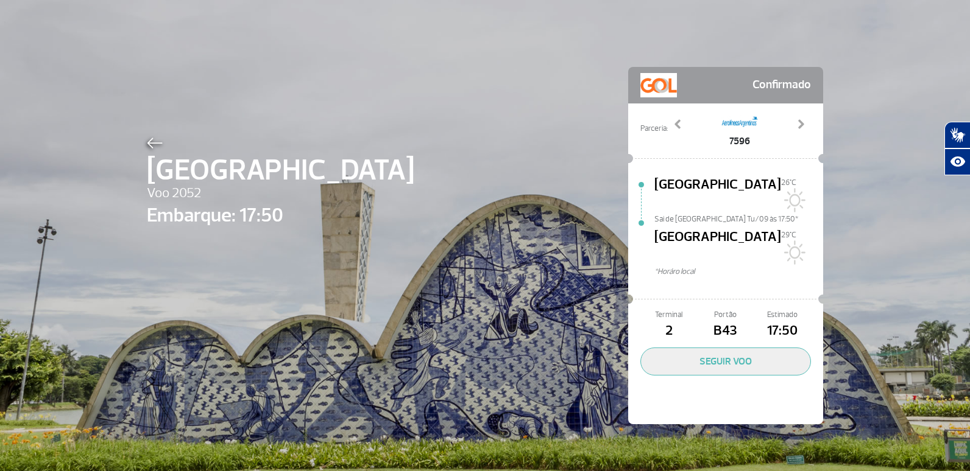
click at [154, 148] on img at bounding box center [155, 143] width 16 height 11
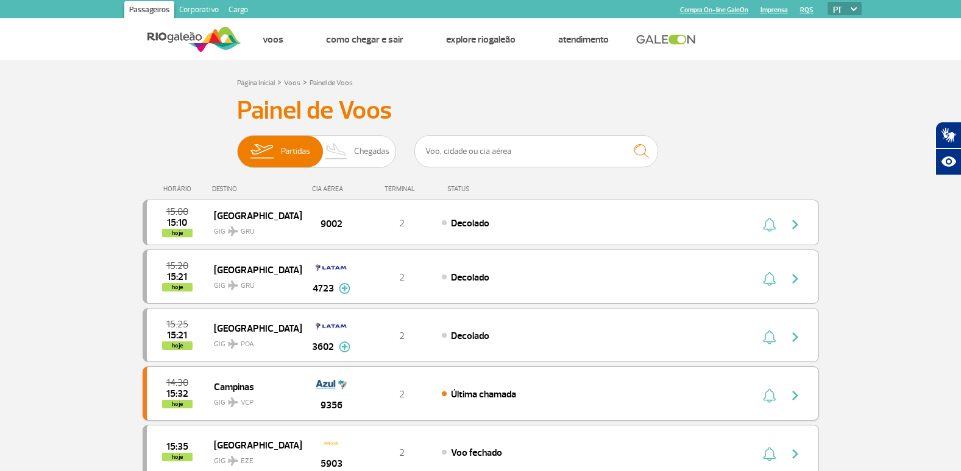
click at [794, 391] on img "button" at bounding box center [795, 396] width 15 height 15
click at [539, 158] on input "text" at bounding box center [536, 151] width 244 height 32
type input "9316"
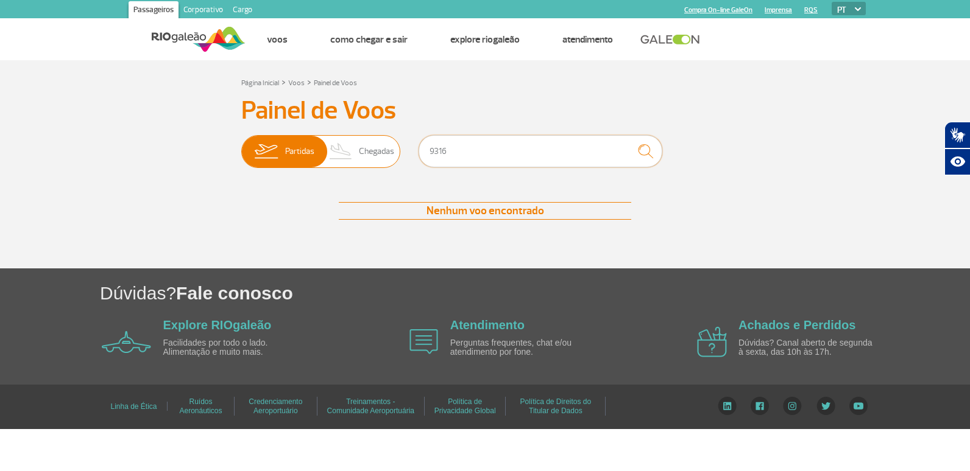
drag, startPoint x: 459, startPoint y: 146, endPoint x: 370, endPoint y: 152, distance: 89.7
click at [370, 152] on div "Partidas Chegadas 9316" at bounding box center [484, 153] width 487 height 37
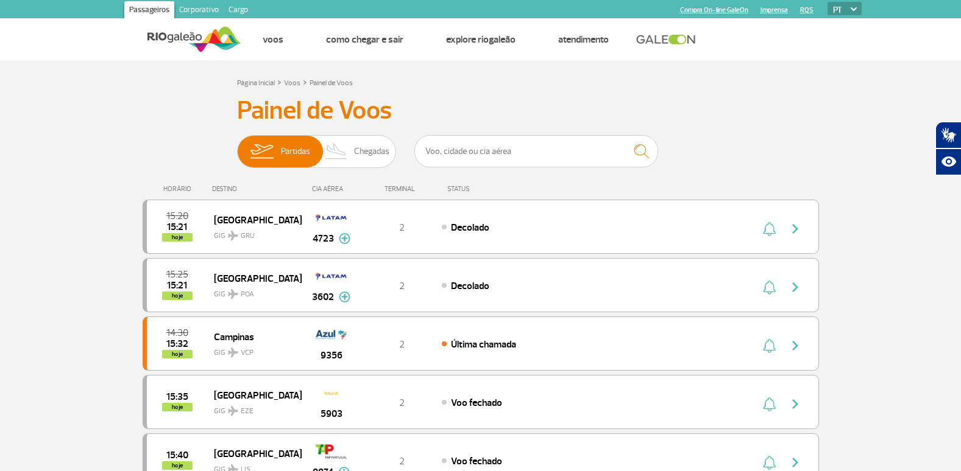
click at [506, 154] on input "text" at bounding box center [536, 151] width 244 height 32
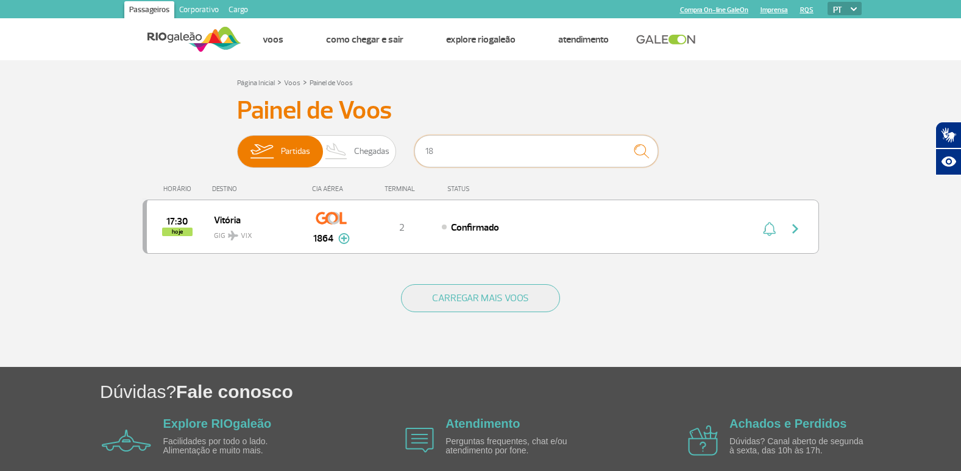
type input "1"
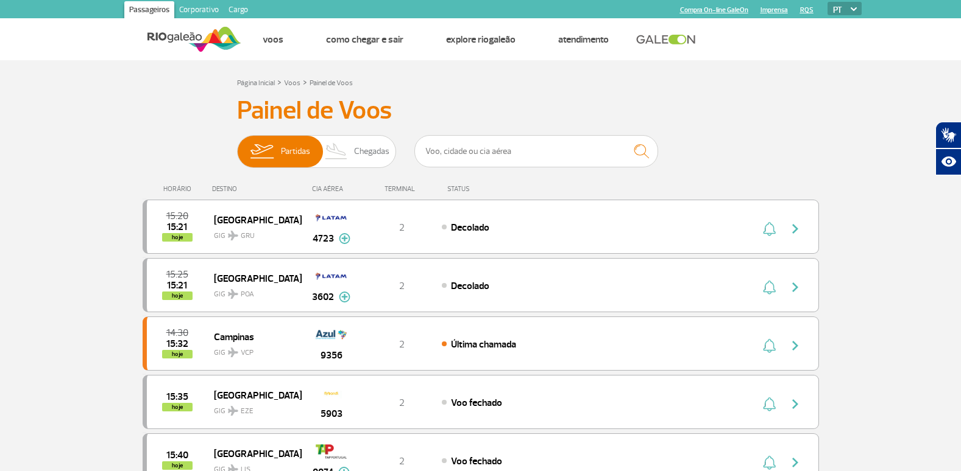
click at [186, 38] on img at bounding box center [194, 39] width 94 height 30
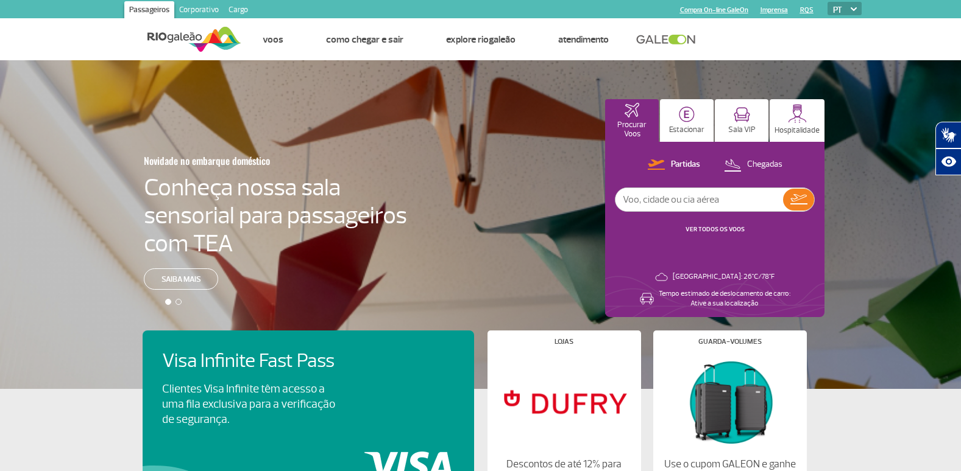
click at [687, 206] on input "text" at bounding box center [699, 199] width 168 height 23
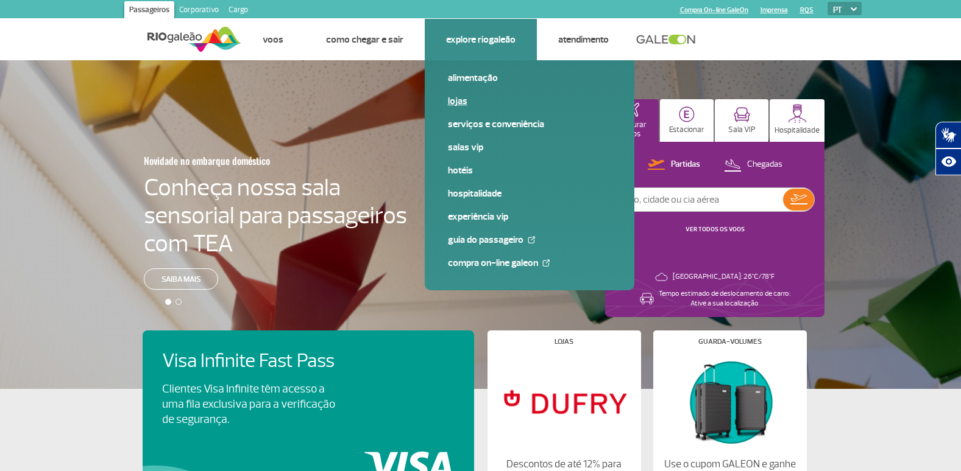
click at [461, 99] on link "Lojas" at bounding box center [529, 100] width 163 height 13
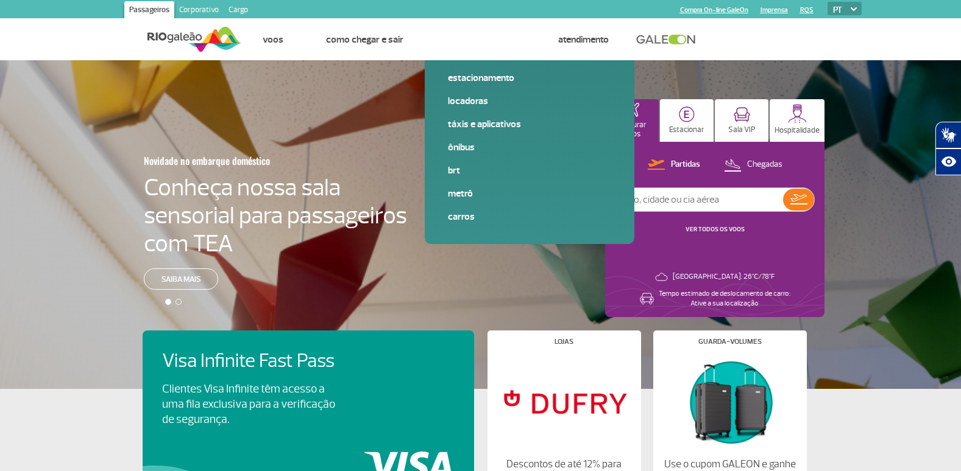
click at [710, 199] on input "text" at bounding box center [699, 199] width 168 height 23
type input "9318"
click at [805, 204] on img at bounding box center [798, 199] width 17 height 10
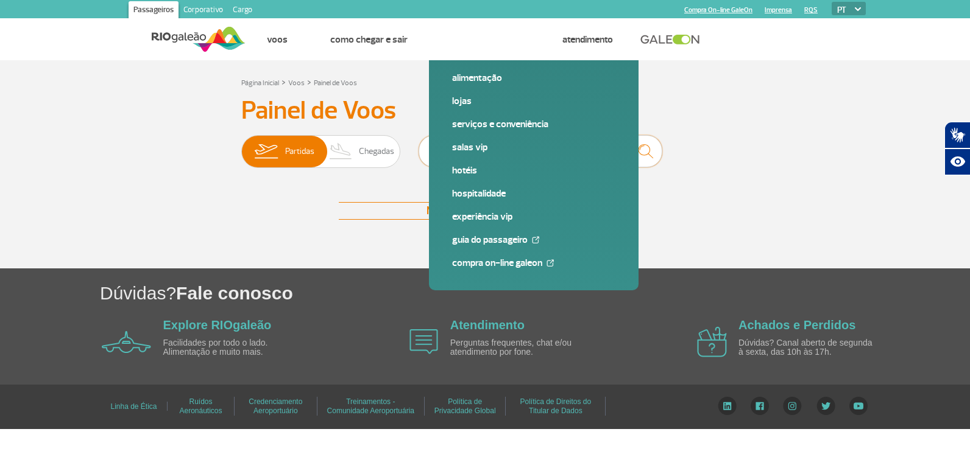
click at [425, 158] on input "9318" at bounding box center [540, 151] width 244 height 32
click at [520, 158] on input "9318" at bounding box center [540, 151] width 244 height 32
type input "9"
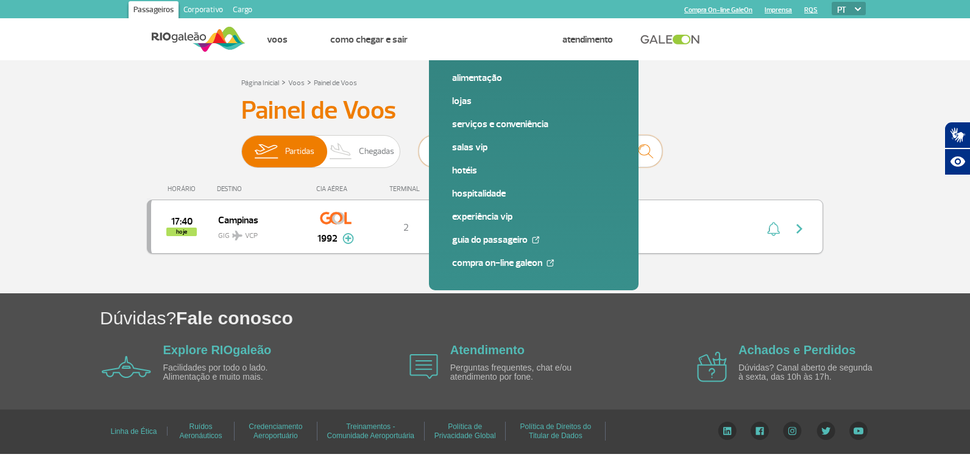
type input "1992"
click at [661, 236] on div "17:40 hoje Campinas GIG VCP 1992 2 Confirmado Parcerias: Azul Linhas Aéreas 310…" at bounding box center [485, 227] width 676 height 54
click at [797, 231] on img "button" at bounding box center [799, 229] width 15 height 15
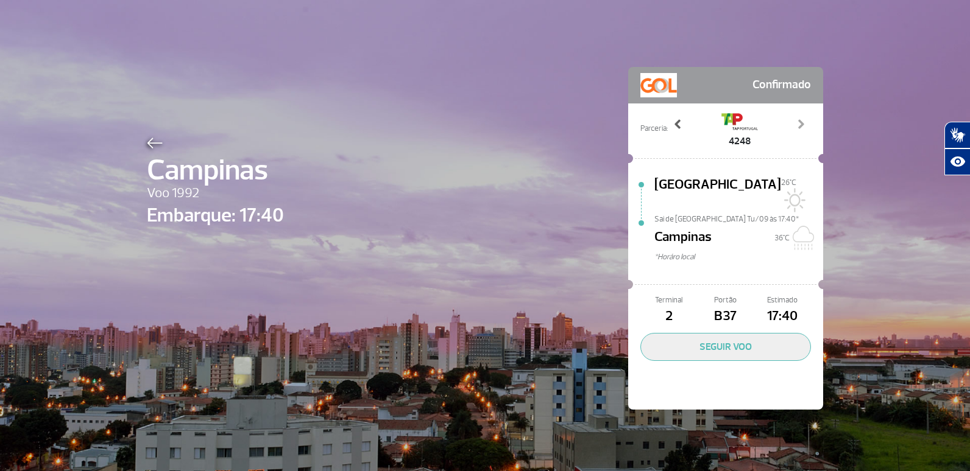
click at [672, 124] on span at bounding box center [678, 124] width 12 height 12
click at [149, 143] on img at bounding box center [155, 143] width 16 height 11
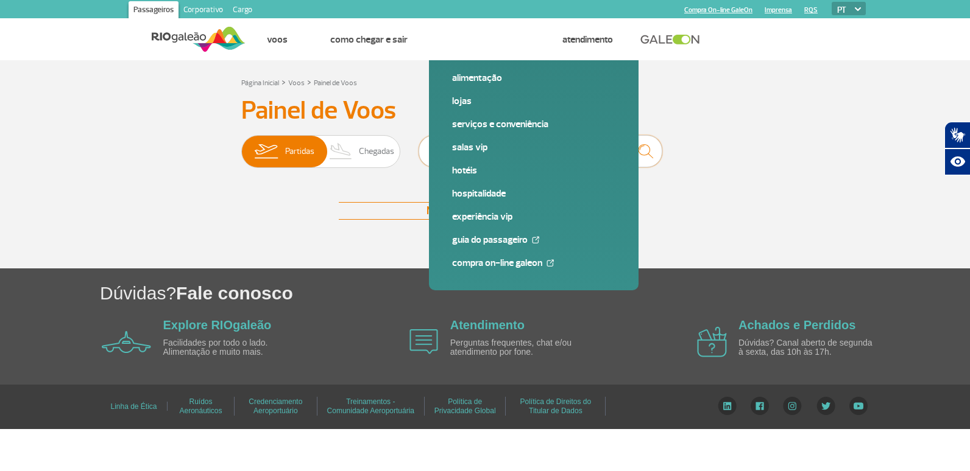
click at [471, 152] on input "9318" at bounding box center [540, 151] width 244 height 32
type input "9"
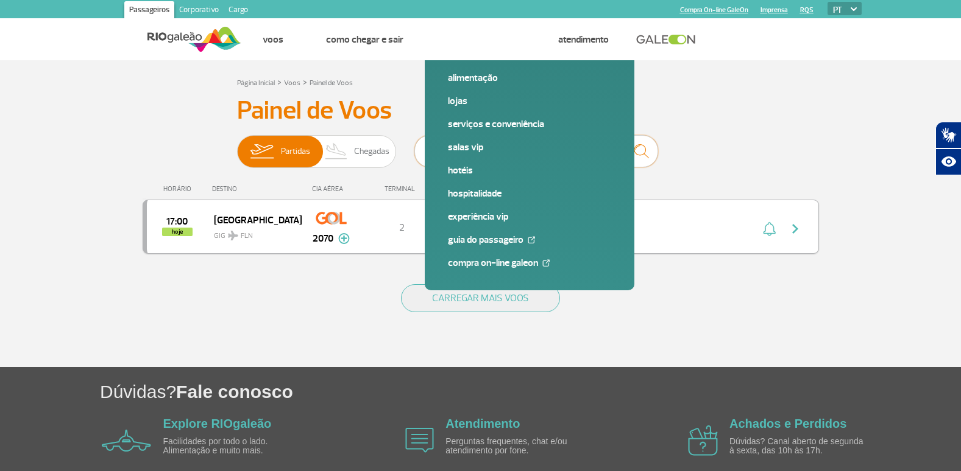
type input "2070"
click at [623, 222] on div "Confirmado" at bounding box center [576, 227] width 269 height 13
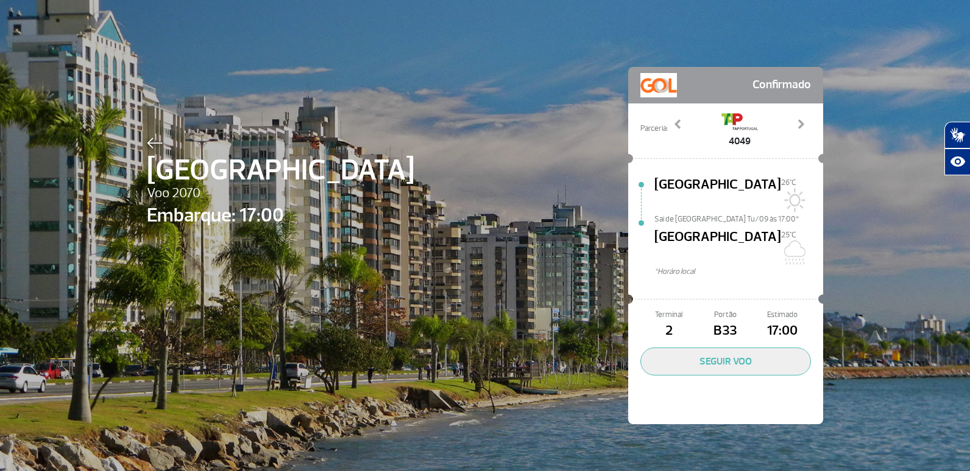
click at [141, 135] on div "Florianópolis Voo 2070 Embarque: 17:00 Confirmado Parceria: 3099 3647 3749 4000…" at bounding box center [485, 227] width 694 height 455
click at [150, 145] on img at bounding box center [155, 143] width 16 height 11
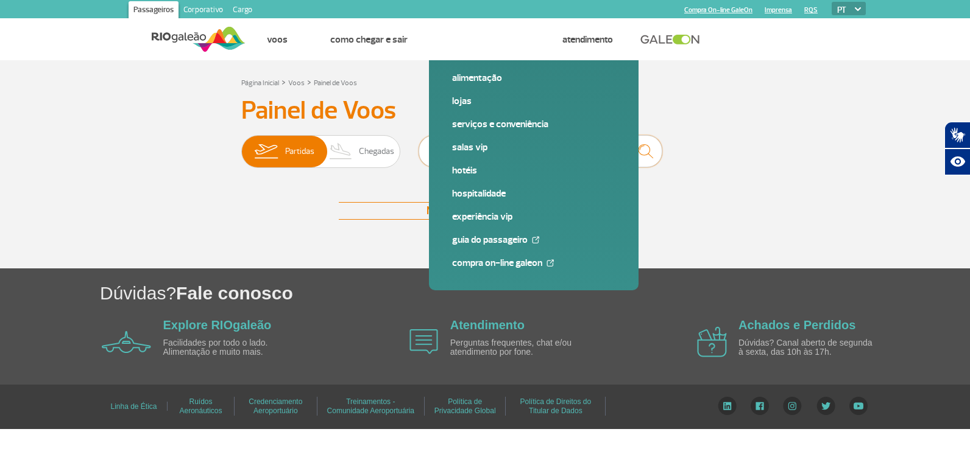
click at [539, 141] on input "9318" at bounding box center [540, 151] width 244 height 32
click at [529, 149] on input "9316" at bounding box center [540, 151] width 244 height 32
type input "9"
click at [646, 156] on img "submit" at bounding box center [645, 151] width 26 height 25
click at [470, 149] on input "9316" at bounding box center [540, 151] width 244 height 32
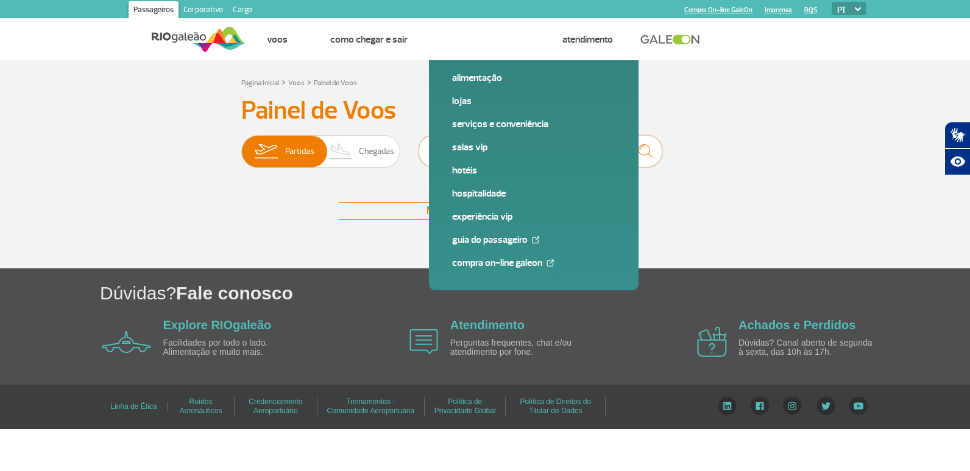
type input "9"
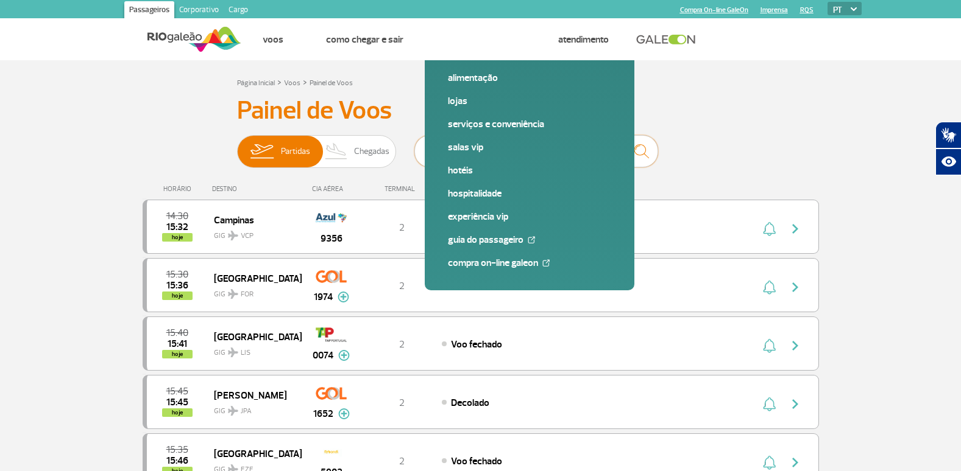
type input "9316"
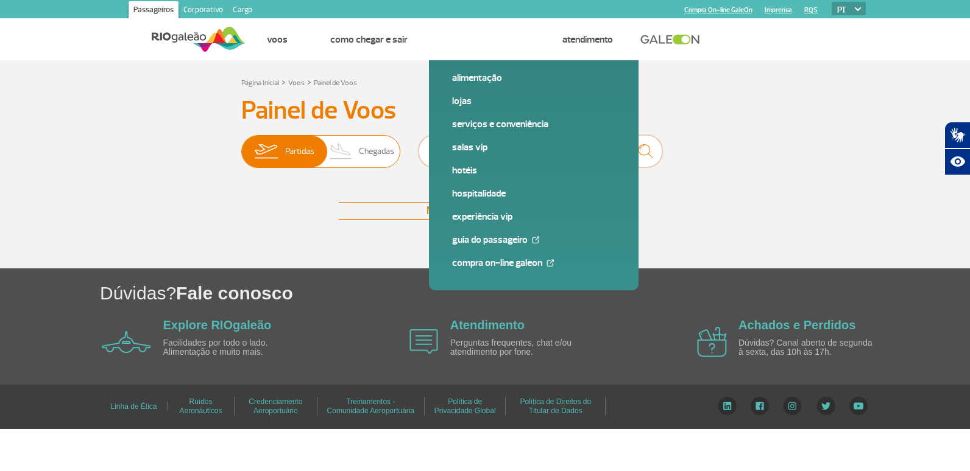
drag, startPoint x: 474, startPoint y: 155, endPoint x: 393, endPoint y: 160, distance: 81.1
click at [394, 160] on div "Partidas Chegadas 9316" at bounding box center [484, 153] width 487 height 37
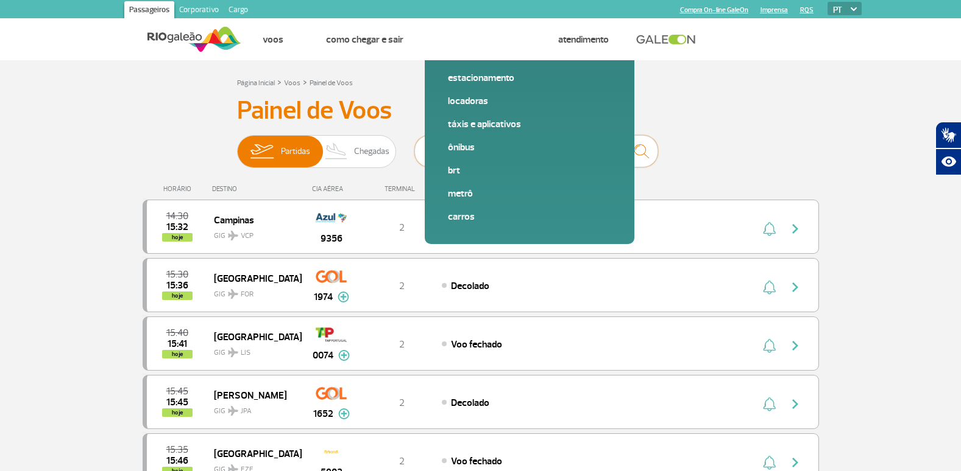
click at [578, 143] on input "text" at bounding box center [536, 151] width 244 height 32
type input "2075"
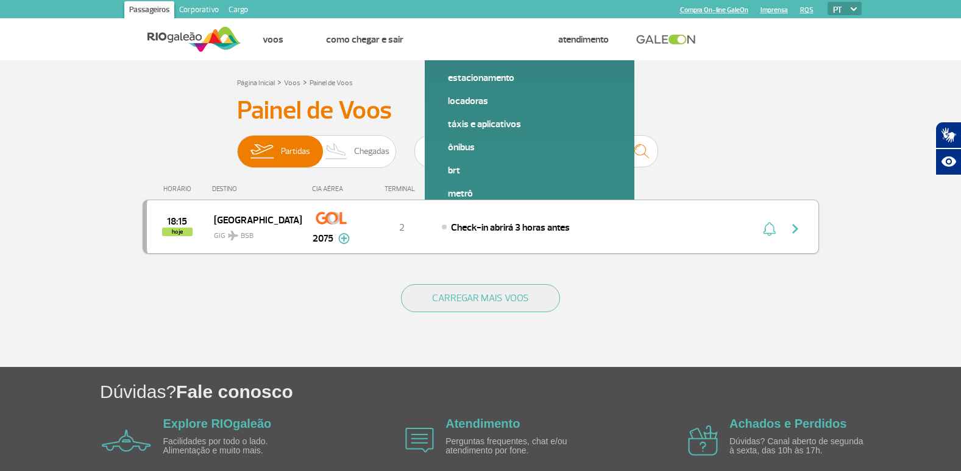
click at [697, 222] on div "Check-in abrirá 3 horas antes" at bounding box center [576, 227] width 269 height 13
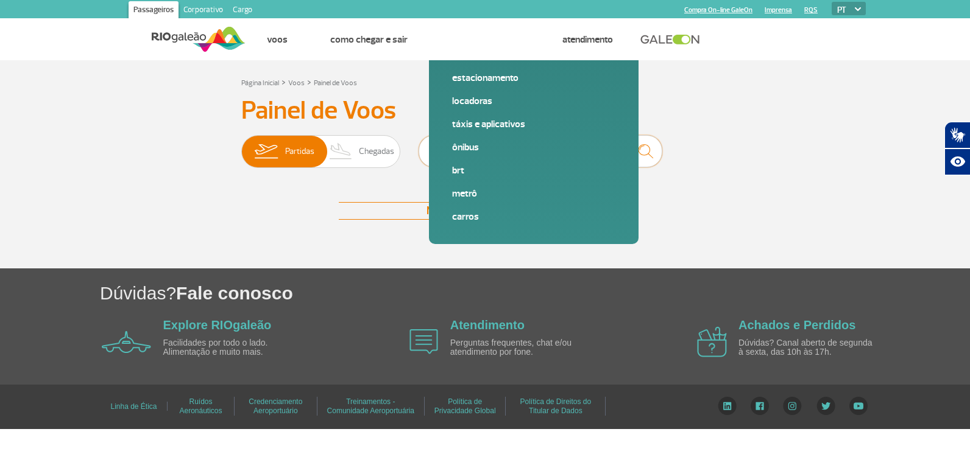
click at [453, 147] on input "9318" at bounding box center [540, 151] width 244 height 32
type input "9"
click at [287, 155] on span "Partidas" at bounding box center [299, 152] width 29 height 32
click at [241, 146] on input "Partidas Chegadas" at bounding box center [241, 146] width 0 height 0
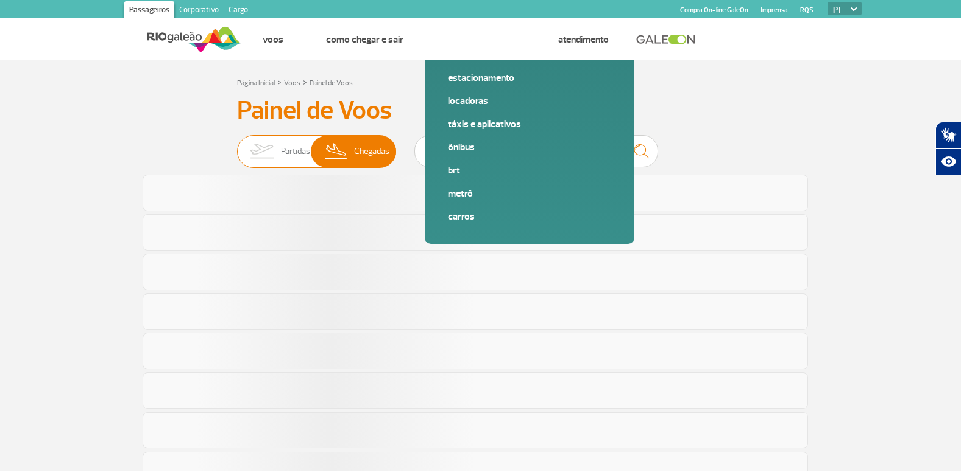
click at [292, 143] on span "Partidas" at bounding box center [295, 152] width 29 height 32
click at [237, 146] on input "Partidas Chegadas" at bounding box center [237, 146] width 0 height 0
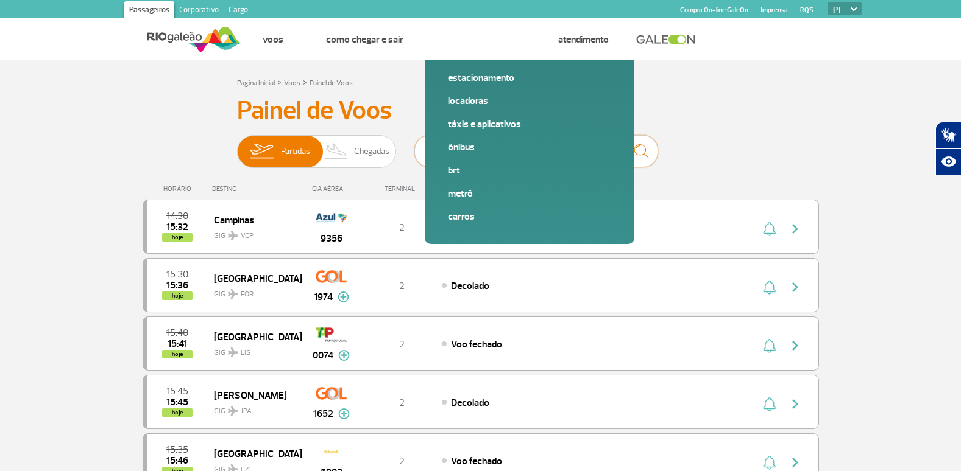
click at [484, 156] on input "text" at bounding box center [536, 151] width 244 height 32
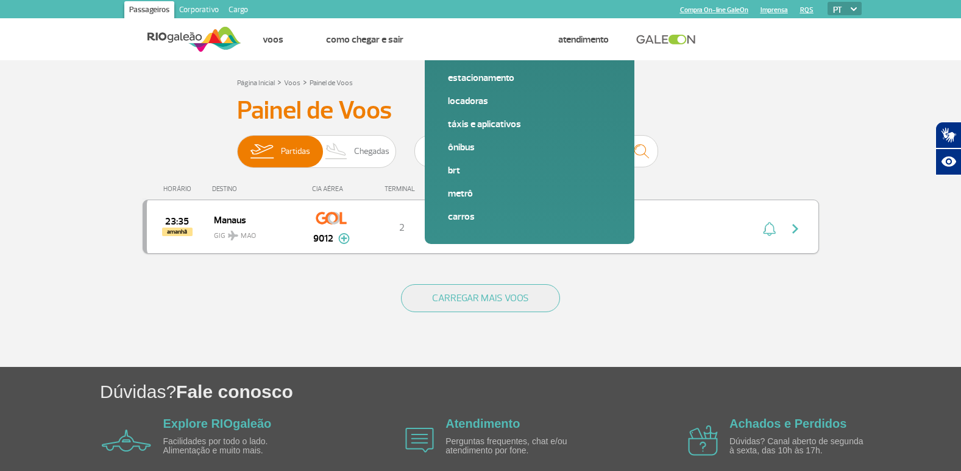
click at [651, 231] on div "Check-in abrirá 3 horas antes" at bounding box center [576, 227] width 269 height 13
click at [498, 146] on input "9012" at bounding box center [536, 151] width 244 height 32
click at [794, 225] on img "button" at bounding box center [795, 229] width 15 height 15
click at [792, 229] on img "button" at bounding box center [795, 229] width 15 height 15
click at [455, 158] on input "9012" at bounding box center [536, 151] width 244 height 32
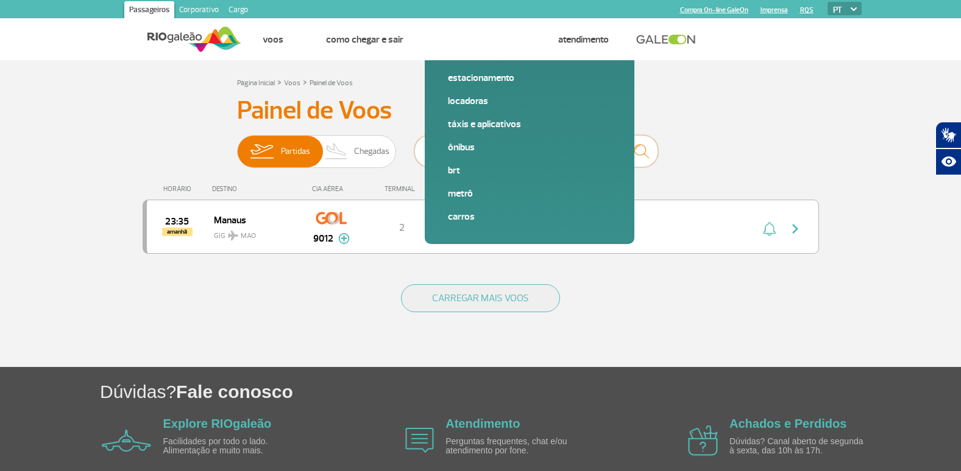
type input "9"
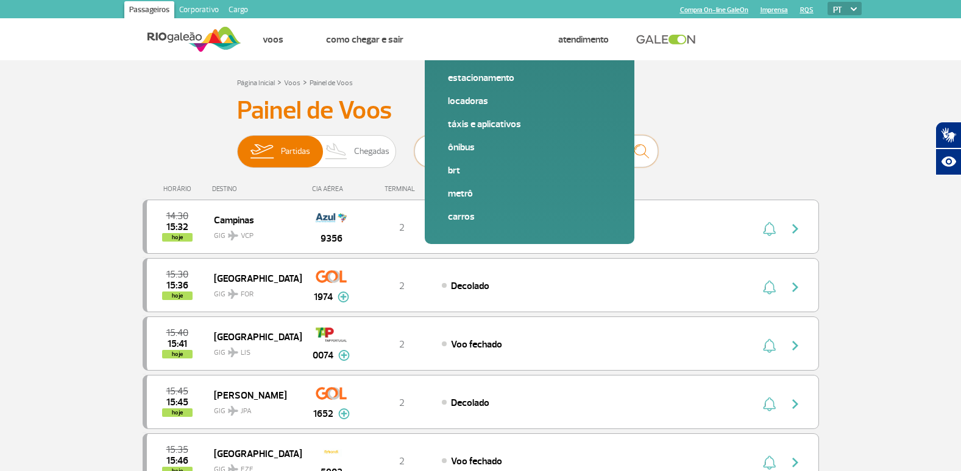
click at [588, 148] on input "text" at bounding box center [536, 151] width 244 height 32
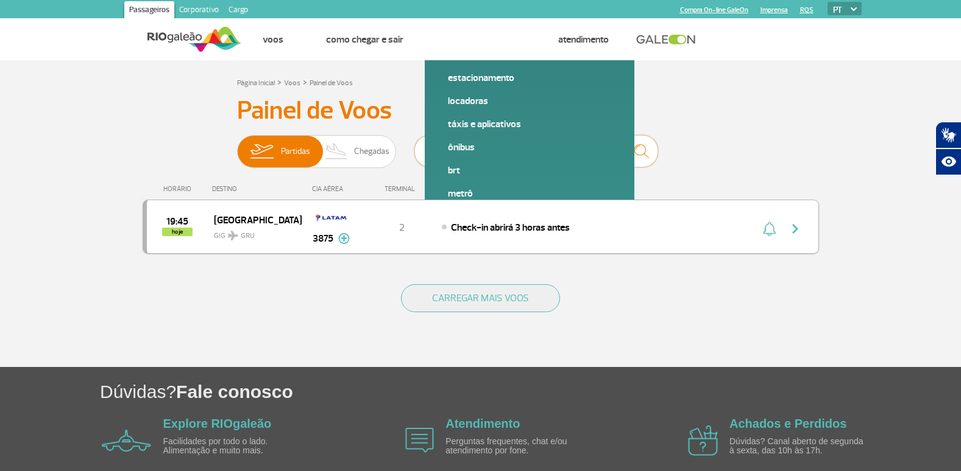
type input "3875"
click at [795, 231] on img "button" at bounding box center [795, 229] width 15 height 15
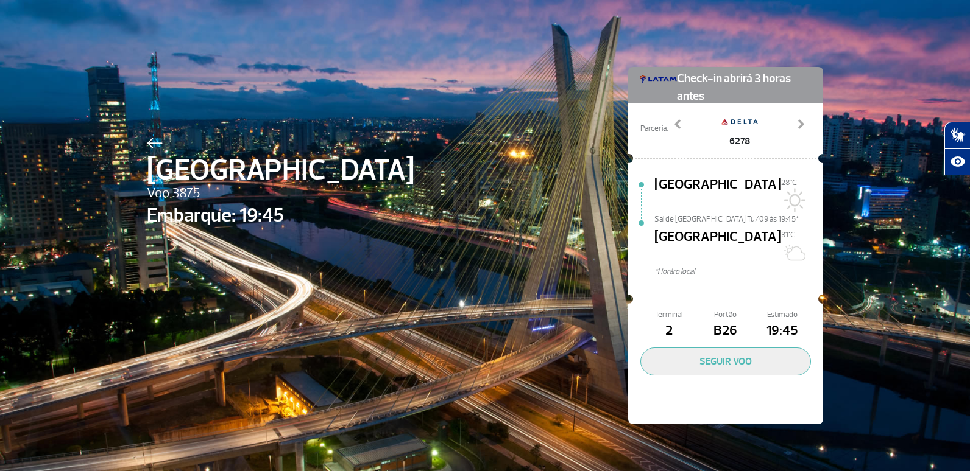
click at [160, 144] on div at bounding box center [280, 141] width 267 height 15
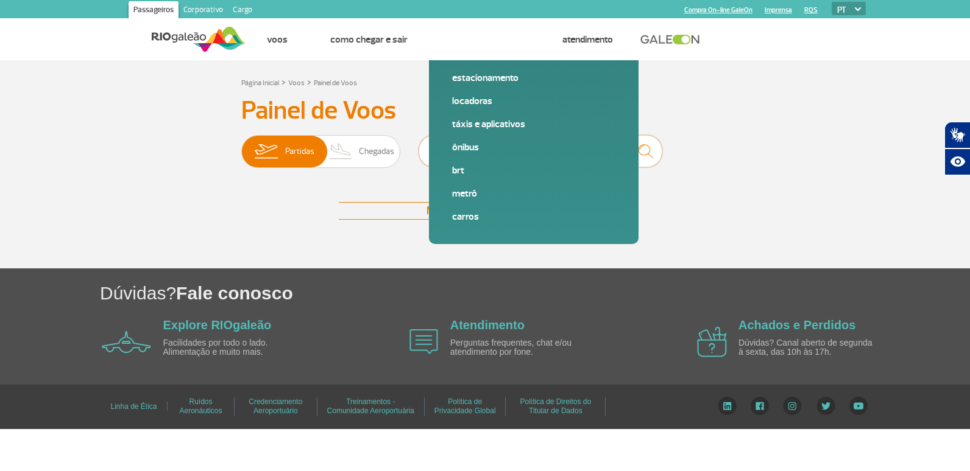
click at [610, 164] on input "9318" at bounding box center [540, 151] width 244 height 32
type input "9"
type input "2887"
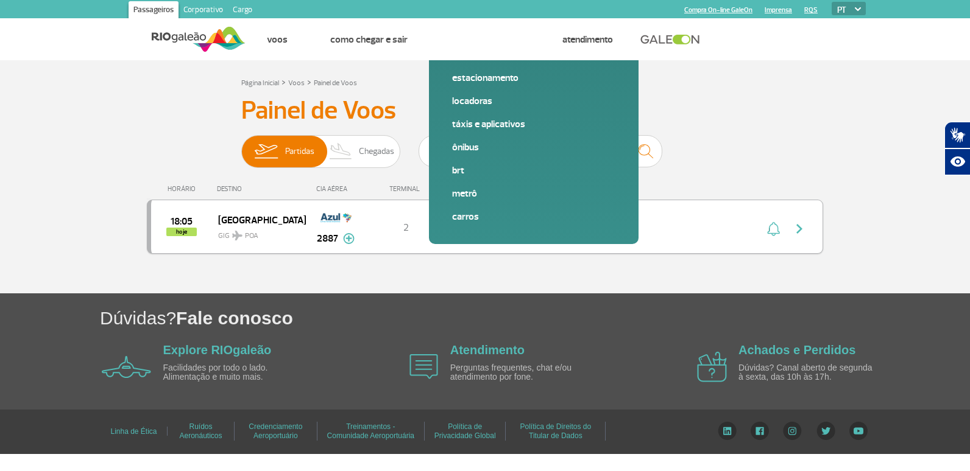
click at [666, 231] on div "Check-in abrirá 2 horas antes" at bounding box center [581, 227] width 269 height 13
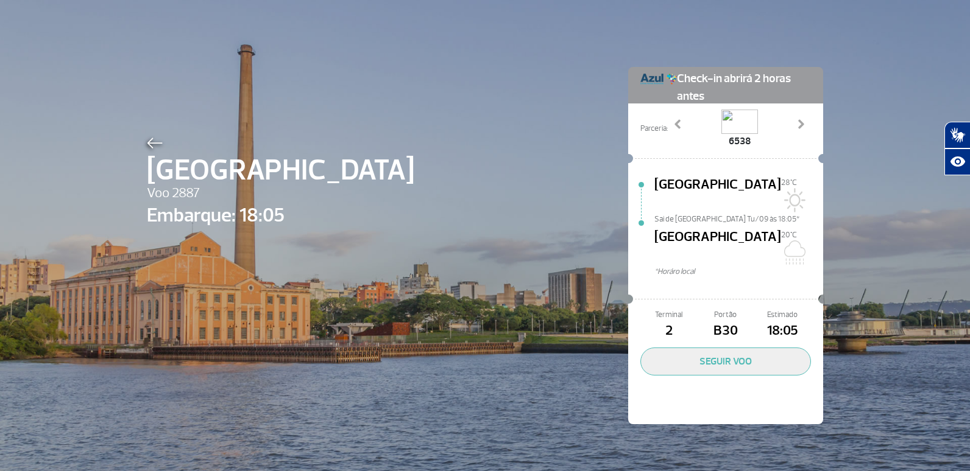
click at [149, 150] on span "Porto Alegre" at bounding box center [280, 171] width 267 height 44
click at [149, 140] on img at bounding box center [155, 143] width 16 height 11
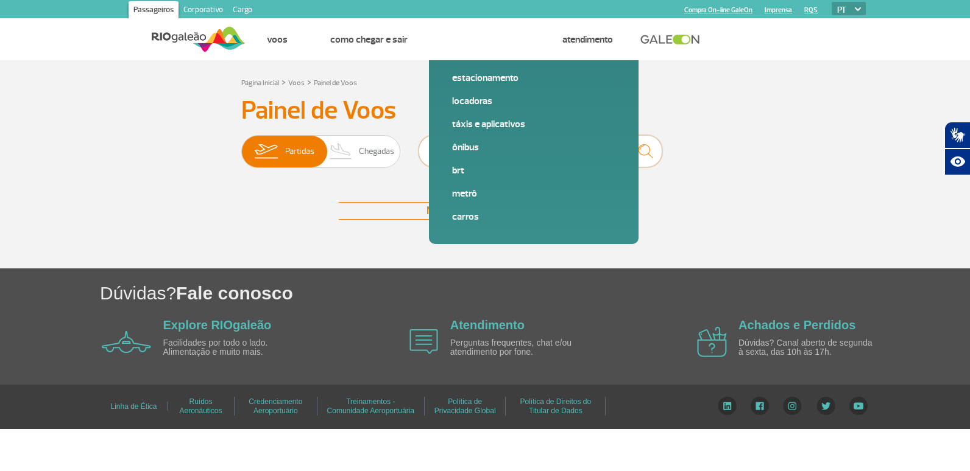
click at [483, 144] on input "9318" at bounding box center [540, 151] width 244 height 32
type input "9"
click at [532, 150] on input "2948" at bounding box center [540, 151] width 244 height 32
type input "2"
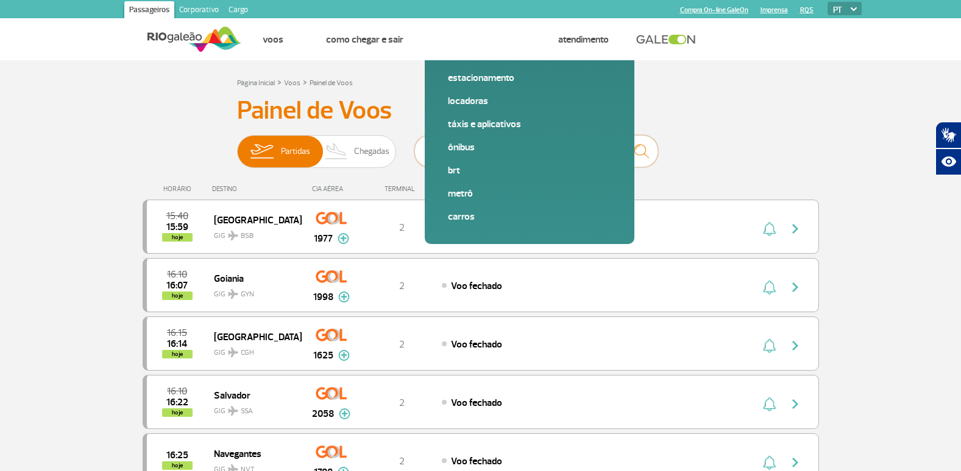
click at [537, 158] on input "text" at bounding box center [536, 151] width 244 height 32
type input "9358"
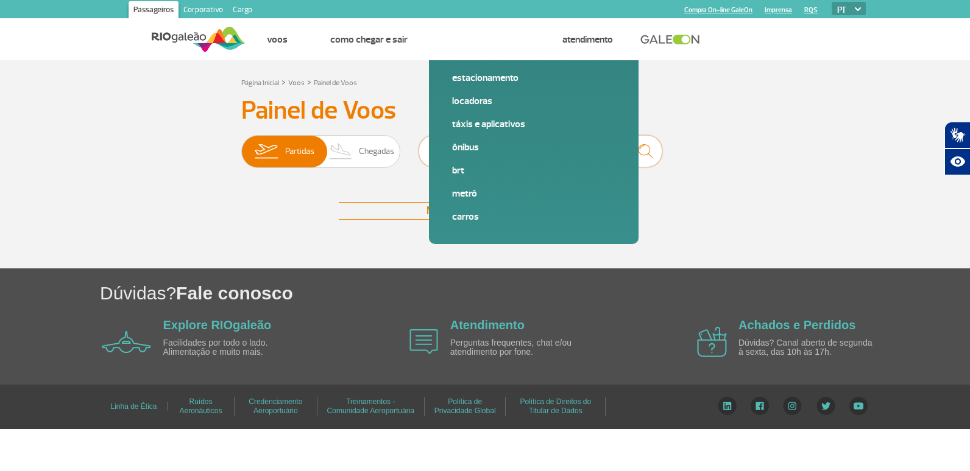
drag, startPoint x: 479, startPoint y: 160, endPoint x: 408, endPoint y: 157, distance: 71.4
click at [408, 157] on div "Partidas Chegadas 9358" at bounding box center [484, 153] width 487 height 37
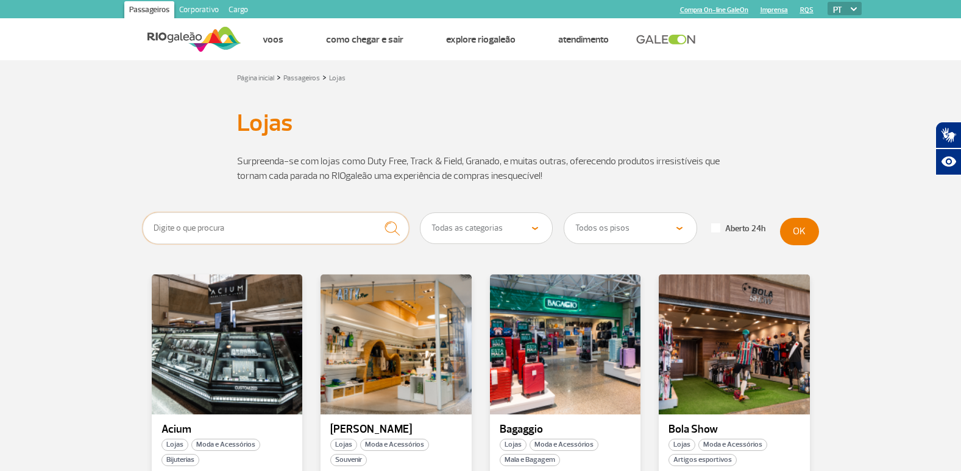
click at [336, 222] on input "text" at bounding box center [276, 229] width 267 height 32
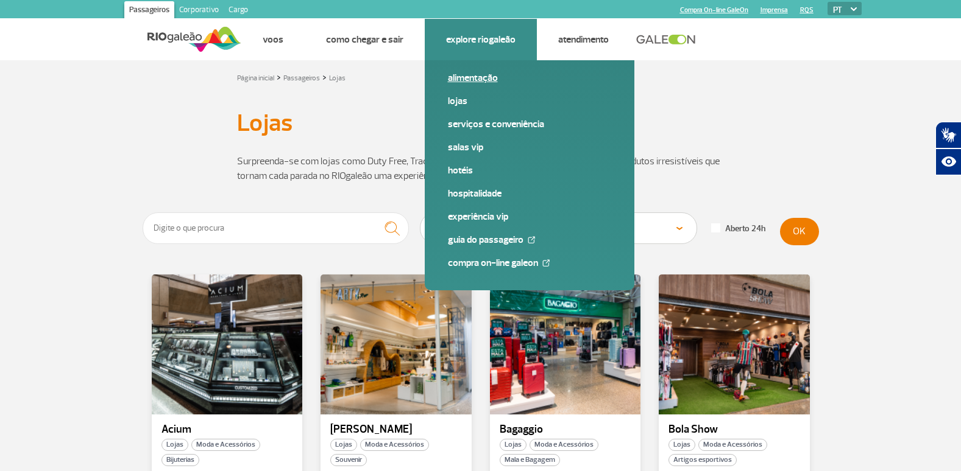
click at [470, 74] on link "Alimentação" at bounding box center [529, 77] width 163 height 13
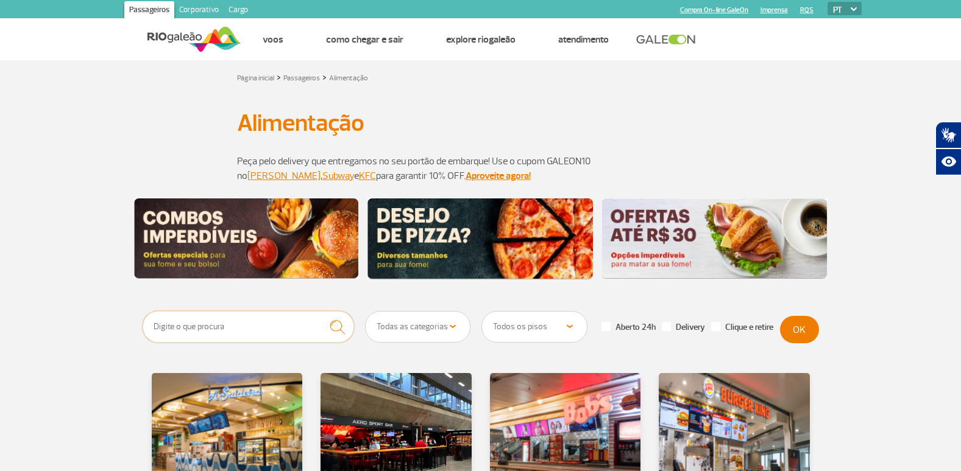
click at [228, 334] on input "text" at bounding box center [249, 327] width 212 height 32
type input "upper"
click at [337, 327] on img "submit" at bounding box center [337, 327] width 26 height 25
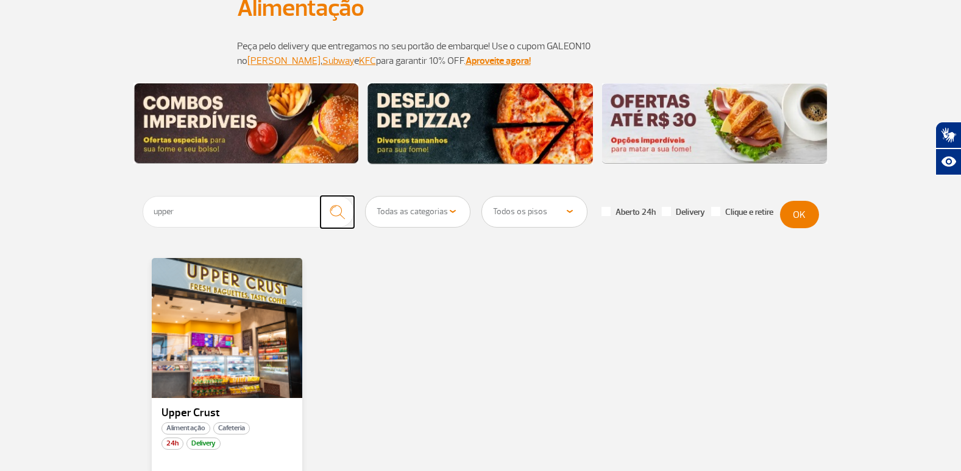
scroll to position [122, 0]
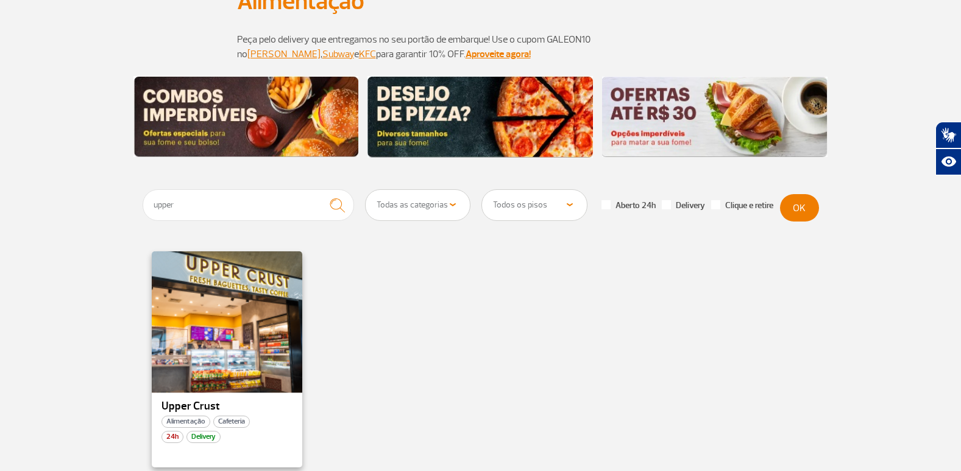
click at [267, 331] on div at bounding box center [227, 321] width 154 height 143
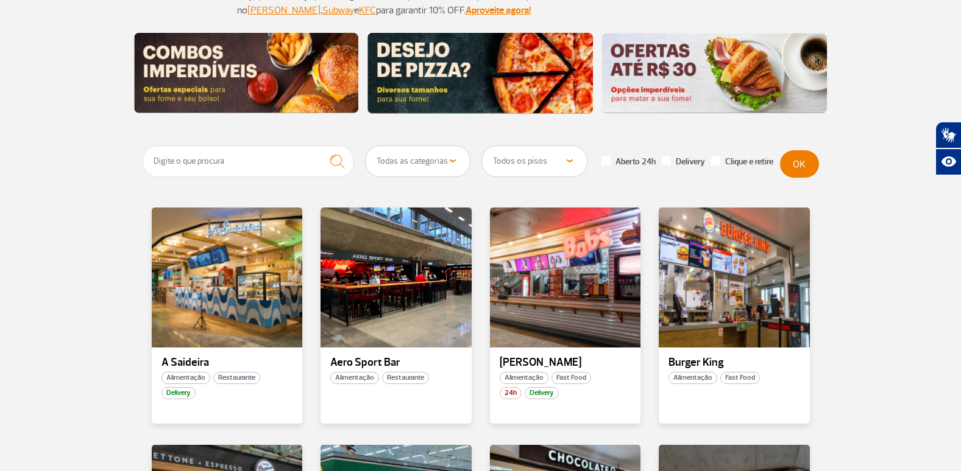
scroll to position [61, 0]
